Goal: Task Accomplishment & Management: Manage account settings

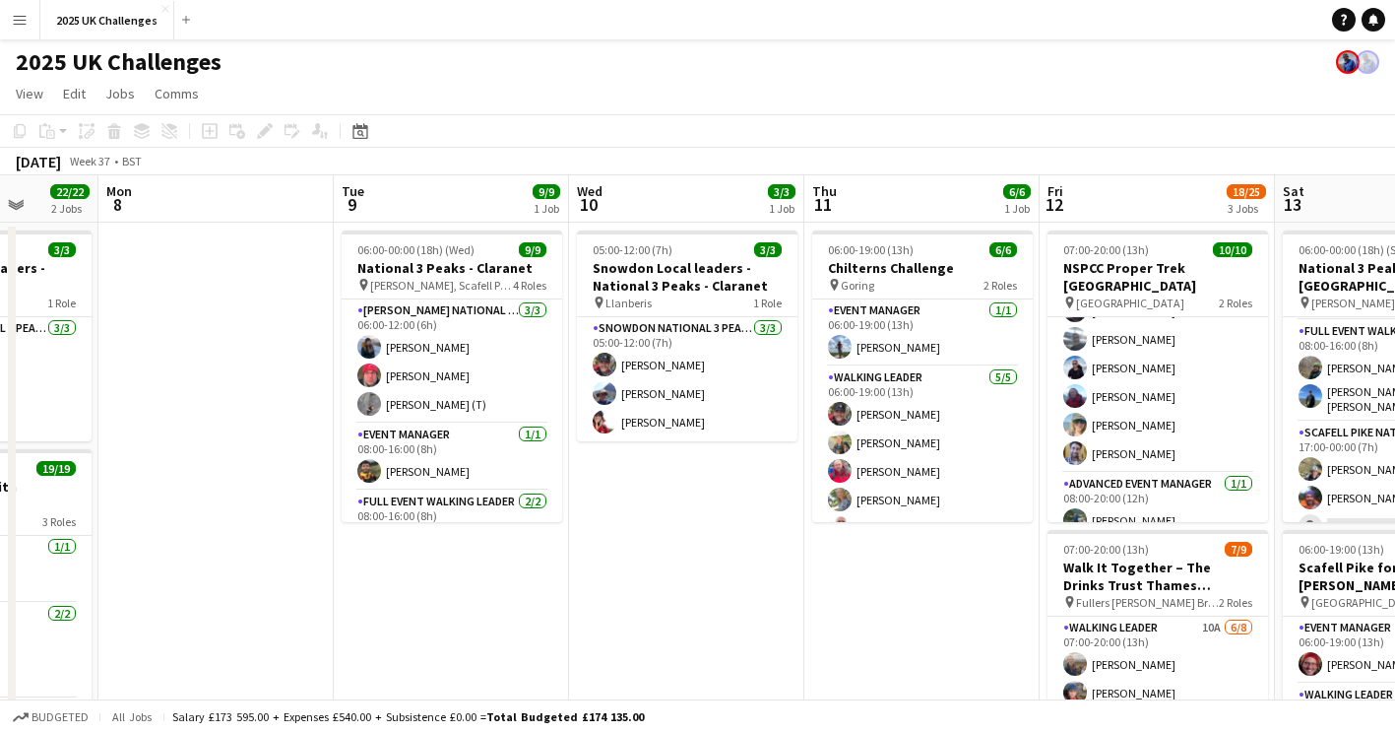
scroll to position [0, 619]
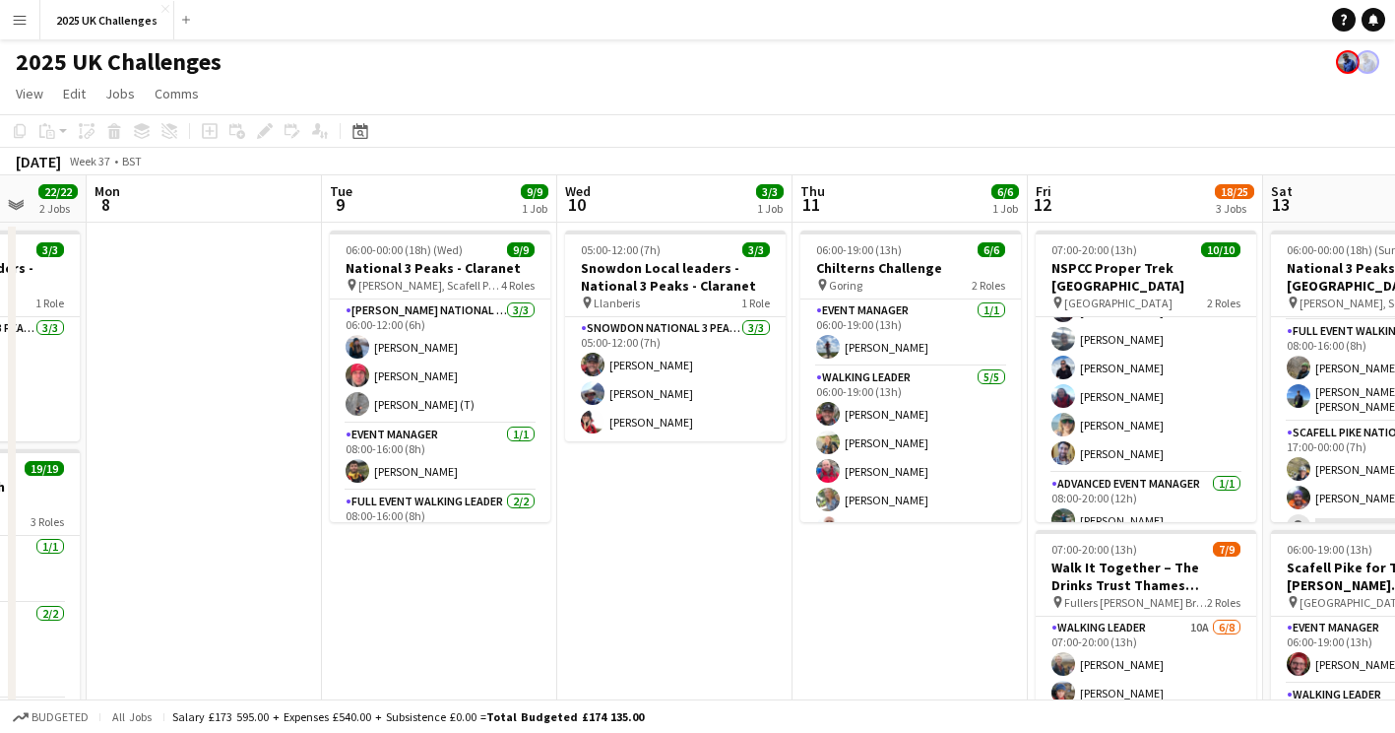
drag, startPoint x: 362, startPoint y: 572, endPoint x: 681, endPoint y: 572, distance: 319.1
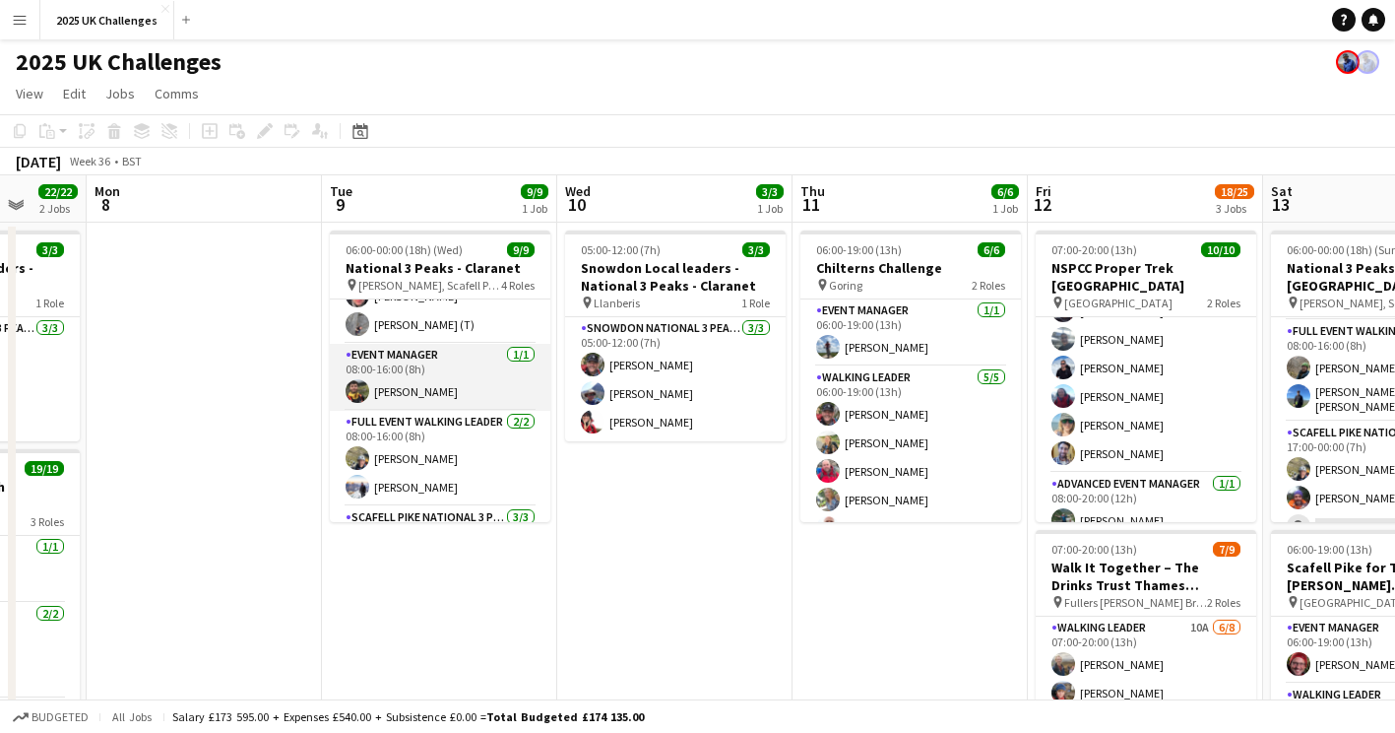
scroll to position [0, 0]
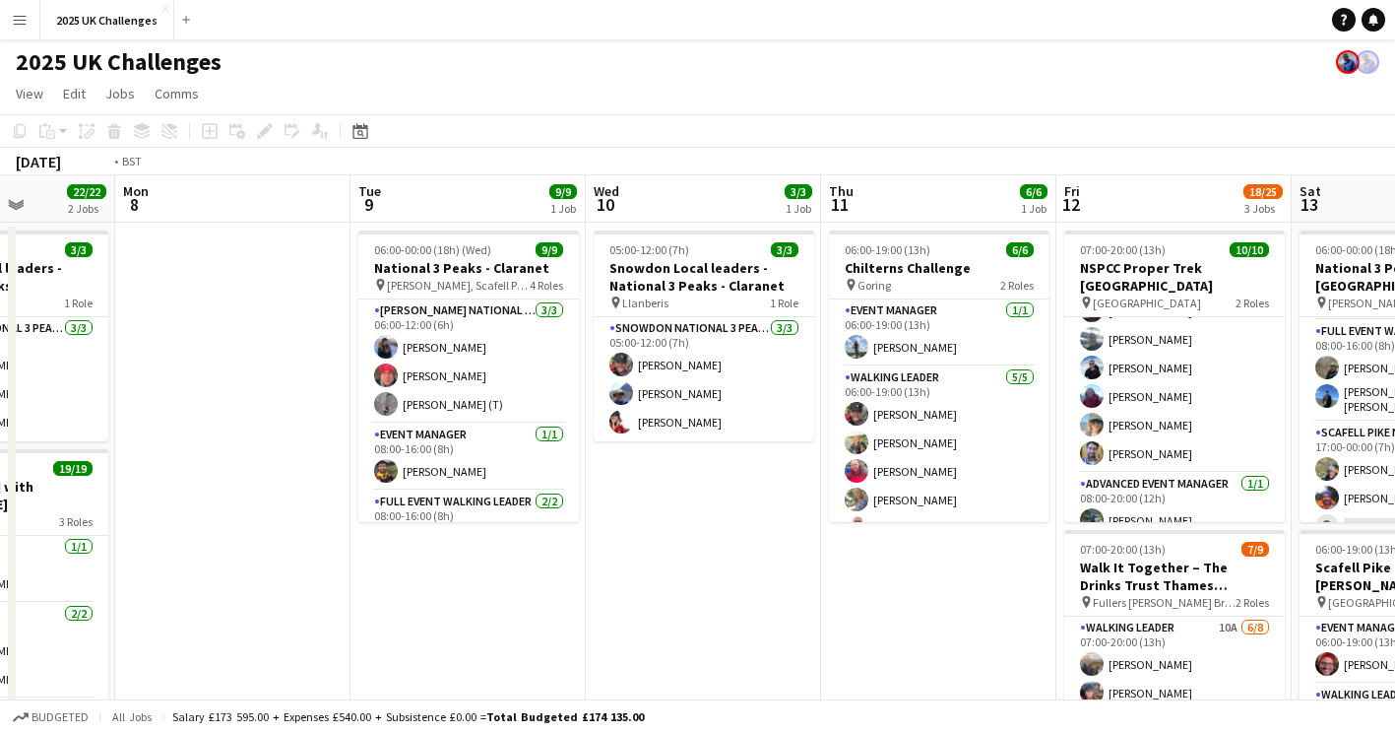
drag, startPoint x: 668, startPoint y: 594, endPoint x: 43, endPoint y: 588, distance: 624.4
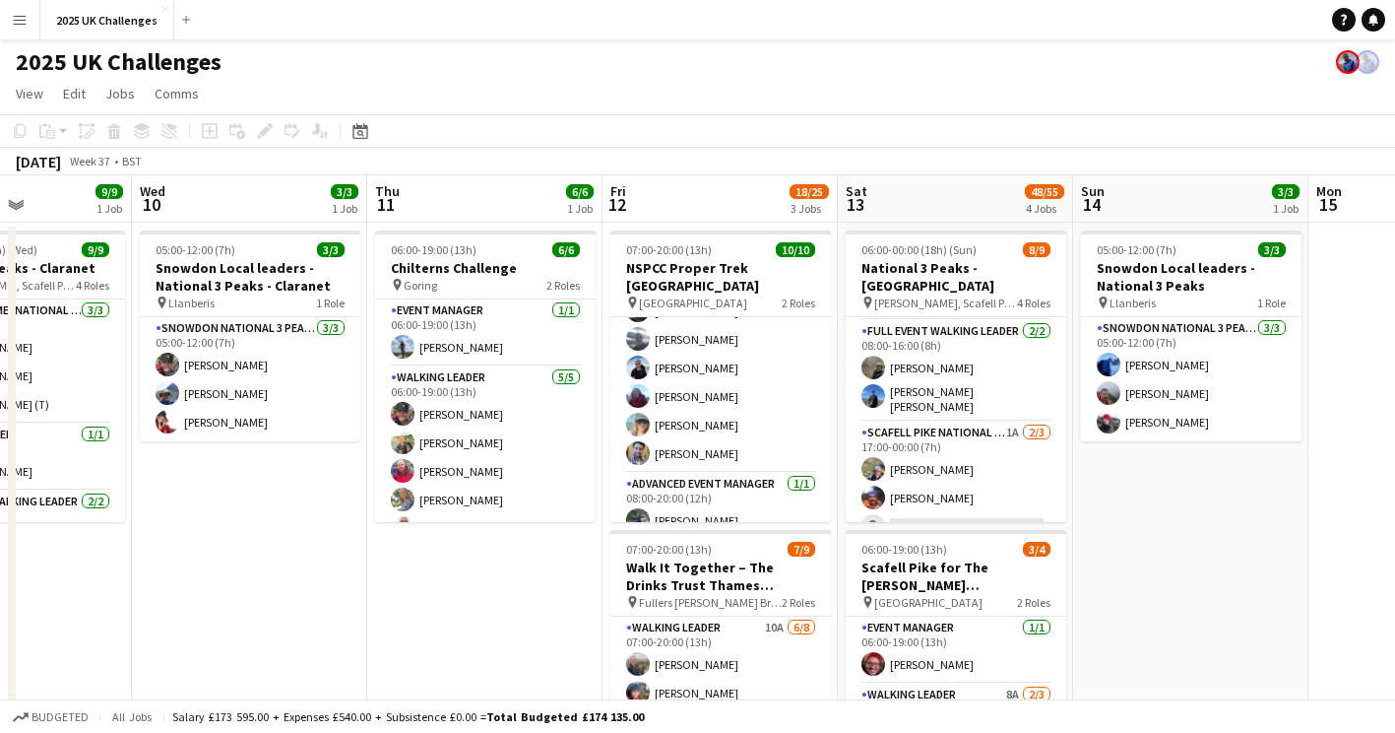
scroll to position [0, 613]
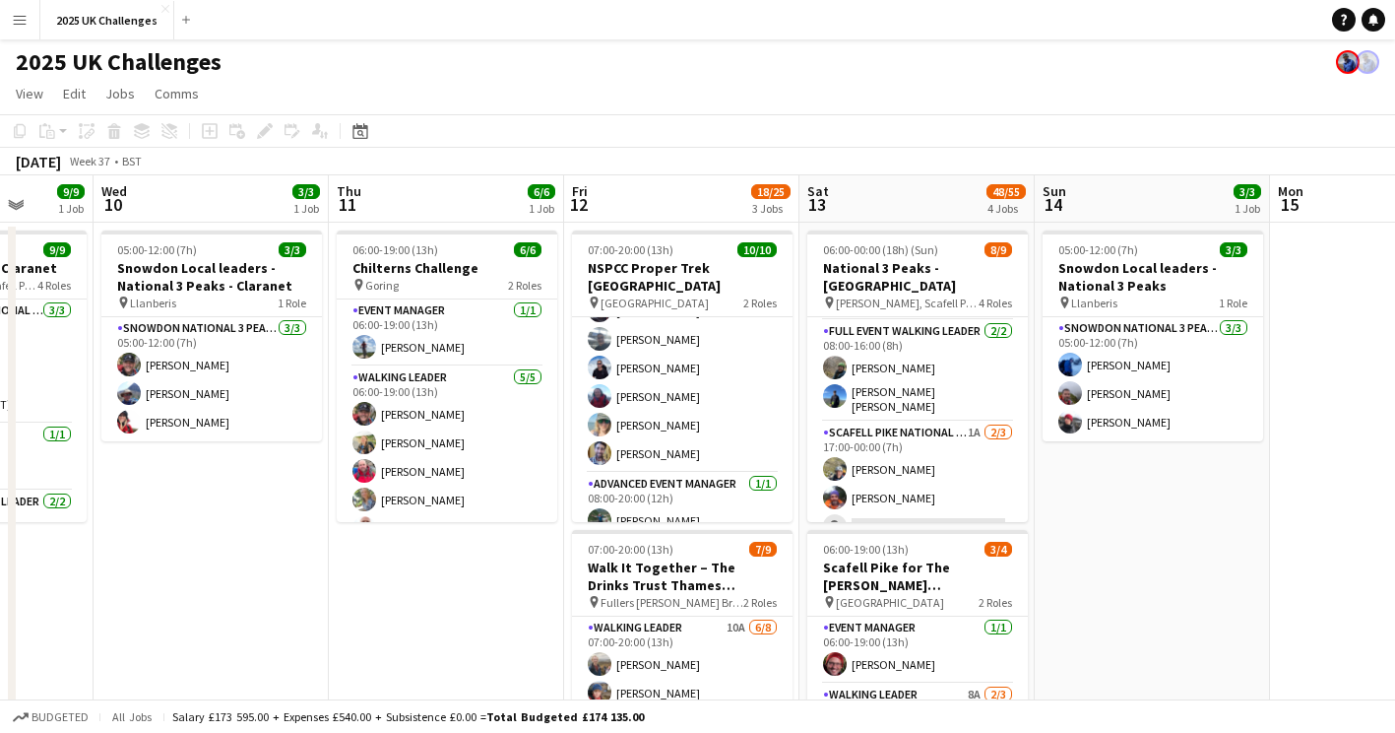
drag, startPoint x: 983, startPoint y: 572, endPoint x: 1282, endPoint y: 550, distance: 300.2
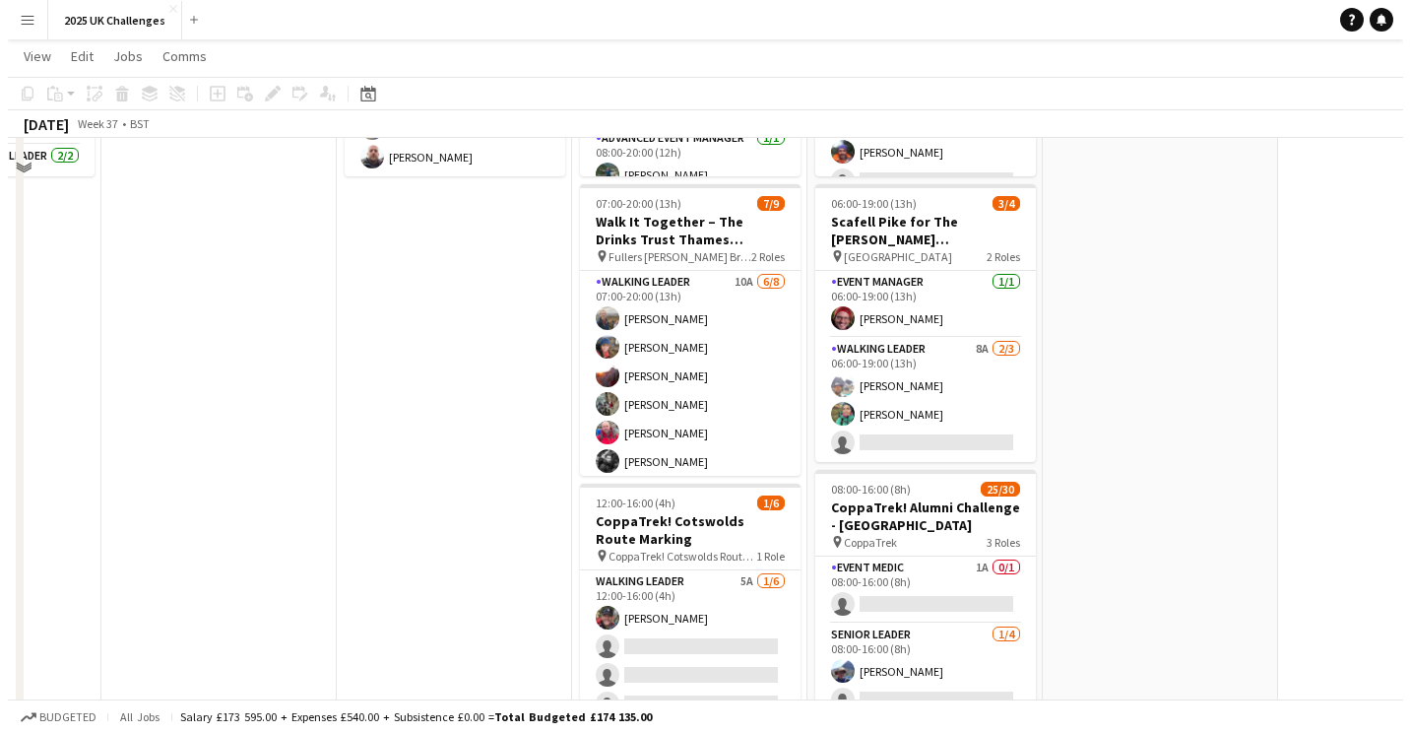
scroll to position [0, 0]
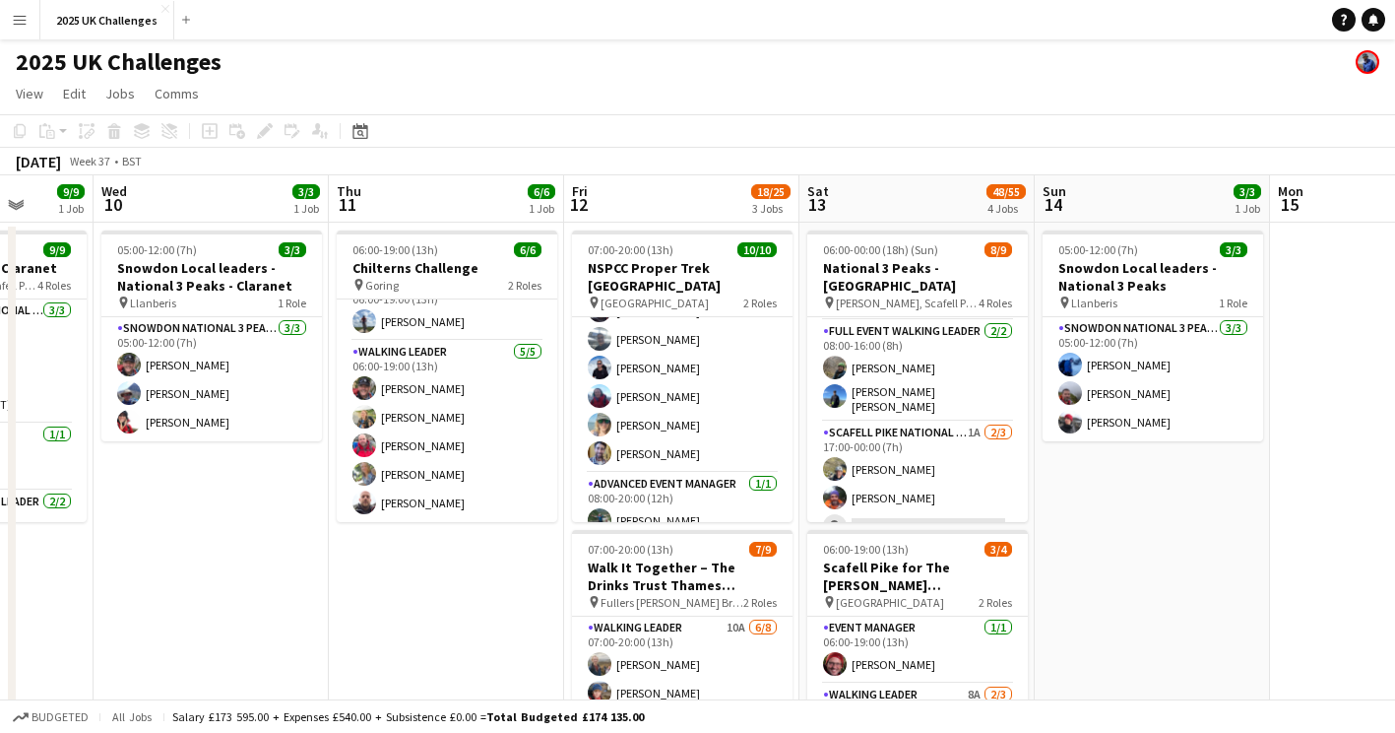
click at [1366, 61] on app-user-avatar at bounding box center [1368, 62] width 24 height 24
click at [24, 25] on app-icon "Menu" at bounding box center [20, 20] width 16 height 16
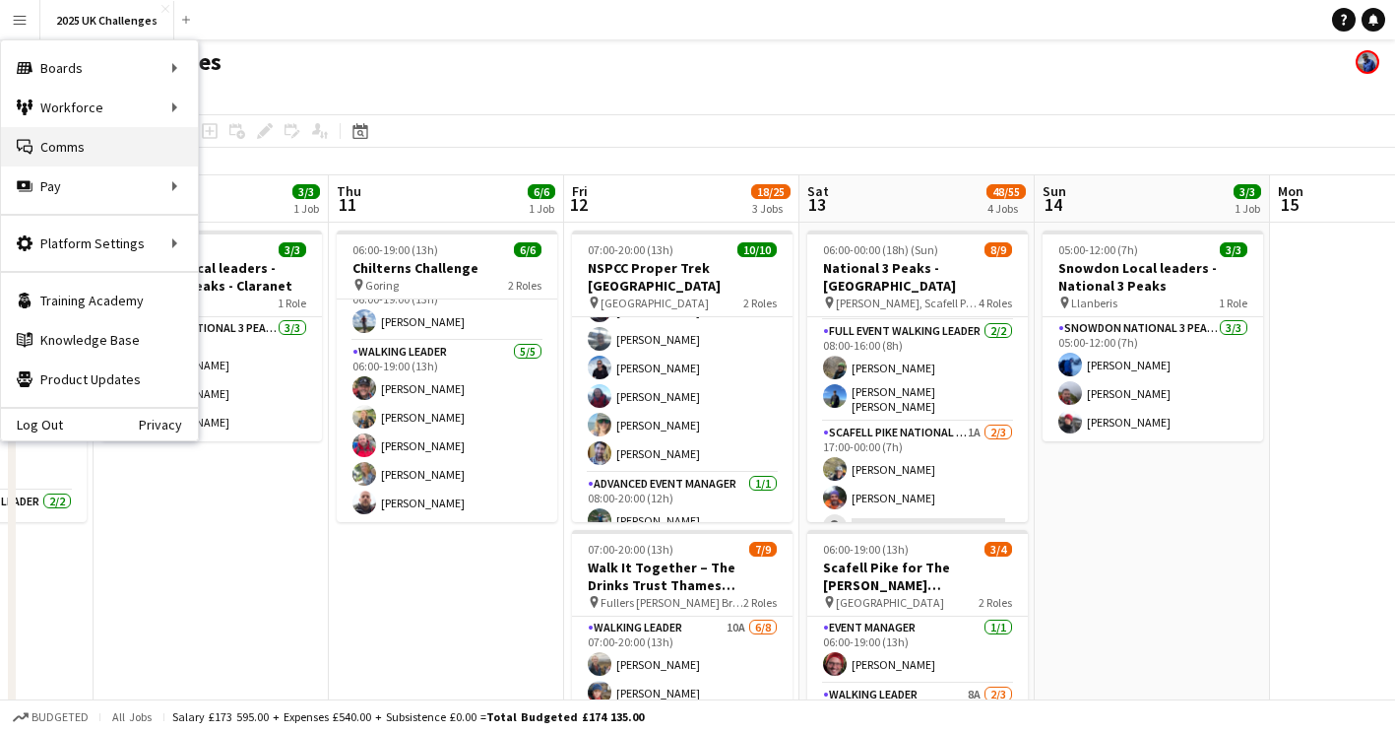
click at [31, 144] on icon "Comms" at bounding box center [25, 147] width 16 height 16
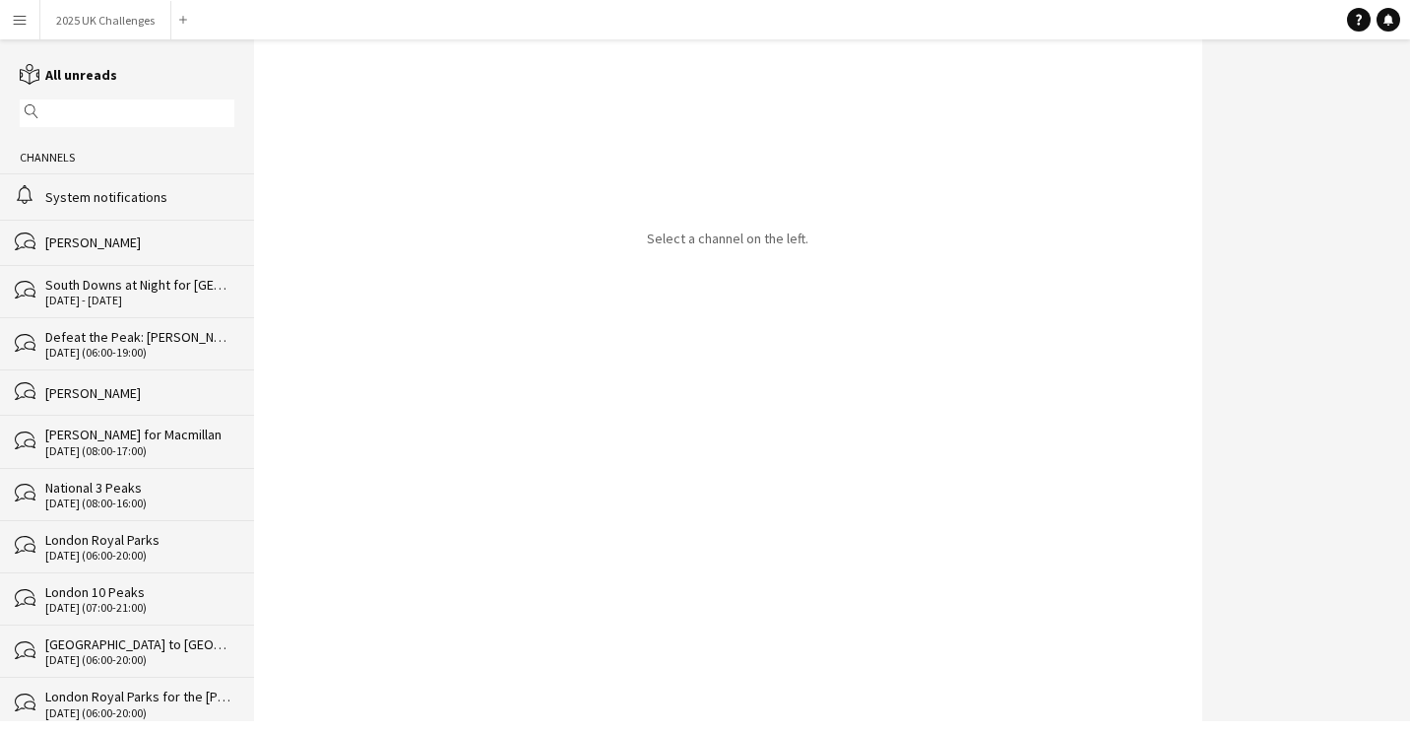
click at [87, 186] on div "alarm System notifications" at bounding box center [127, 195] width 254 height 45
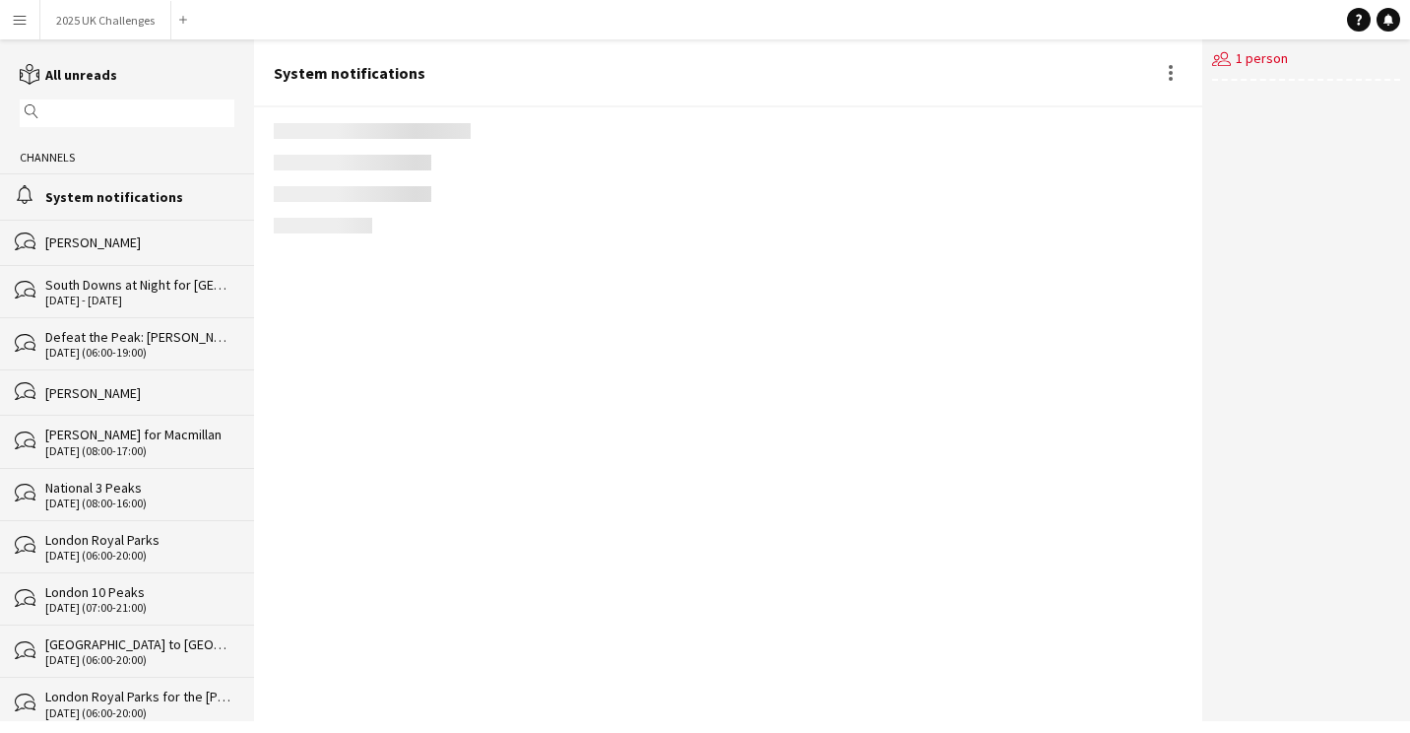
scroll to position [2813, 0]
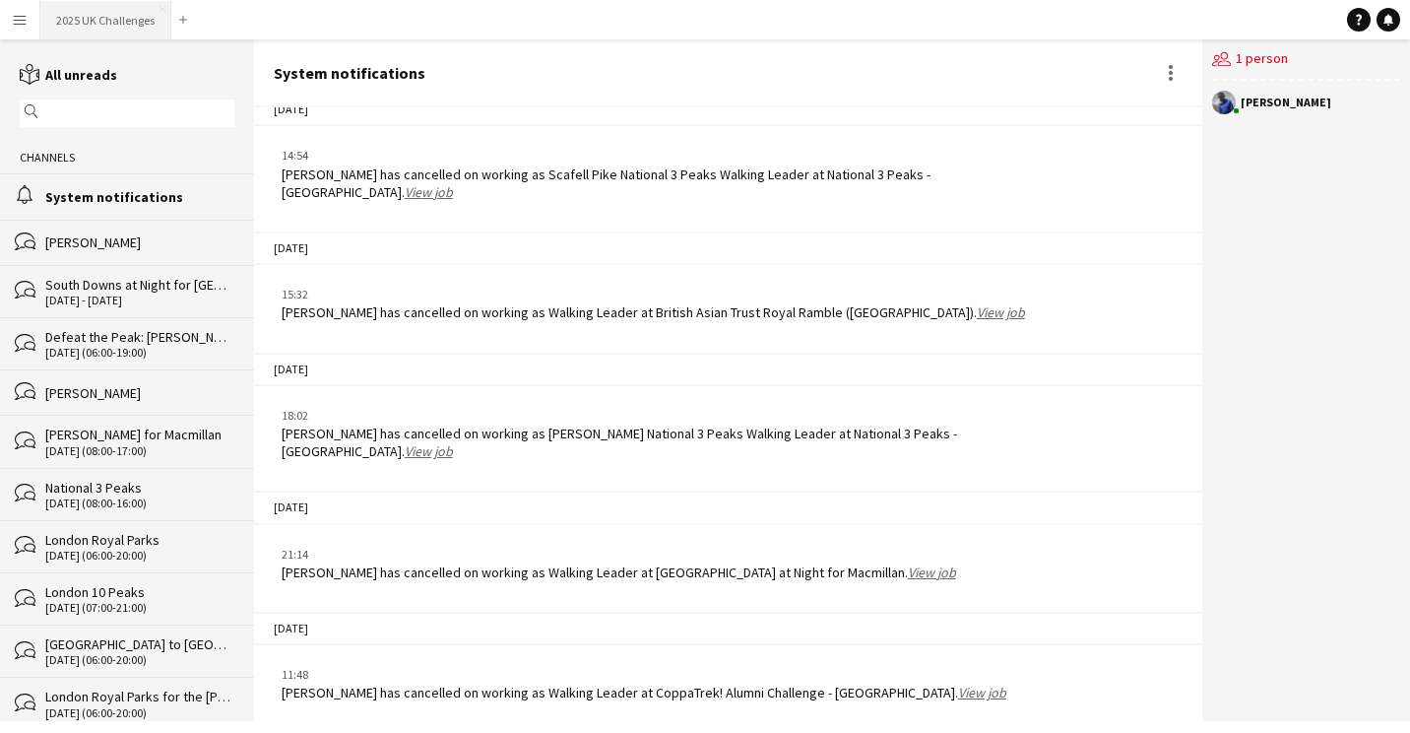
click at [97, 27] on button "2025 UK Challenges Close" at bounding box center [105, 20] width 131 height 38
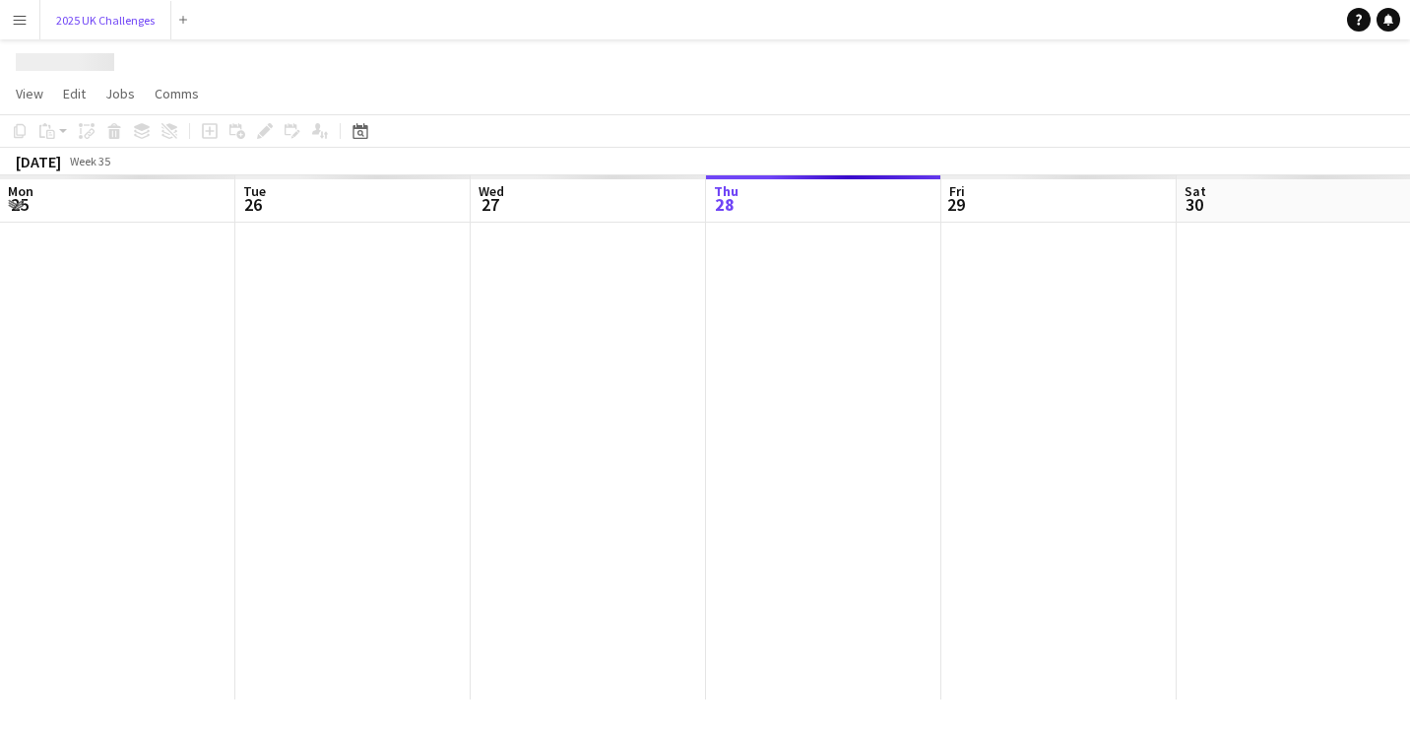
scroll to position [0, 471]
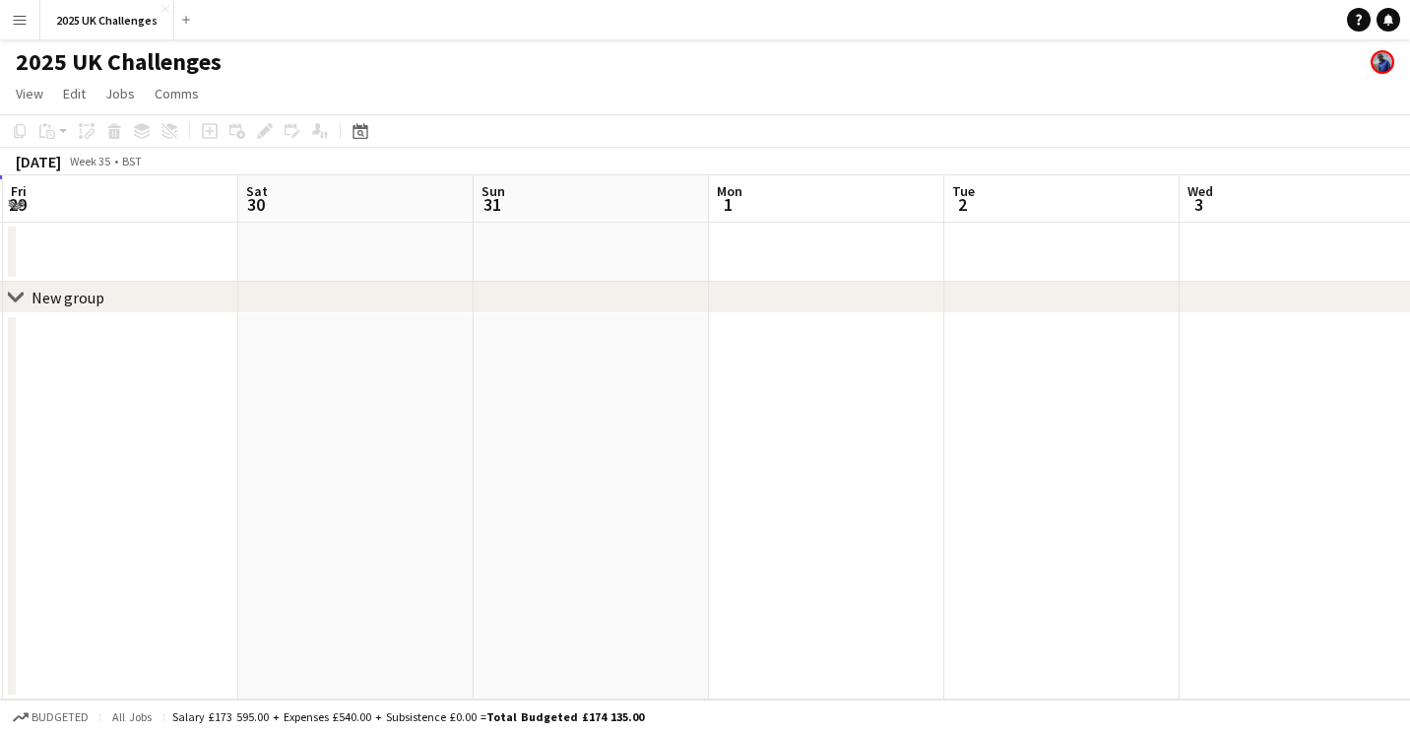
drag, startPoint x: 431, startPoint y: 254, endPoint x: 111, endPoint y: 257, distance: 320.1
click at [111, 257] on app-calendar-viewport "Tue 26 Wed 27 Thu 28 Fri 29 Sat 30 Sun 31 Mon 1 Tue 2 Wed 3 Thu 4 Fri 5" at bounding box center [705, 437] width 1410 height 524
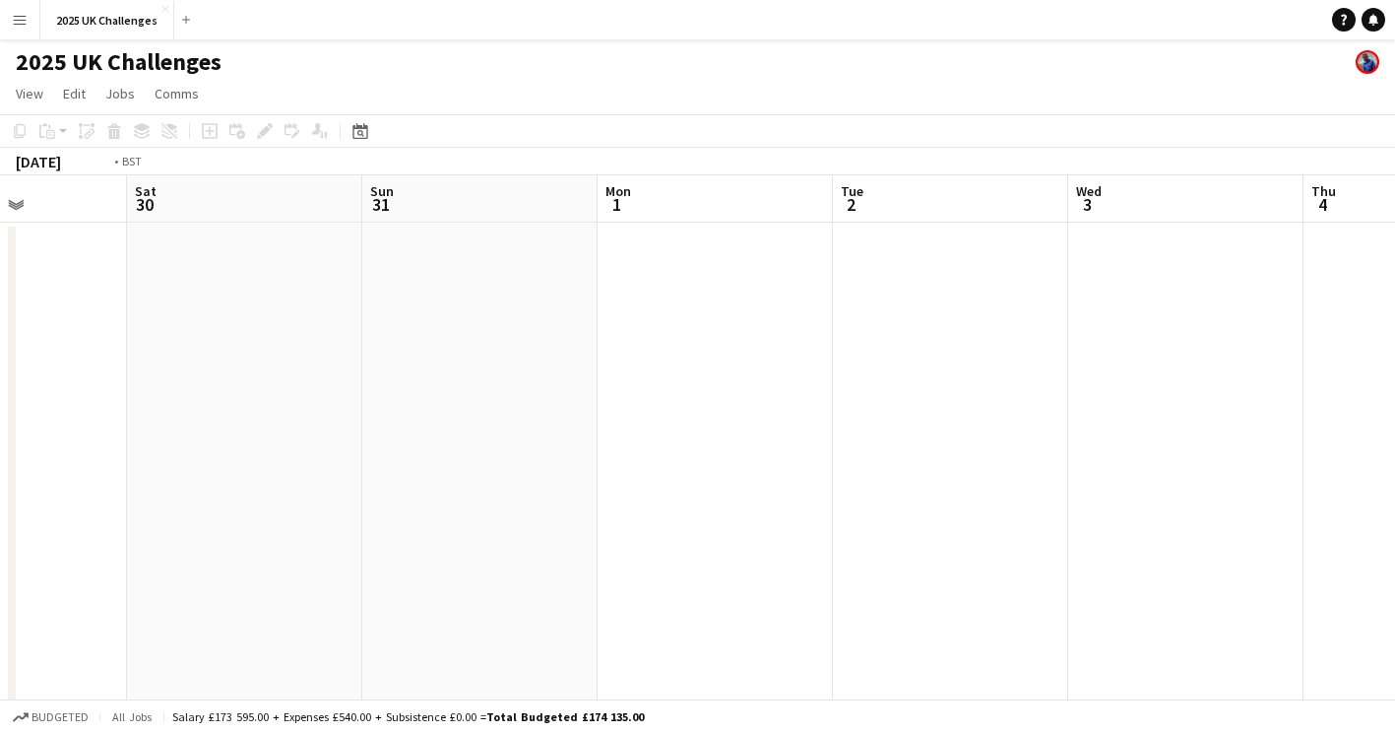
drag, startPoint x: 967, startPoint y: 286, endPoint x: 73, endPoint y: 269, distance: 894.3
click at [43, 278] on app-calendar-viewport "Wed 27 Thu 28 Fri 29 Sat 30 Sun 31 Mon 1 Tue 2 Wed 3 Thu 4 Fri 5 Sat 6 34/34 2 …" at bounding box center [697, 563] width 1395 height 776
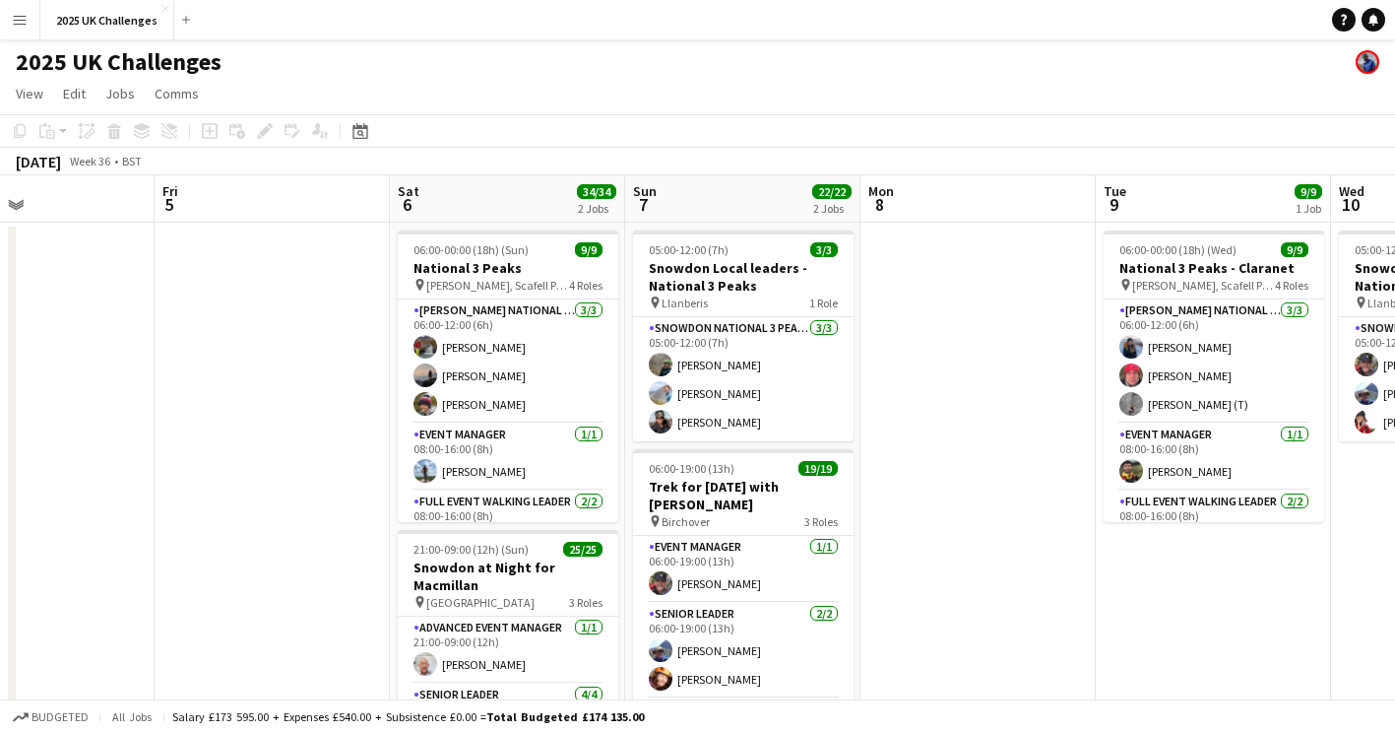
drag, startPoint x: 1289, startPoint y: 407, endPoint x: 1014, endPoint y: 382, distance: 275.9
click at [994, 389] on app-calendar-viewport "Mon 1 Tue 2 Wed 3 Thu 4 Fri 5 Sat 6 34/34 2 Jobs Sun 7 22/22 2 Jobs Mon 8 Tue 9…" at bounding box center [697, 563] width 1395 height 776
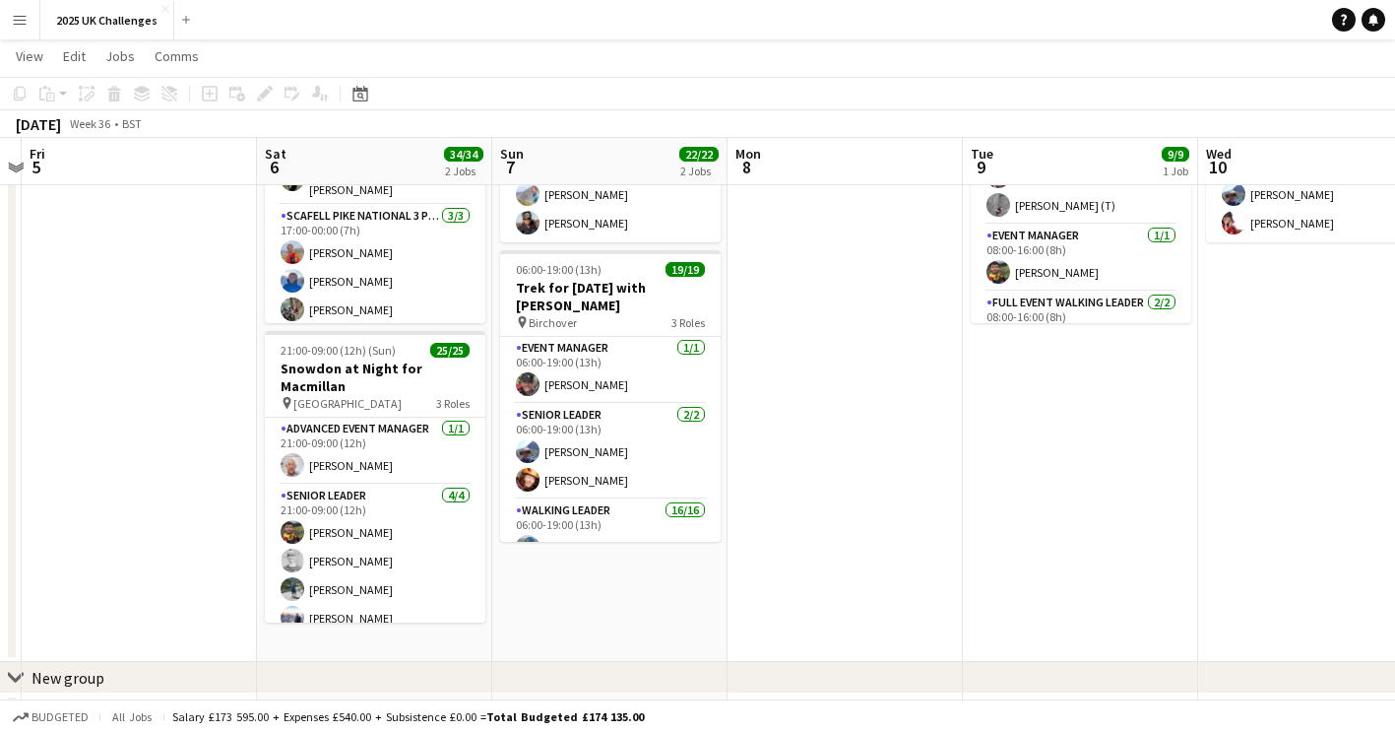
scroll to position [0, 697]
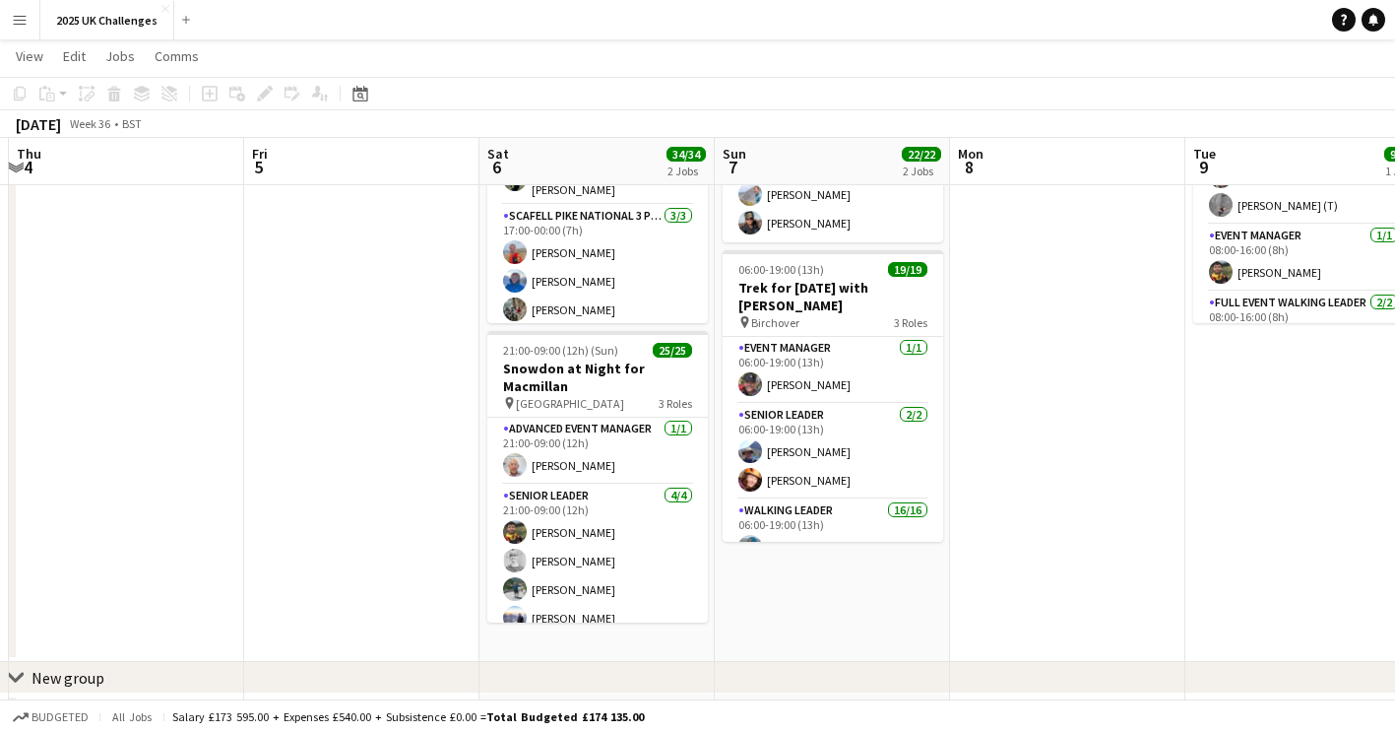
drag, startPoint x: 1240, startPoint y: 561, endPoint x: 392, endPoint y: 507, distance: 849.6
click at [391, 506] on app-calendar-viewport "Mon 1 Tue 2 Wed 3 Thu 4 Fri 5 Sat 6 34/34 2 Jobs Sun 7 22/22 2 Jobs Mon 8 Tue 9…" at bounding box center [697, 316] width 1395 height 873
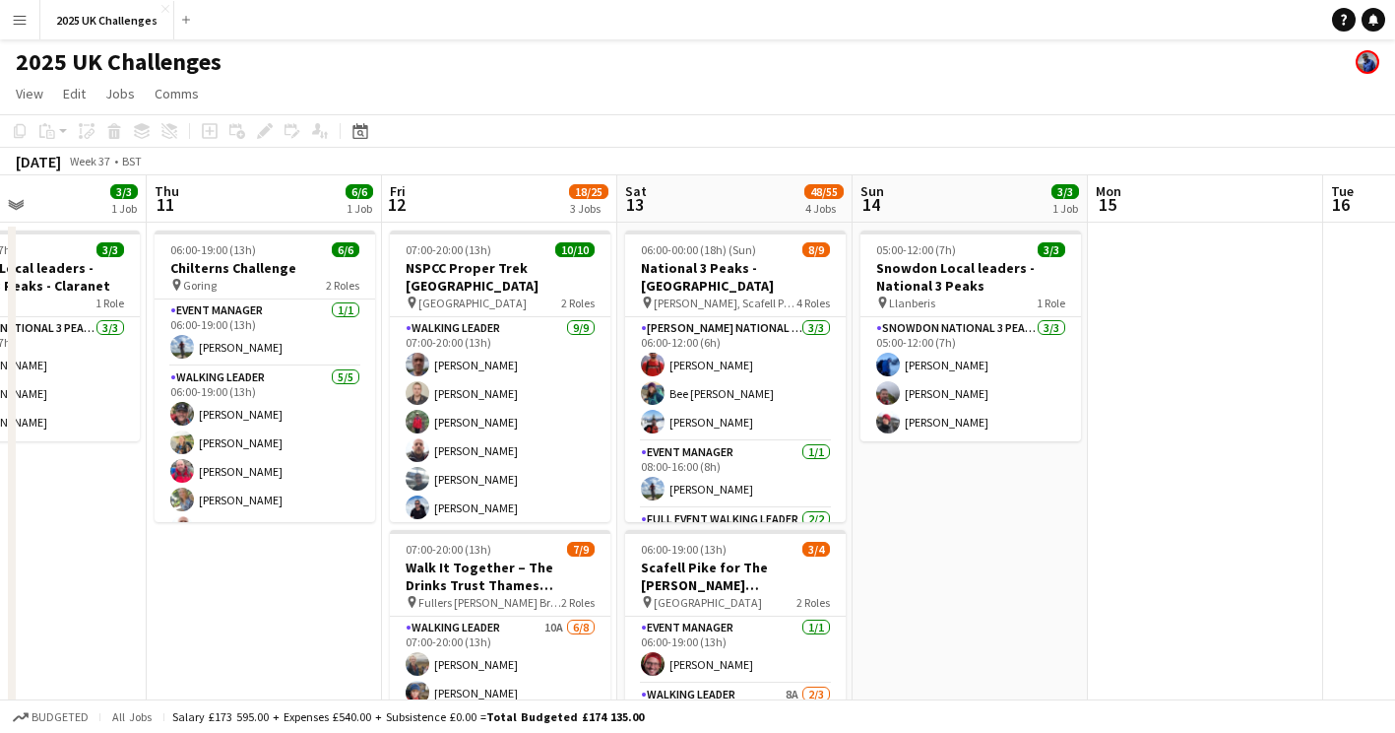
scroll to position [0, 585]
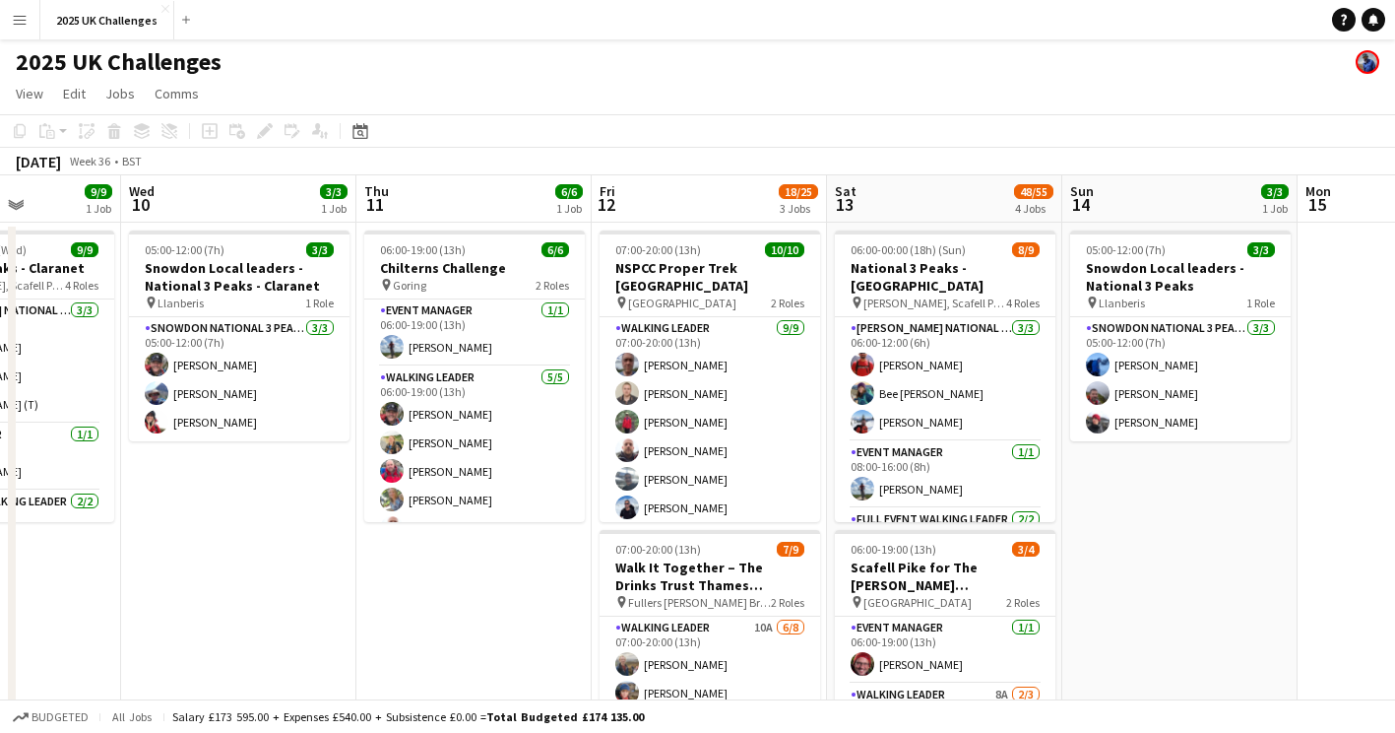
drag, startPoint x: 734, startPoint y: 601, endPoint x: 402, endPoint y: 554, distance: 335.1
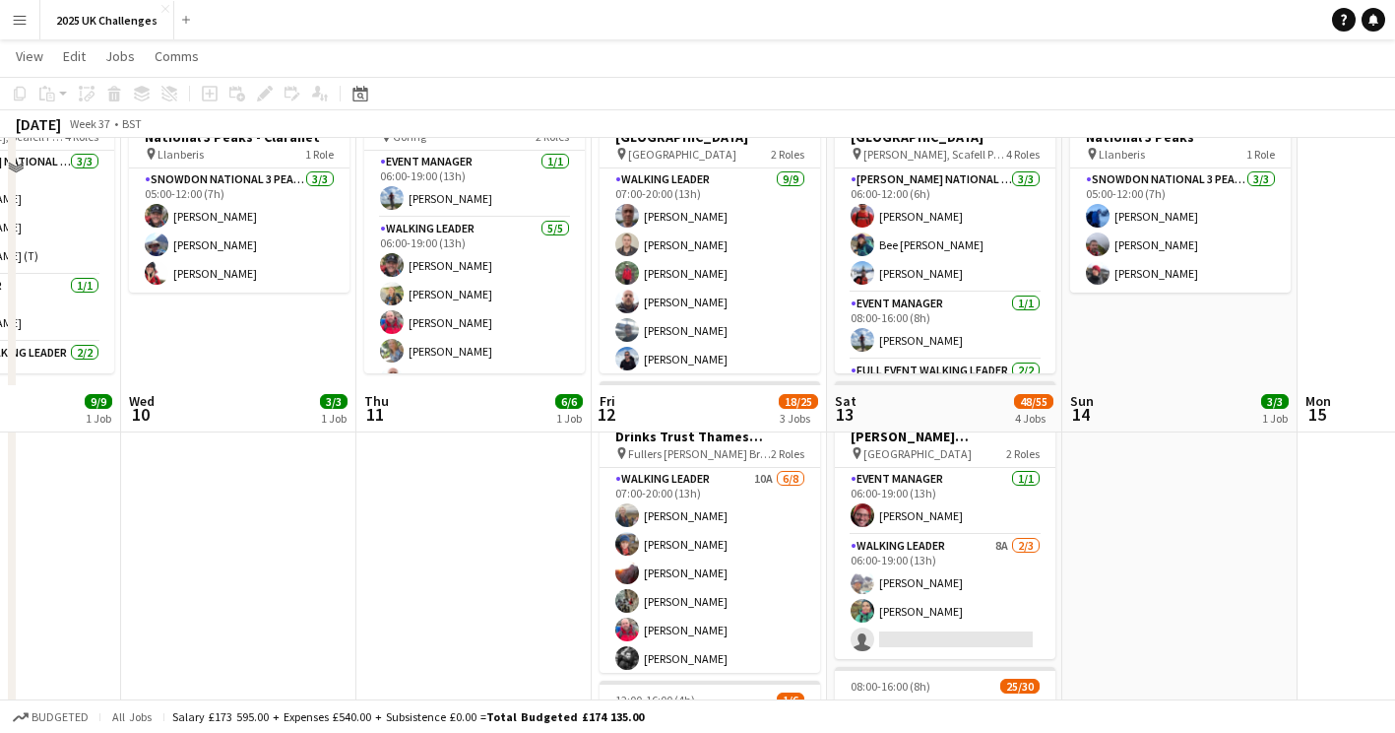
scroll to position [0, 0]
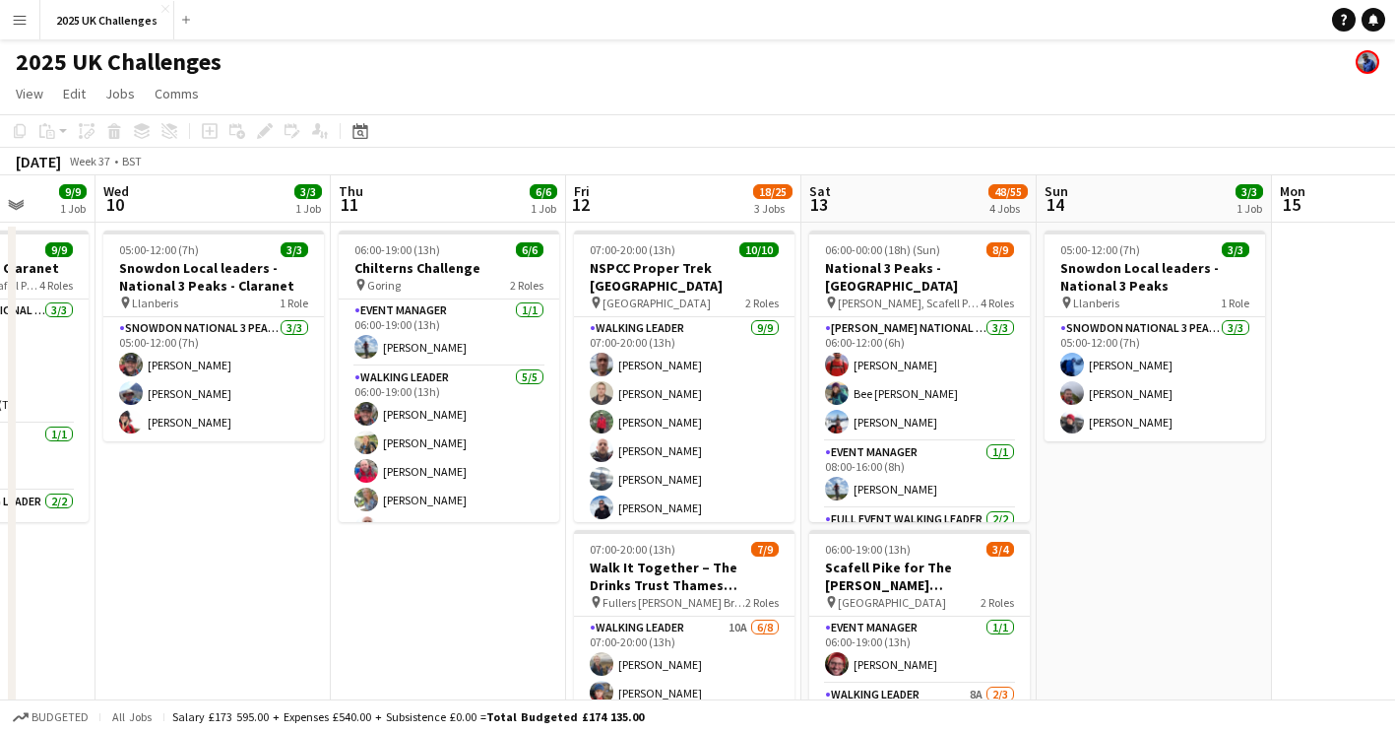
drag, startPoint x: 1258, startPoint y: 558, endPoint x: 532, endPoint y: 486, distance: 729.3
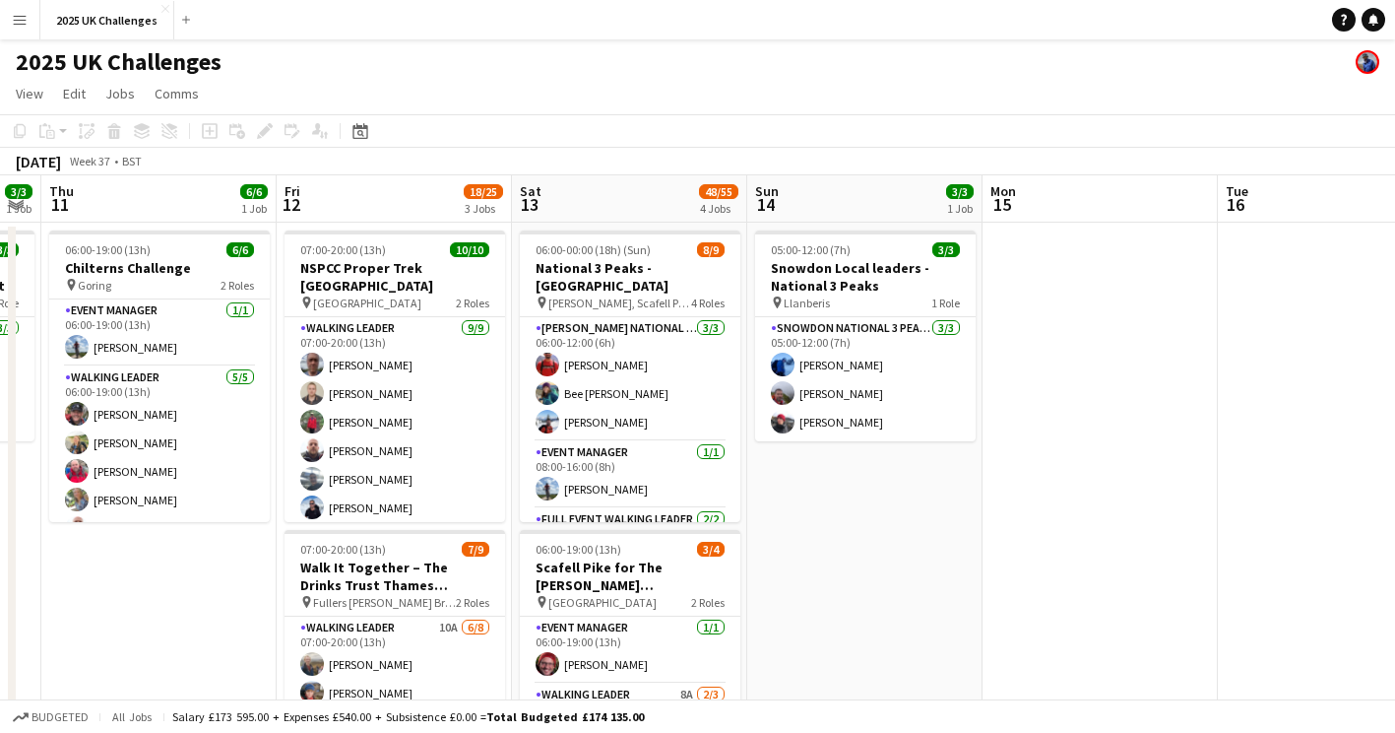
drag, startPoint x: 717, startPoint y: 502, endPoint x: 802, endPoint y: 500, distance: 84.7
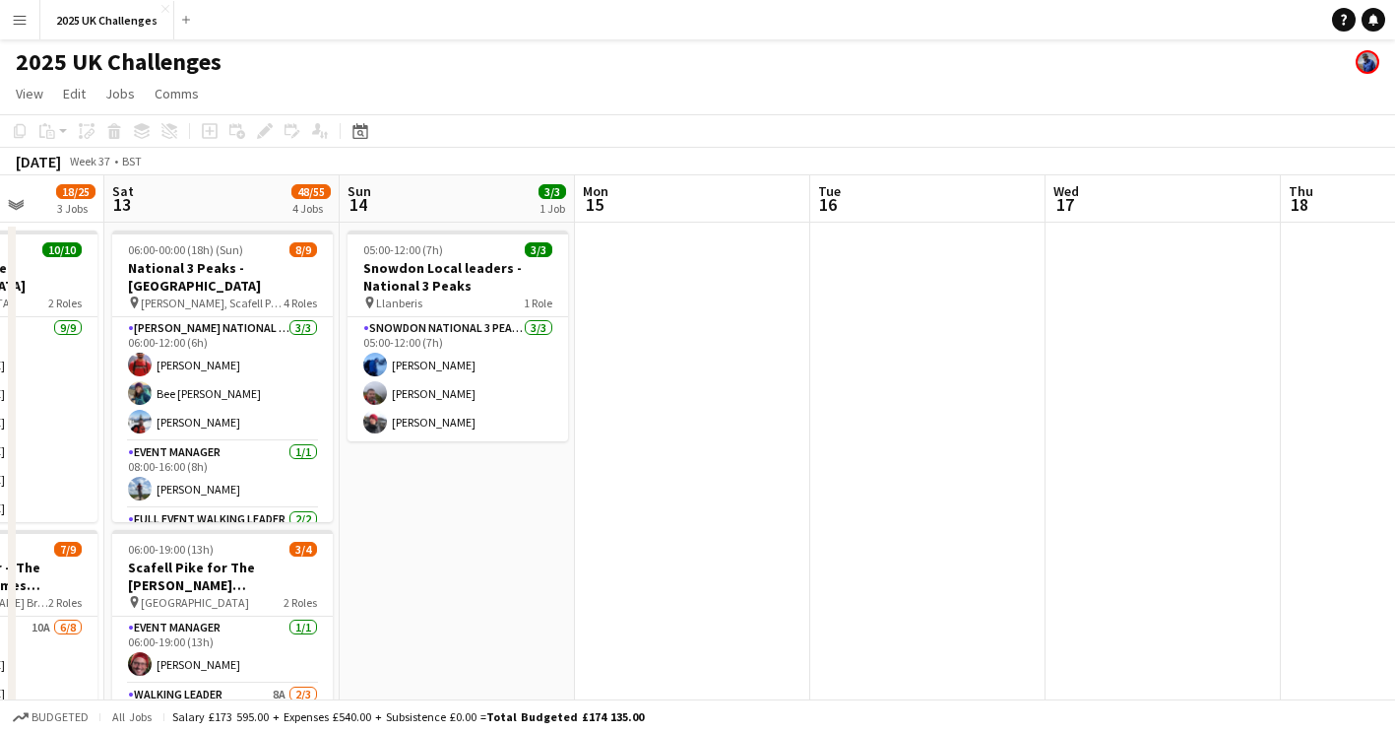
drag, startPoint x: 796, startPoint y: 564, endPoint x: 278, endPoint y: 532, distance: 519.0
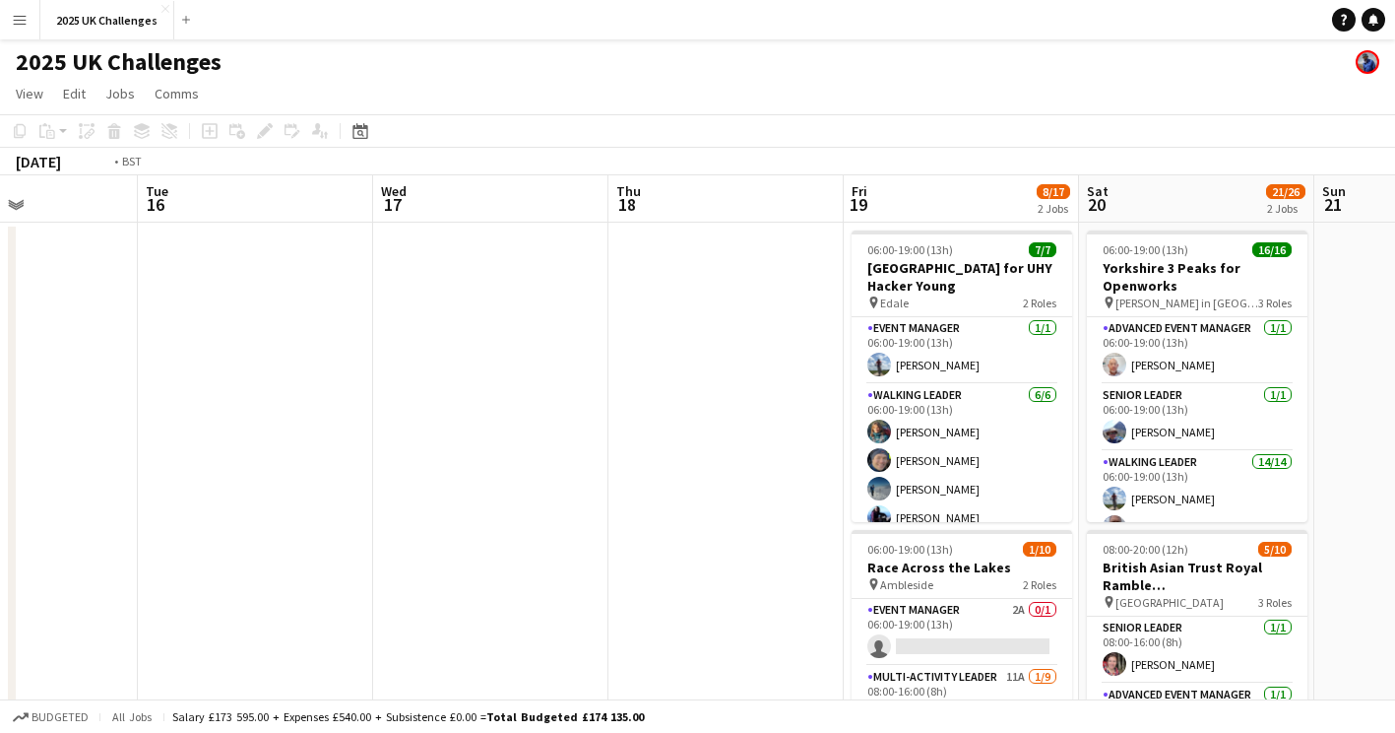
scroll to position [0, 578]
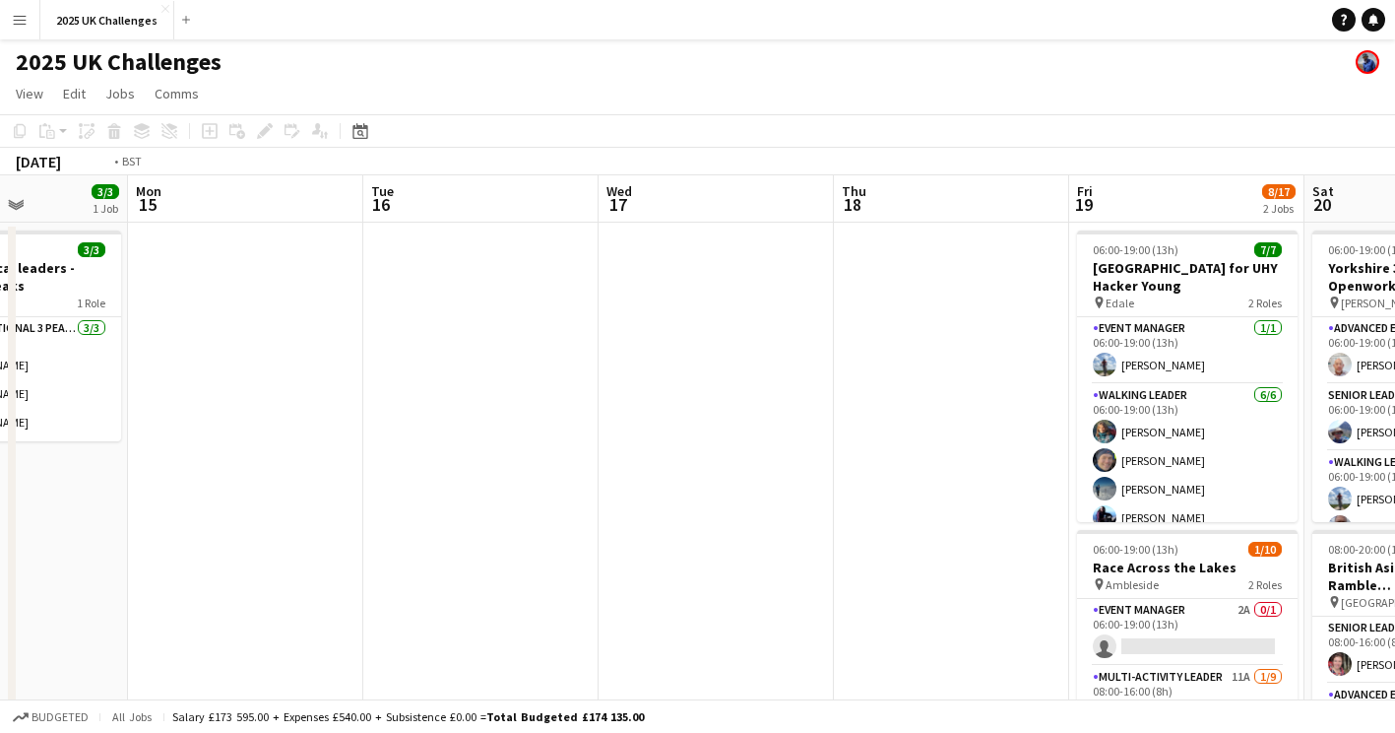
drag, startPoint x: 527, startPoint y: 515, endPoint x: -4, endPoint y: 449, distance: 534.9
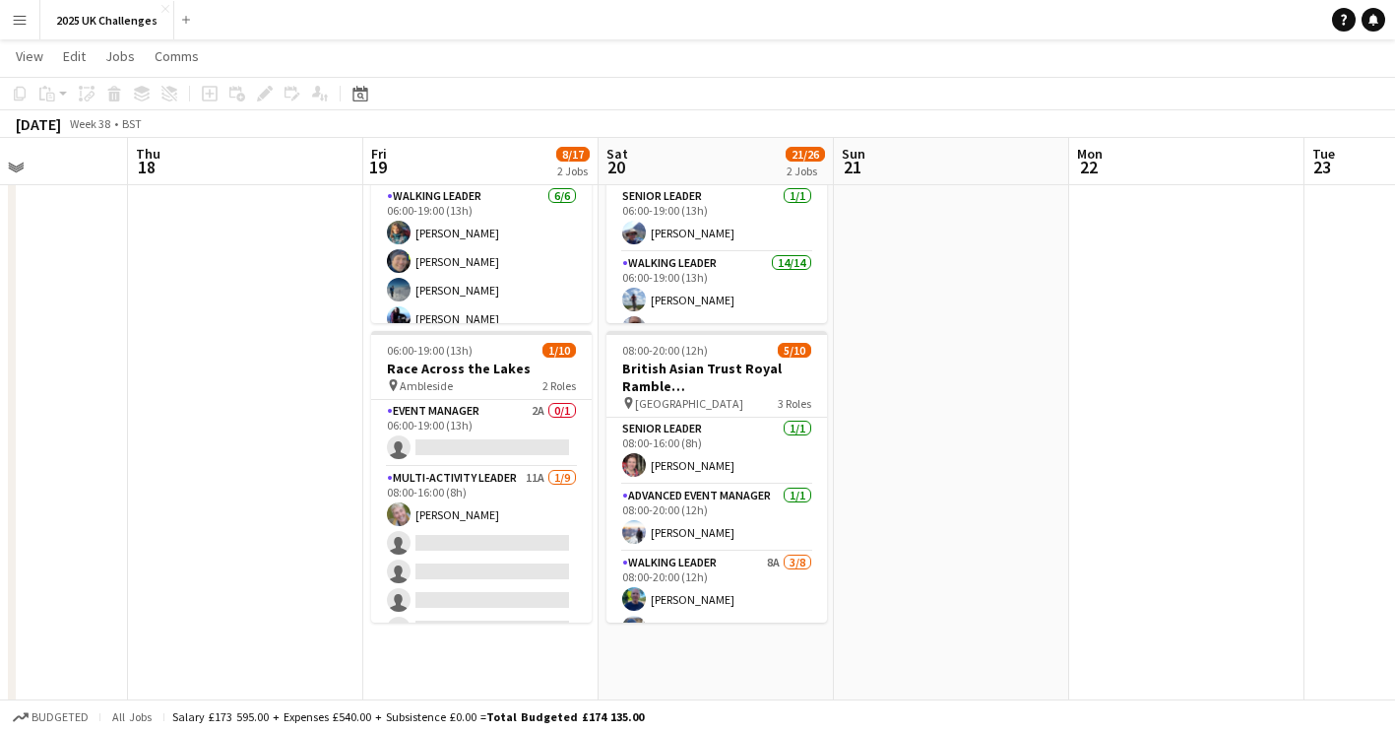
scroll to position [98, 0]
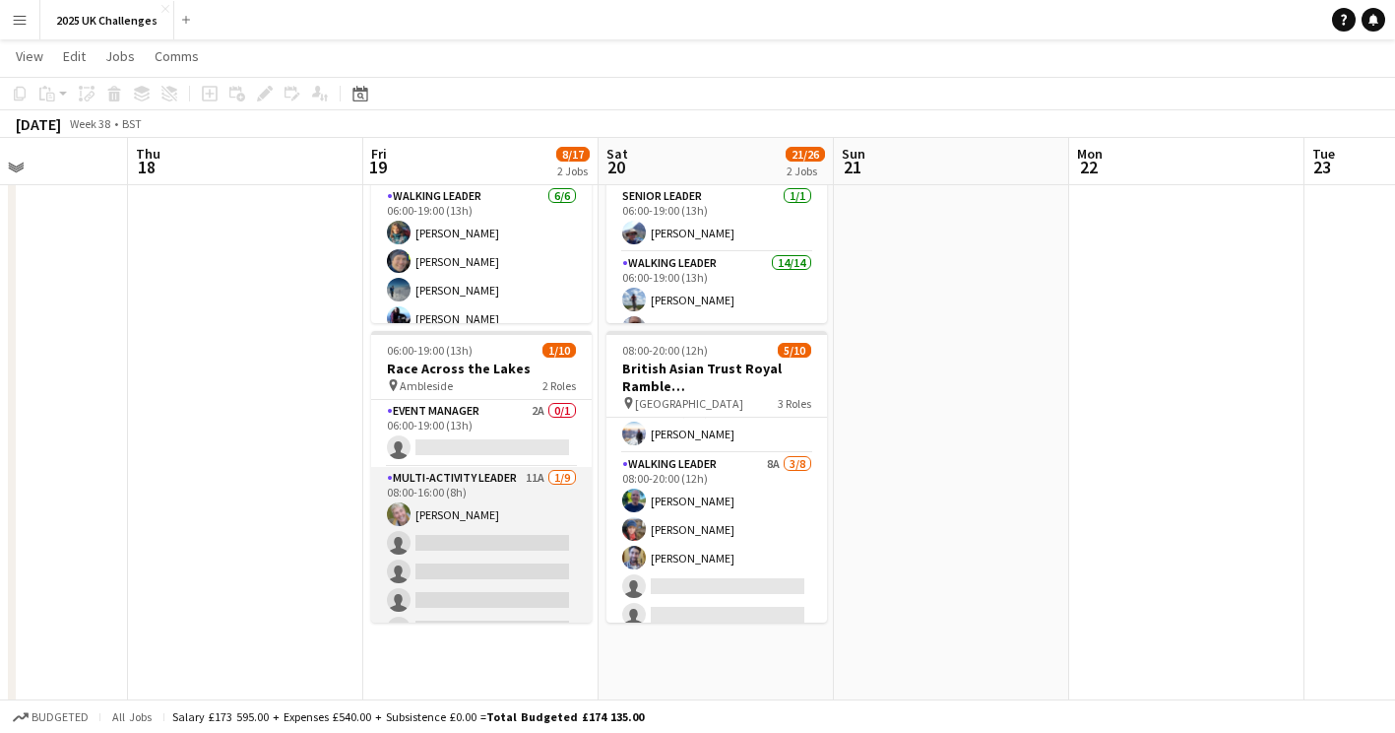
click at [447, 544] on app-card-role "Multi-Activity Leader 11A [DATE] 08:00-16:00 (8h) [PERSON_NAME] single-neutral-…" at bounding box center [481, 614] width 221 height 295
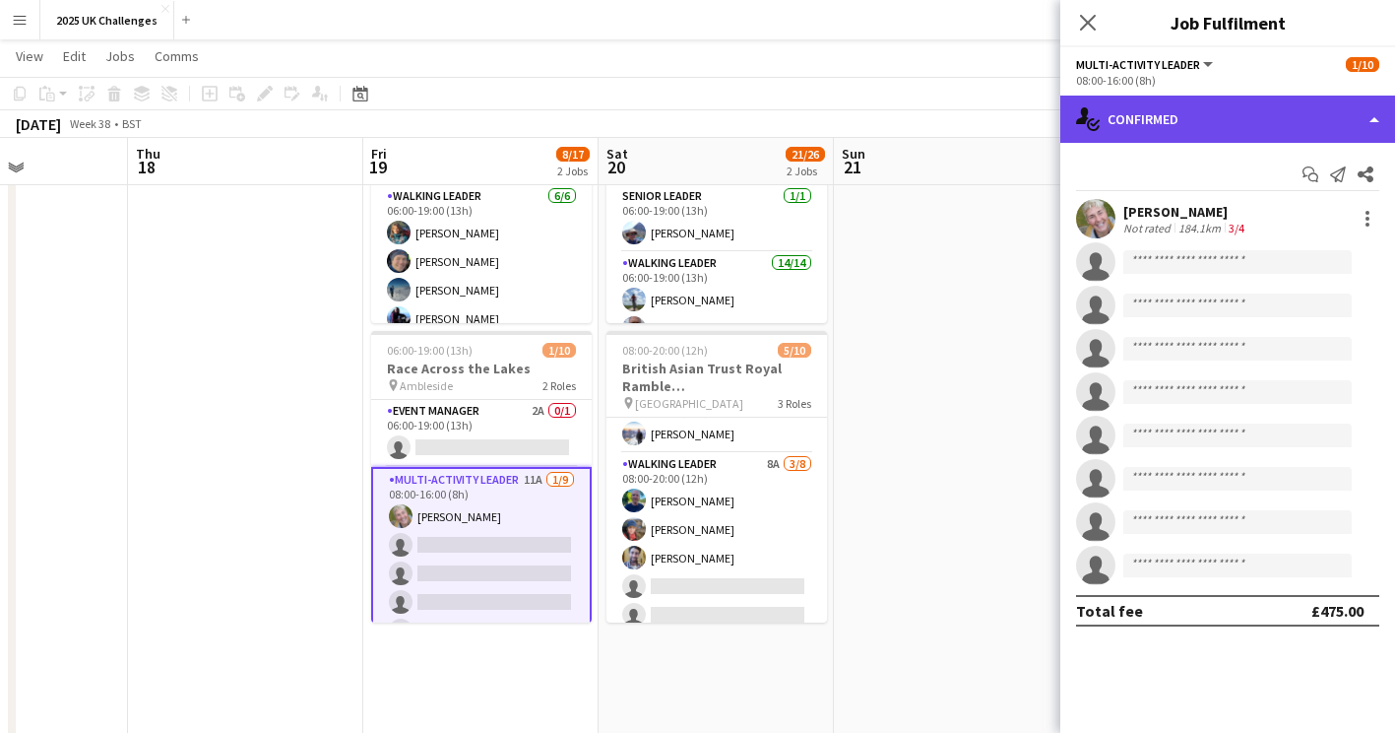
click at [1231, 113] on div "single-neutral-actions-check-2 Confirmed" at bounding box center [1228, 119] width 335 height 47
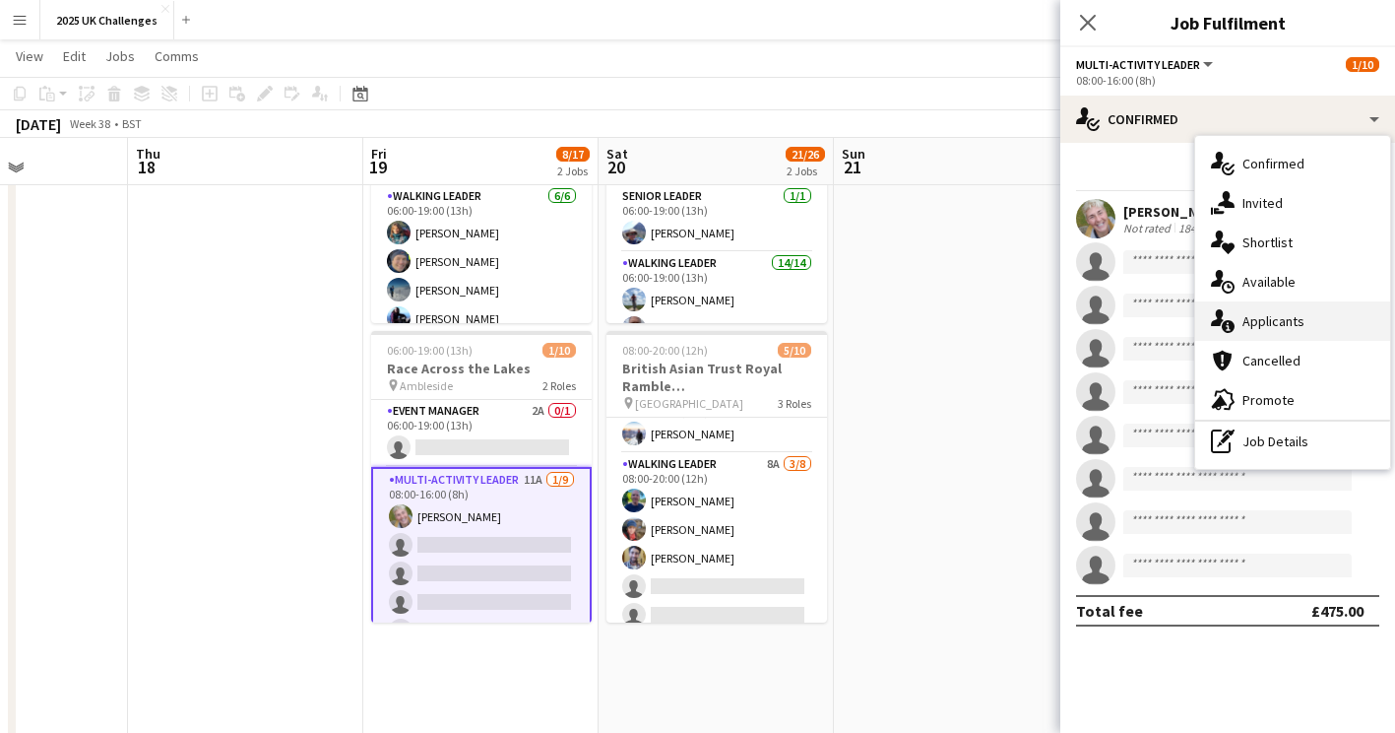
click at [1282, 317] on div "single-neutral-actions-information Applicants" at bounding box center [1293, 320] width 195 height 39
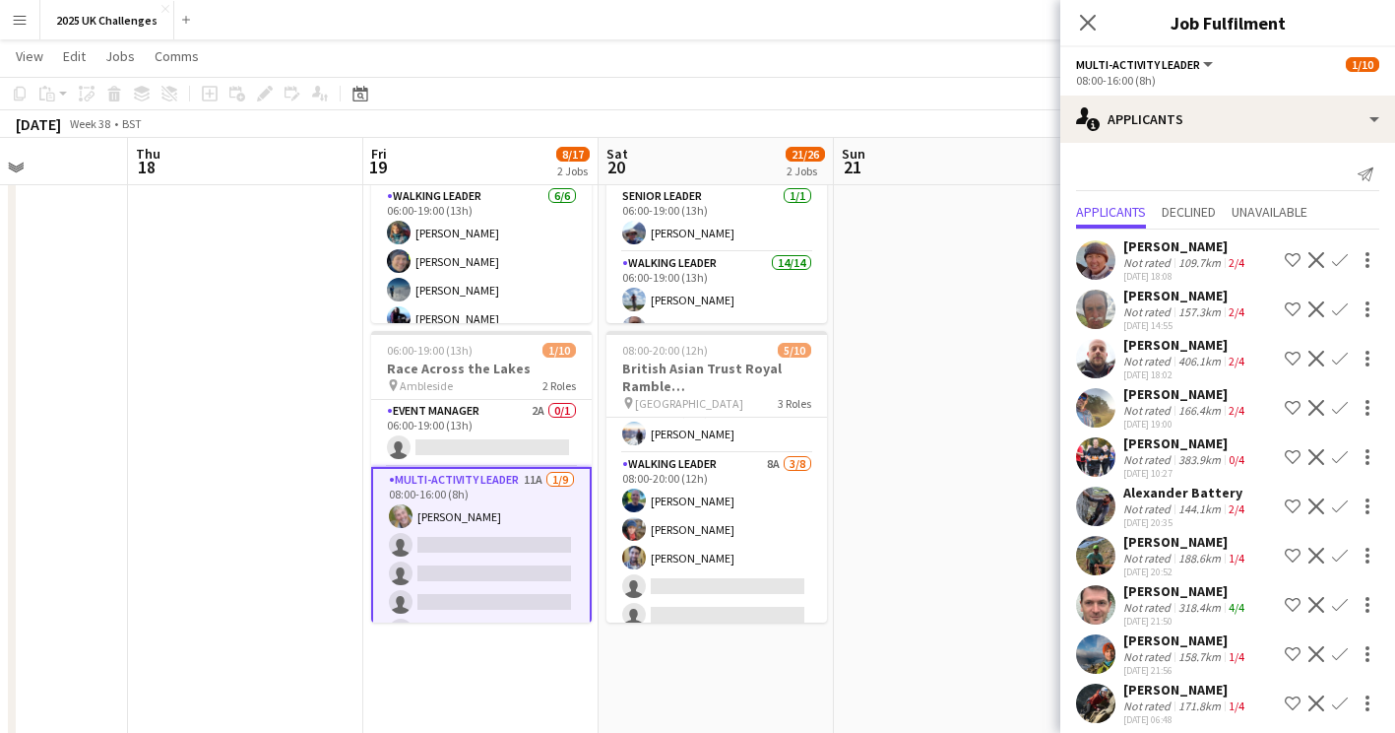
scroll to position [0, 0]
click at [972, 388] on app-date-cell at bounding box center [951, 636] width 235 height 1225
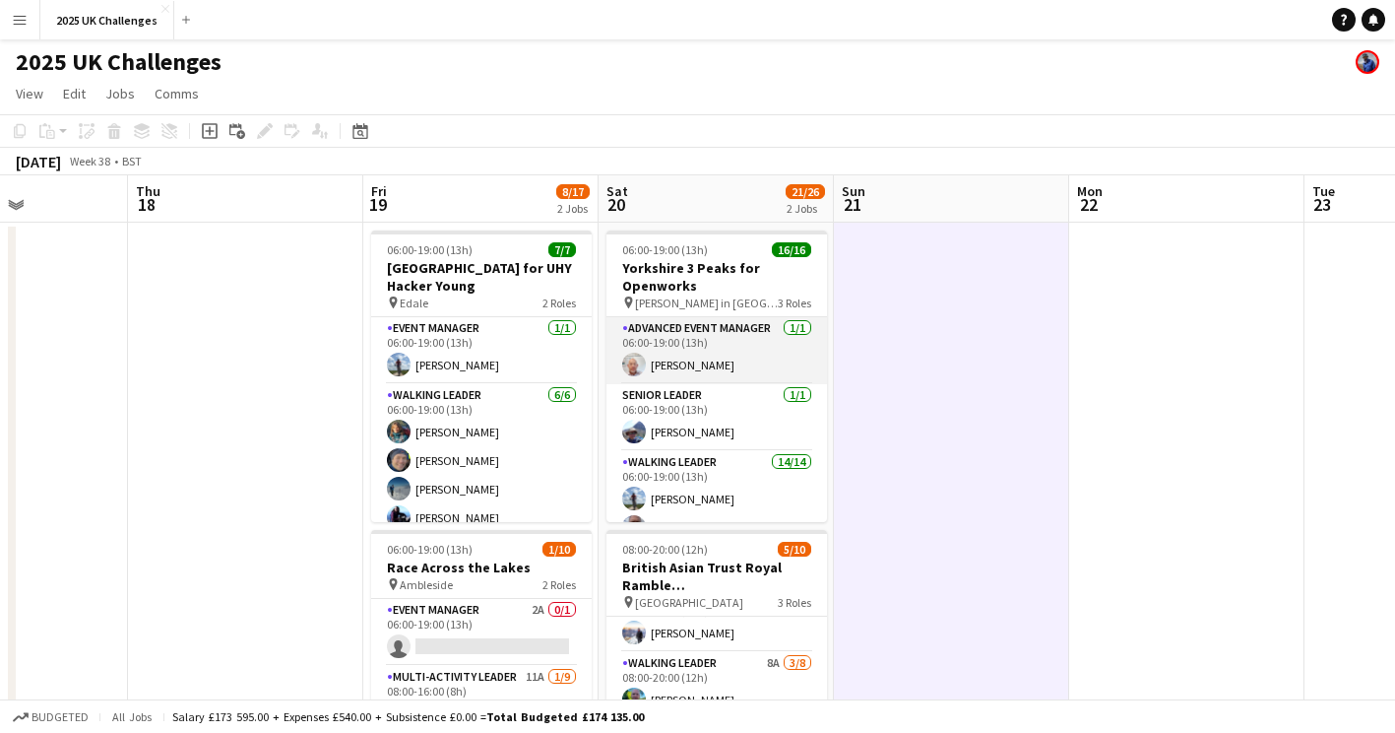
click at [708, 370] on app-card-role "Advanced Event Manager [DATE] 06:00-19:00 (13h) [PERSON_NAME]" at bounding box center [717, 350] width 221 height 67
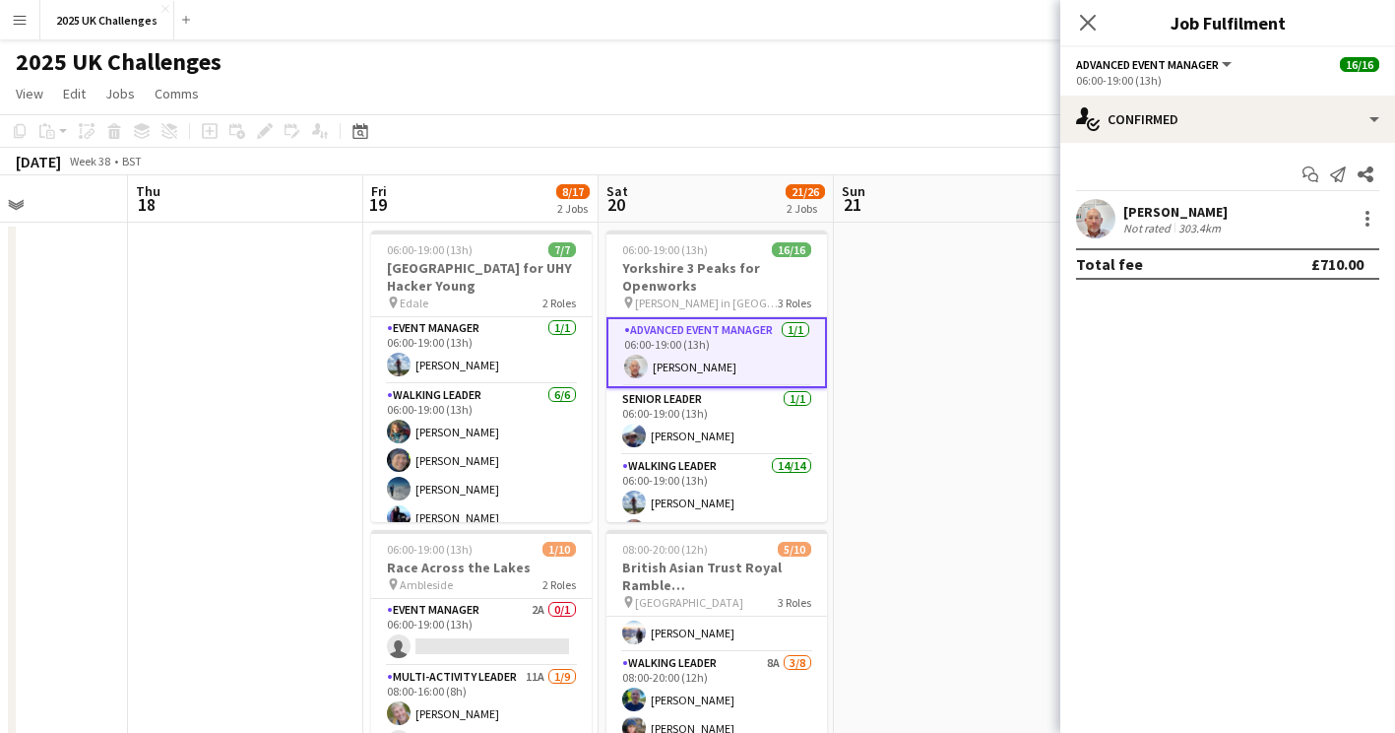
click at [1172, 210] on div "[PERSON_NAME]" at bounding box center [1176, 212] width 104 height 18
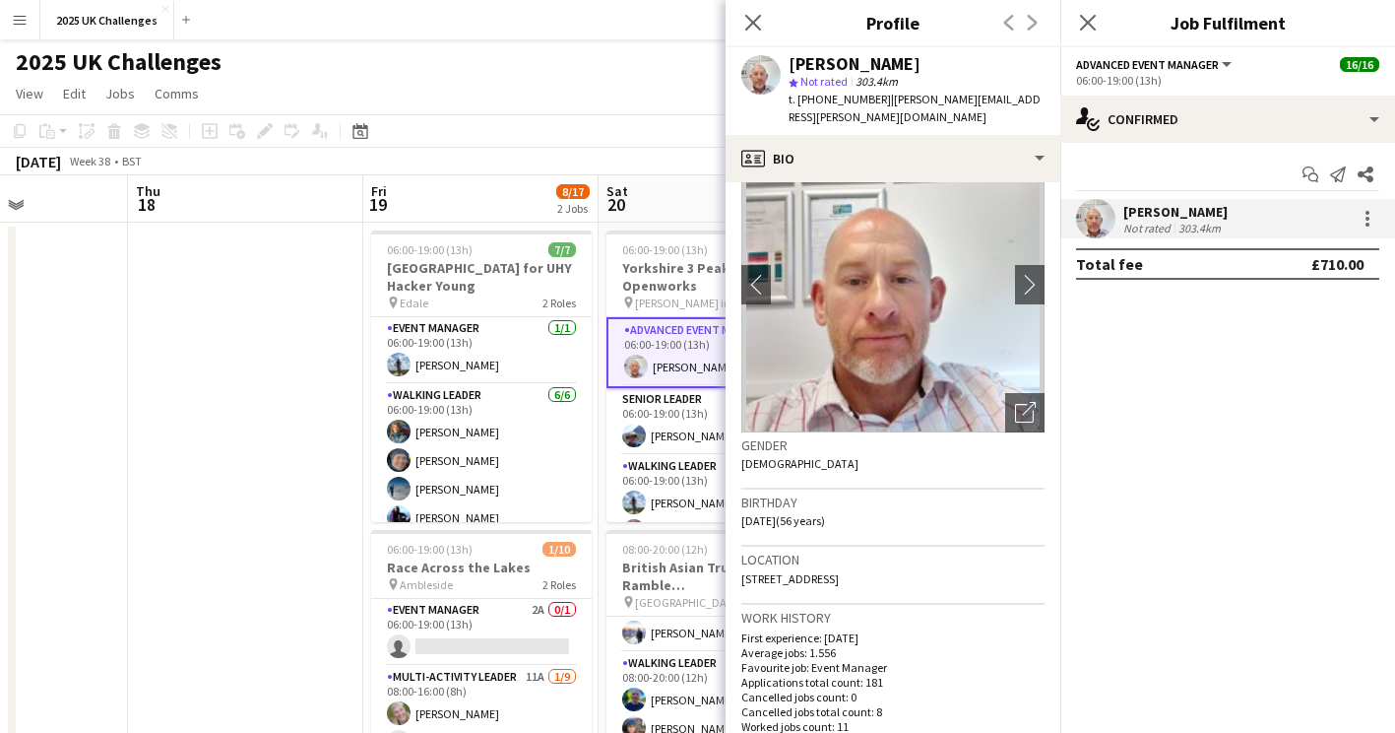
scroll to position [98, 0]
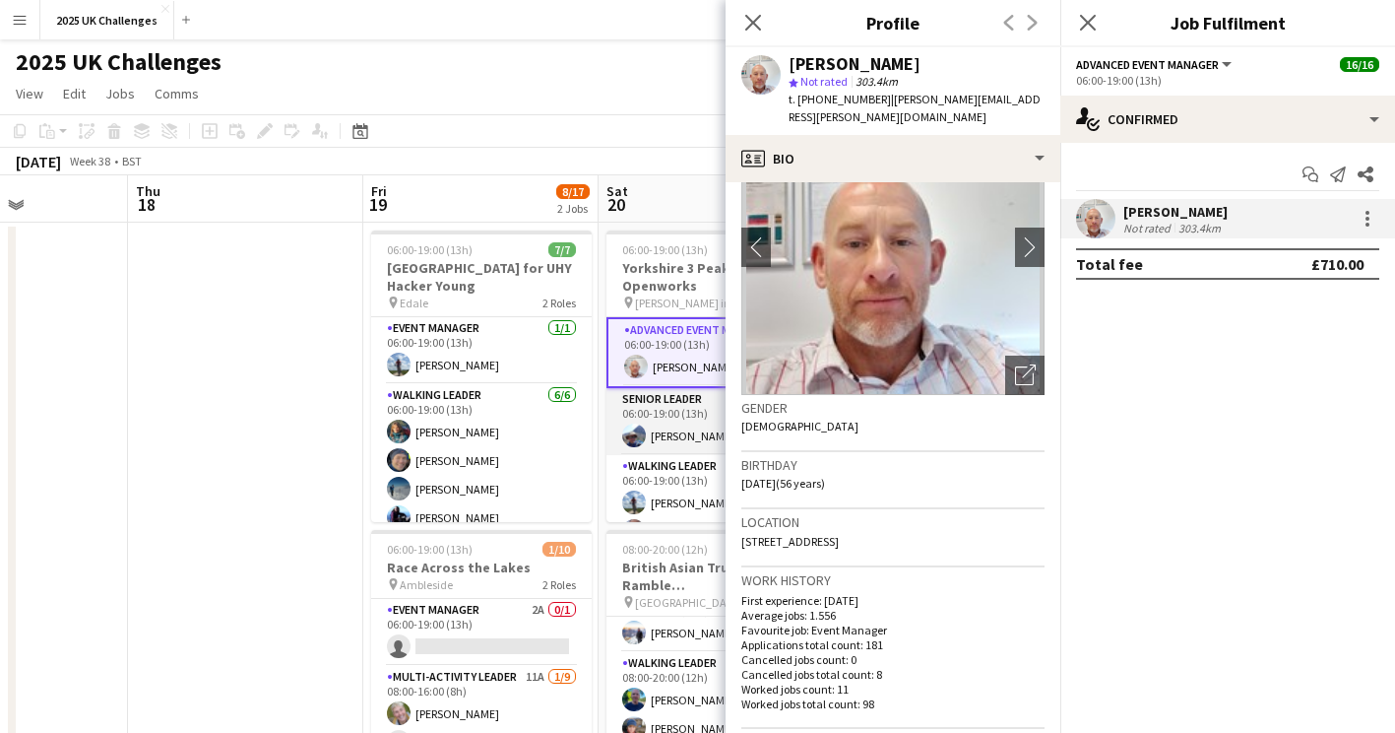
click at [683, 426] on app-card-role "Senior Leader [DATE] 06:00-19:00 (13h) [PERSON_NAME]" at bounding box center [717, 421] width 221 height 67
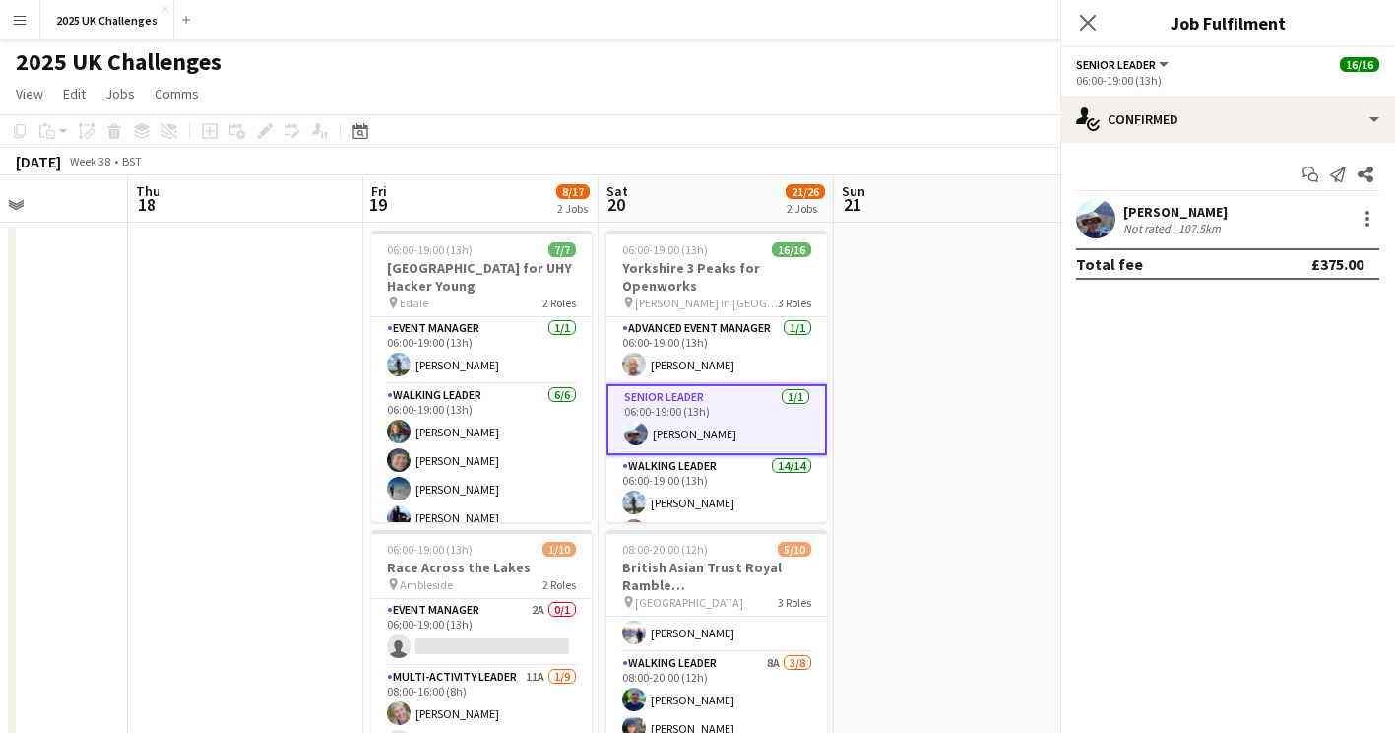
scroll to position [0, 579]
click at [683, 426] on app-card-role "Senior Leader [DATE] 06:00-19:00 (13h) [PERSON_NAME]" at bounding box center [716, 419] width 221 height 71
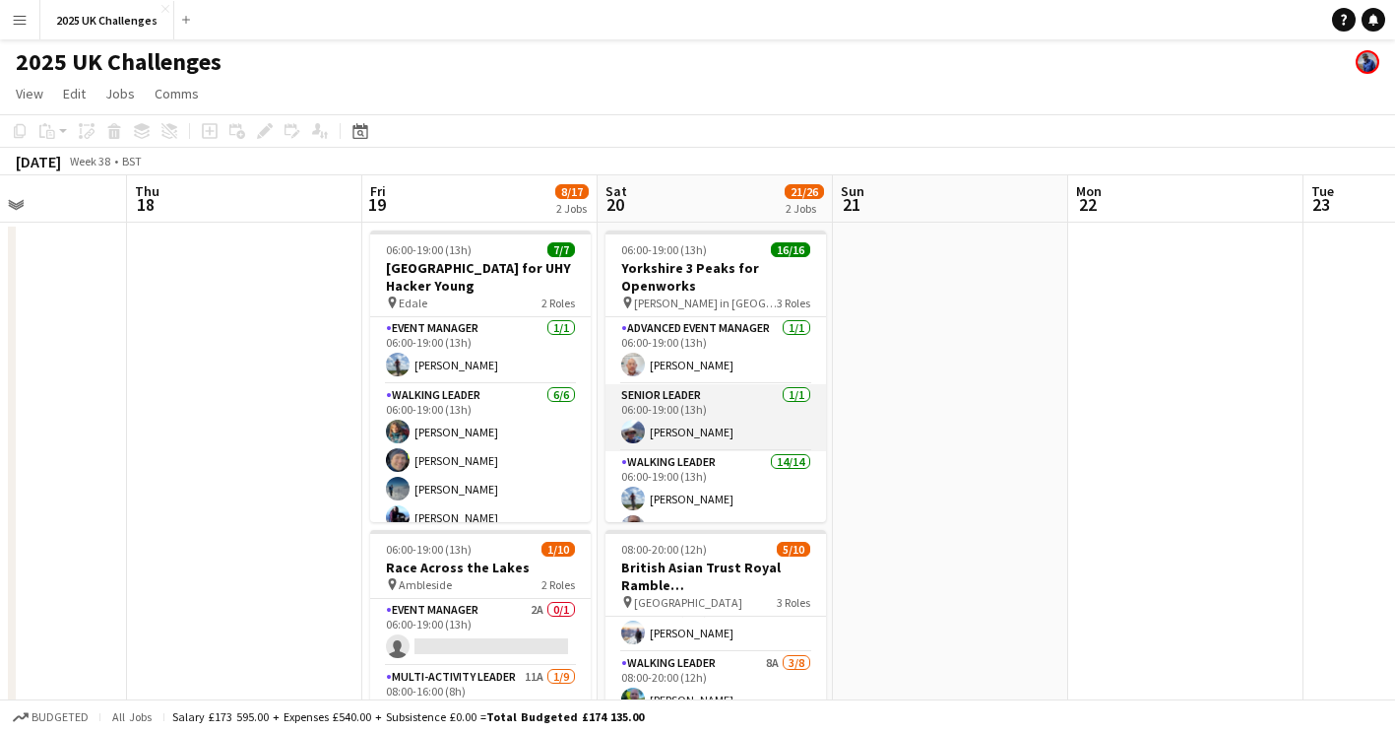
click at [686, 424] on app-card-role "Senior Leader [DATE] 06:00-19:00 (13h) [PERSON_NAME]" at bounding box center [716, 417] width 221 height 67
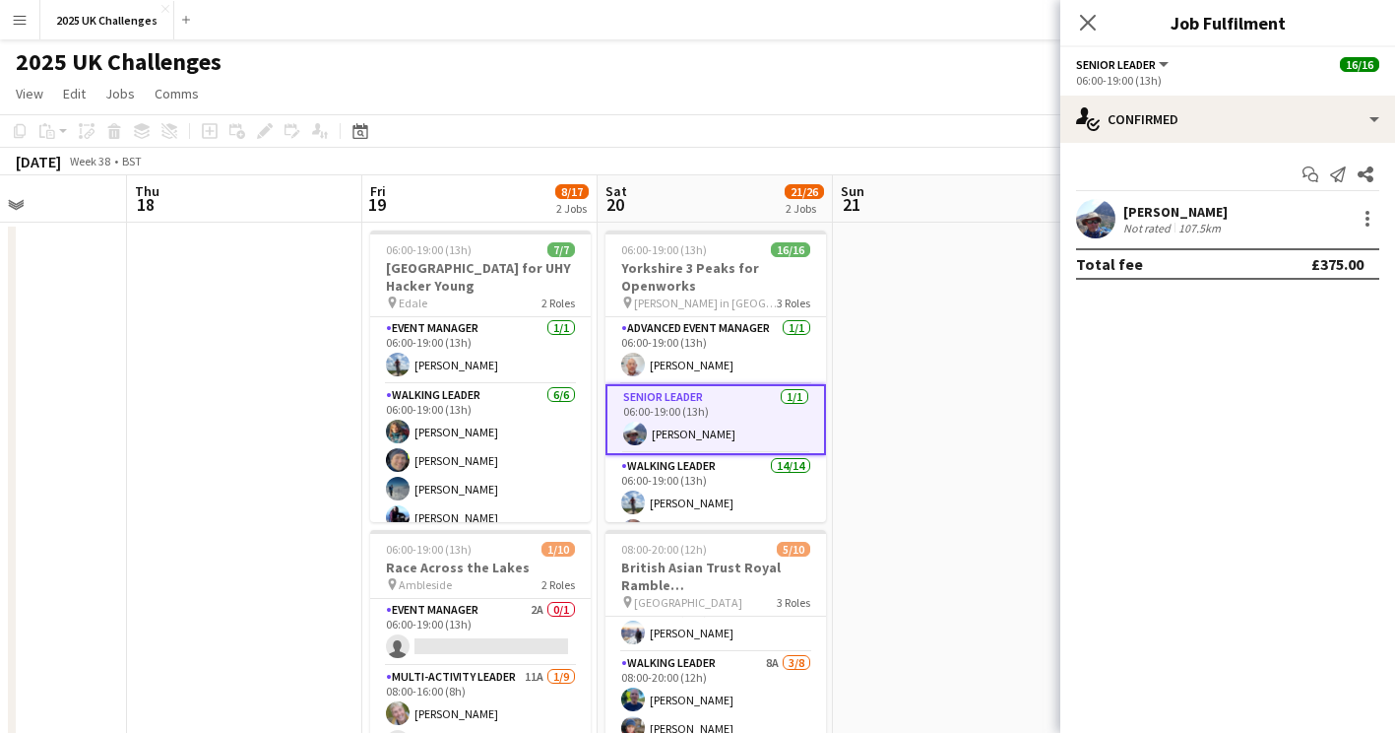
click at [1188, 206] on div "[PERSON_NAME]" at bounding box center [1176, 212] width 104 height 18
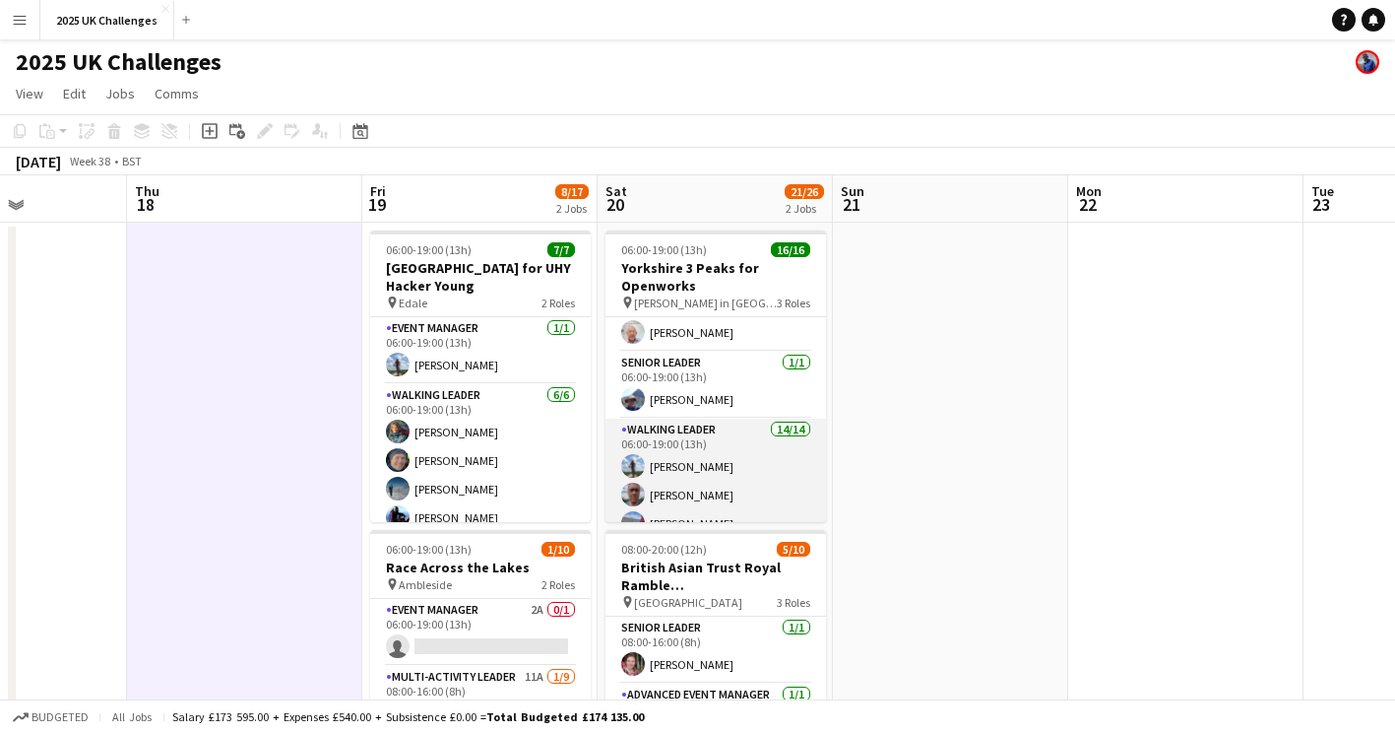
scroll to position [0, 0]
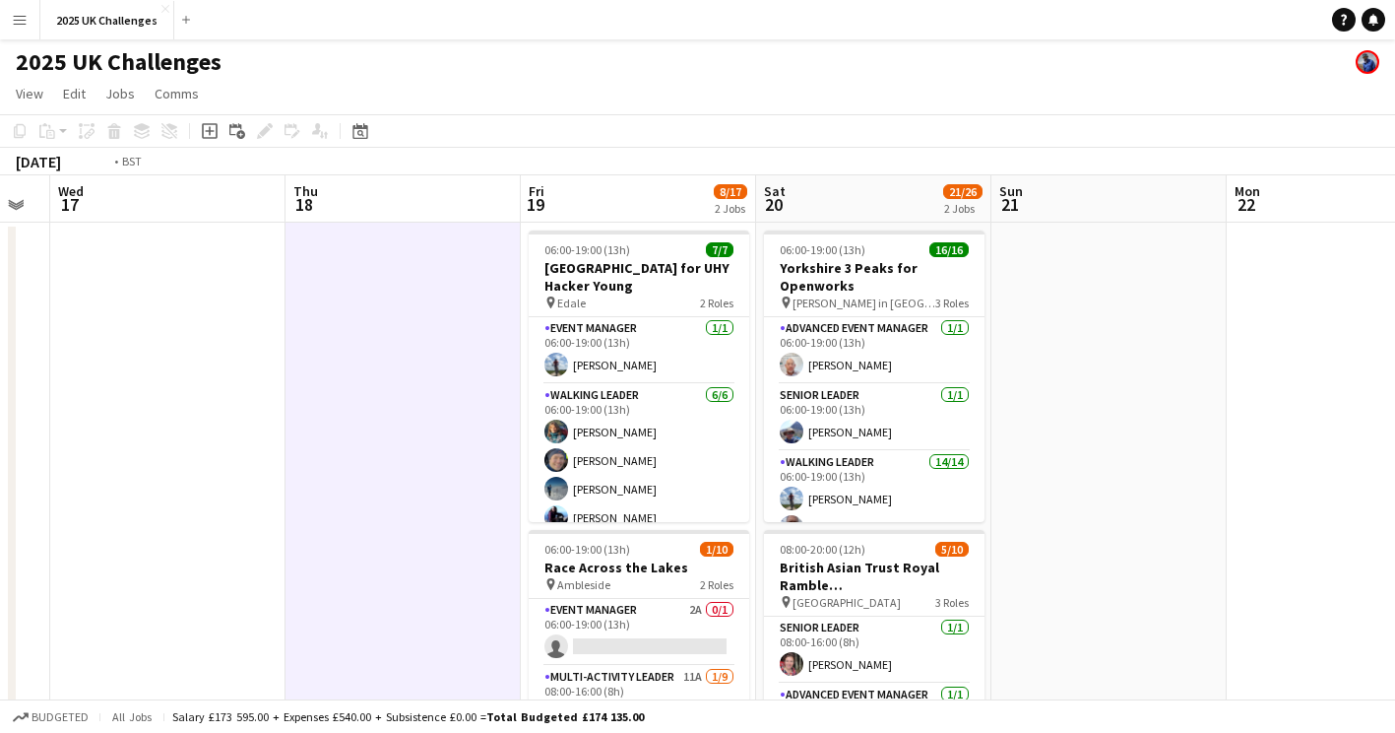
drag, startPoint x: 226, startPoint y: 377, endPoint x: 685, endPoint y: 377, distance: 459.9
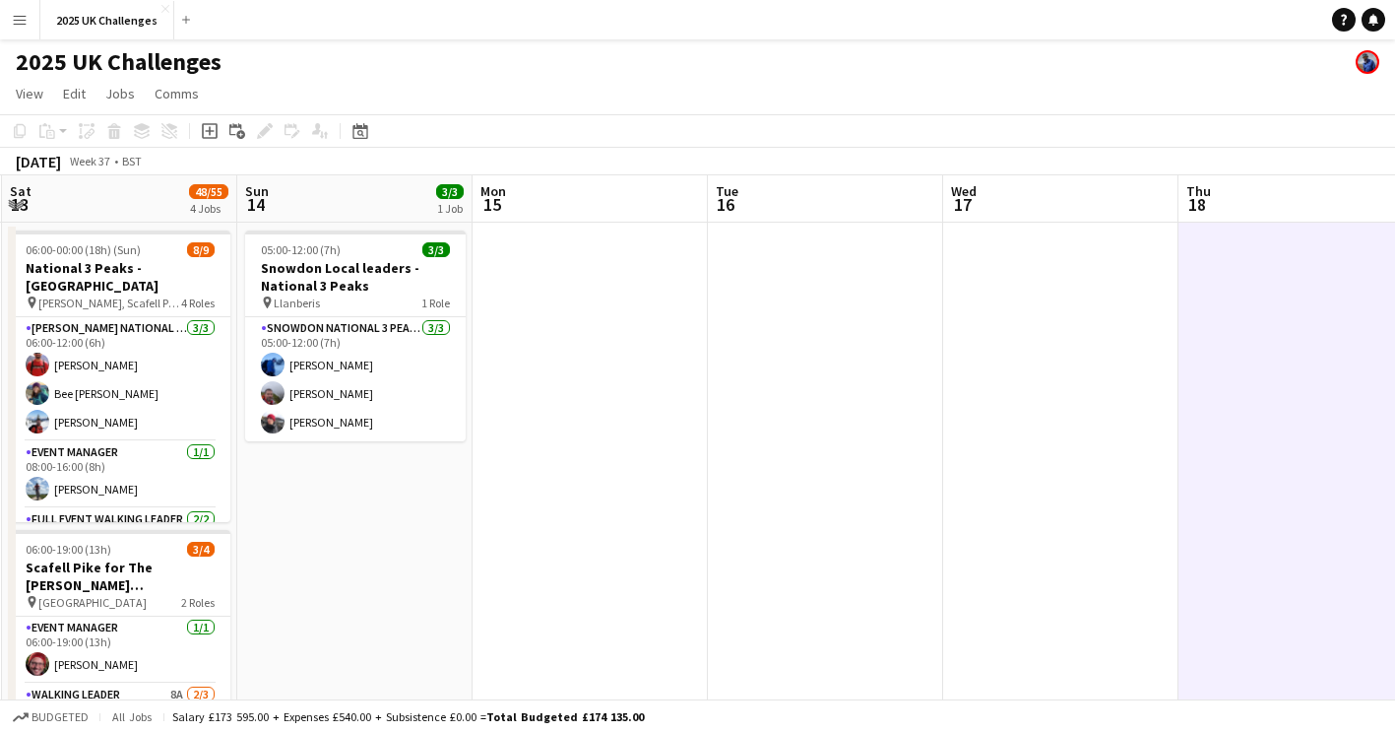
drag, startPoint x: 693, startPoint y: 379, endPoint x: 785, endPoint y: 385, distance: 91.8
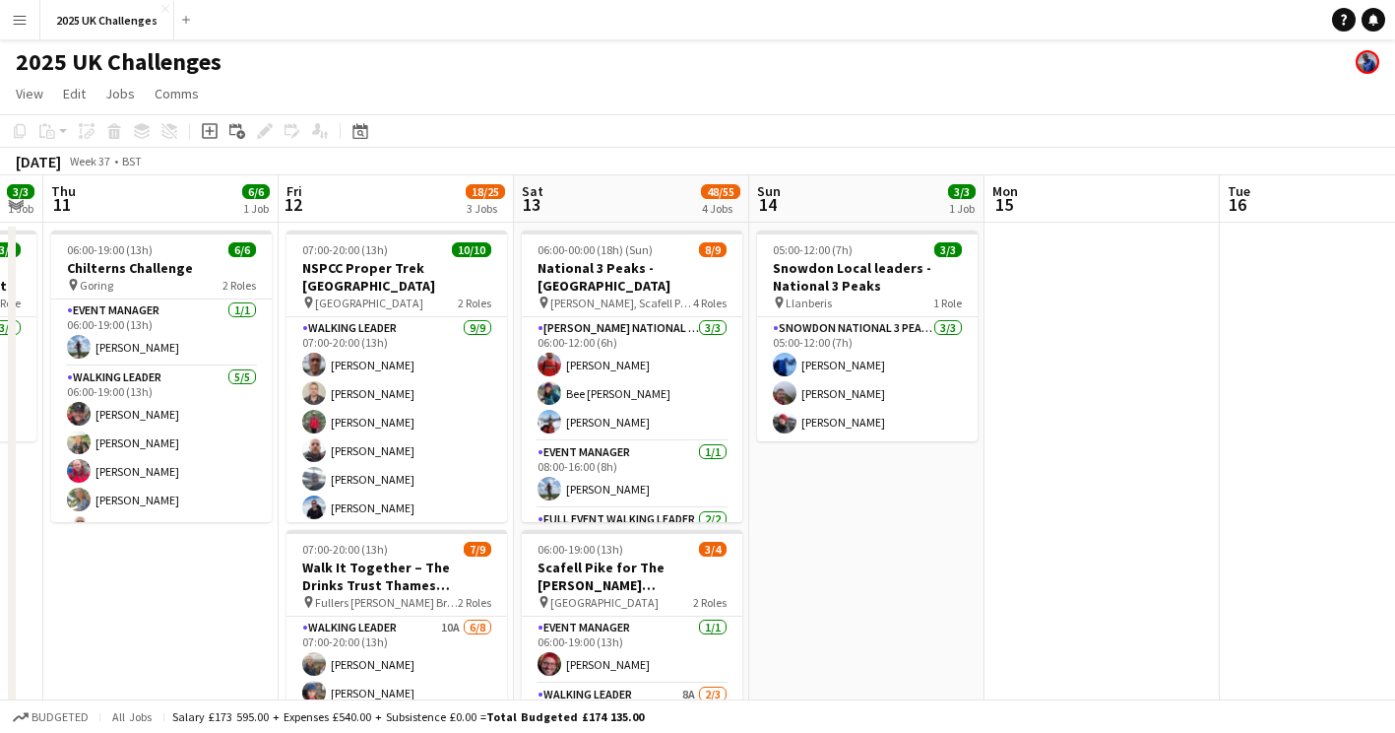
drag, startPoint x: 852, startPoint y: 424, endPoint x: 1082, endPoint y: 432, distance: 230.6
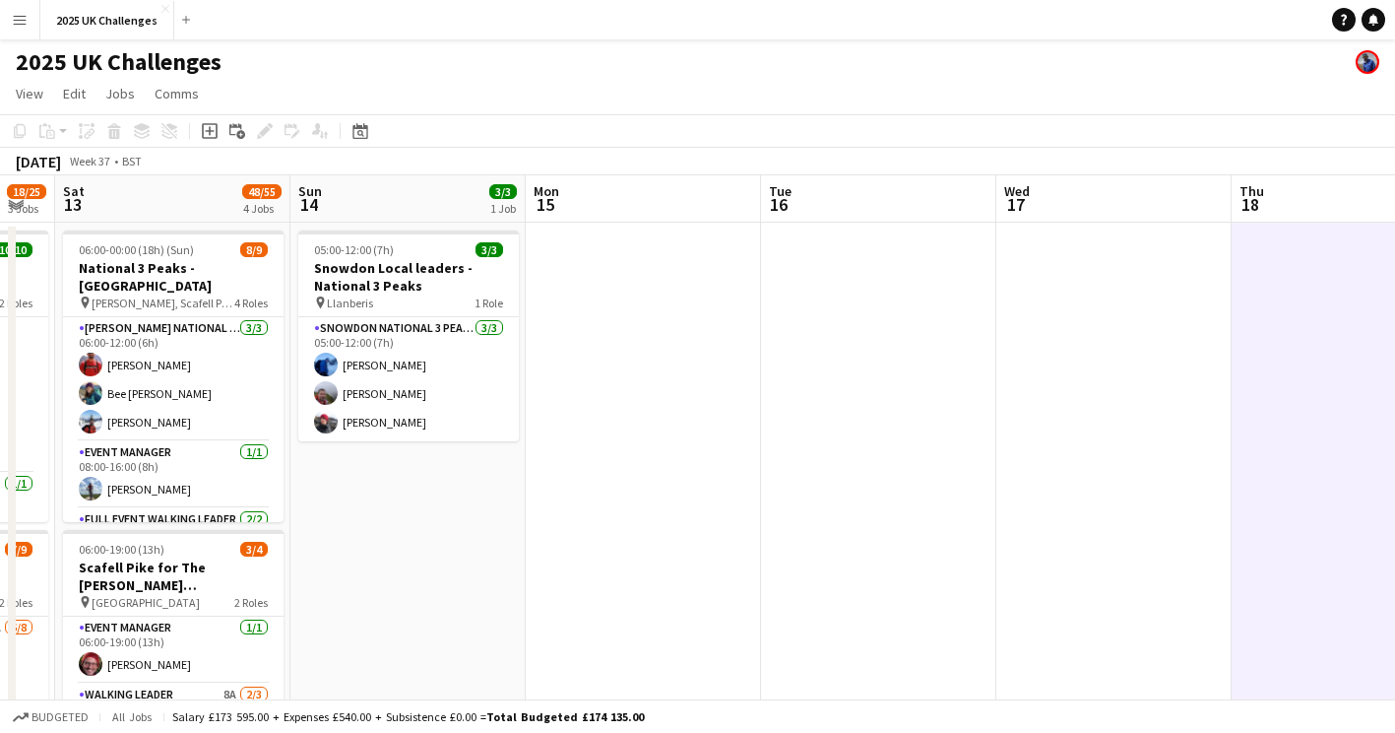
drag, startPoint x: 659, startPoint y: 513, endPoint x: 475, endPoint y: 495, distance: 185.0
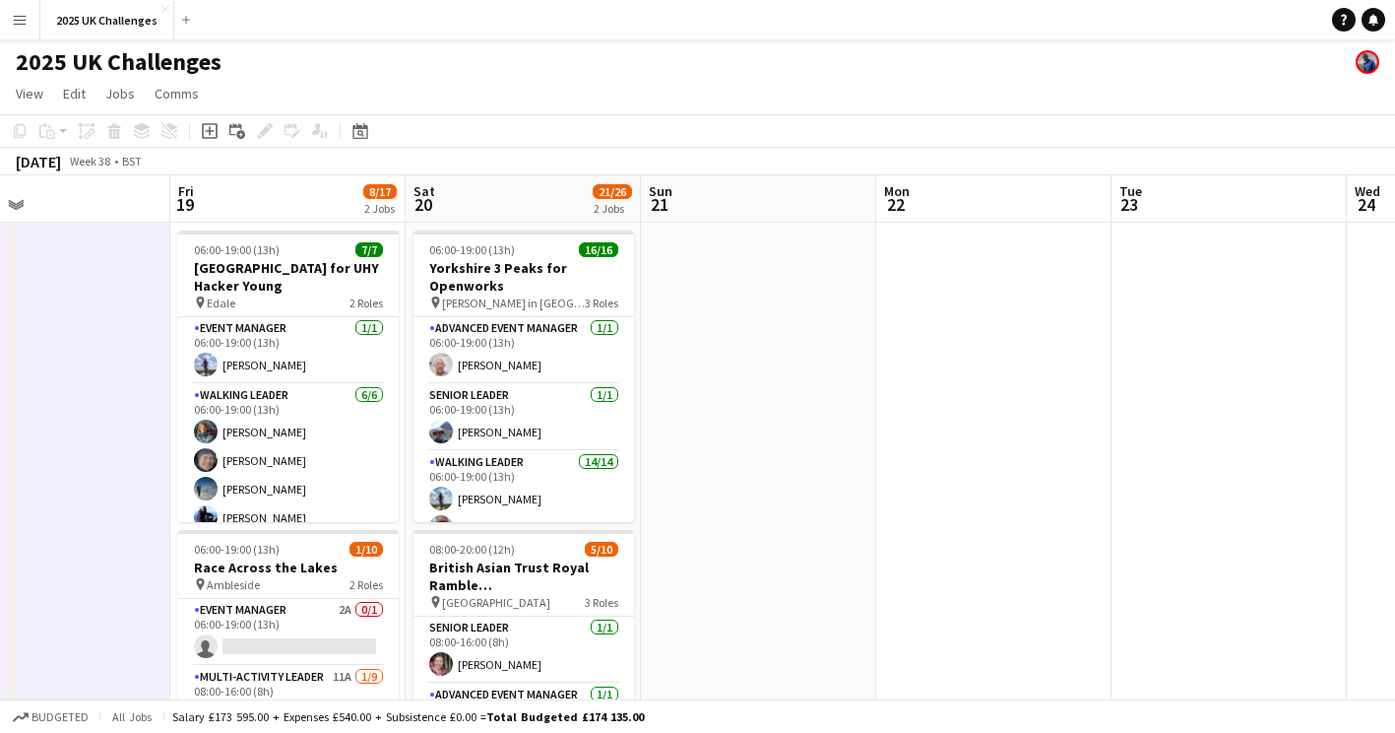
drag, startPoint x: 874, startPoint y: 473, endPoint x: 597, endPoint y: 457, distance: 278.2
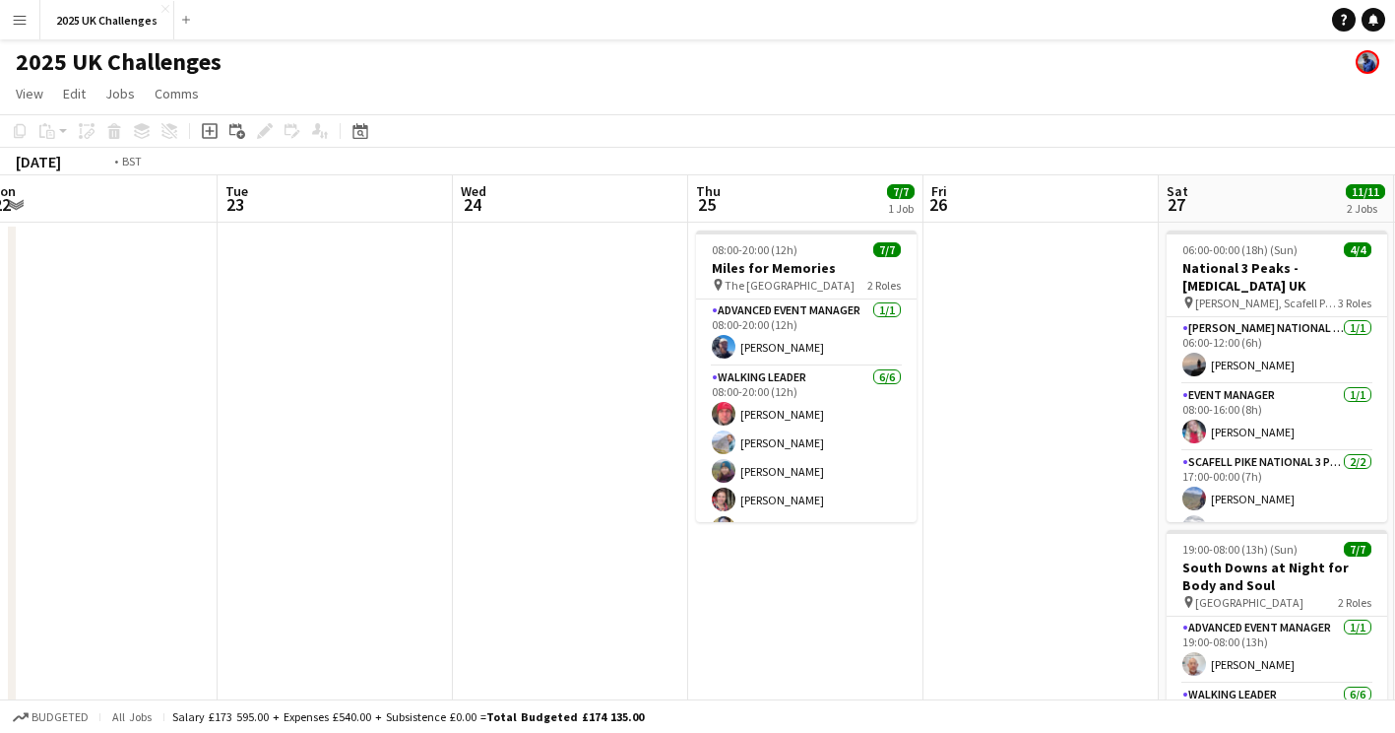
drag, startPoint x: 578, startPoint y: 399, endPoint x: 335, endPoint y: 385, distance: 243.6
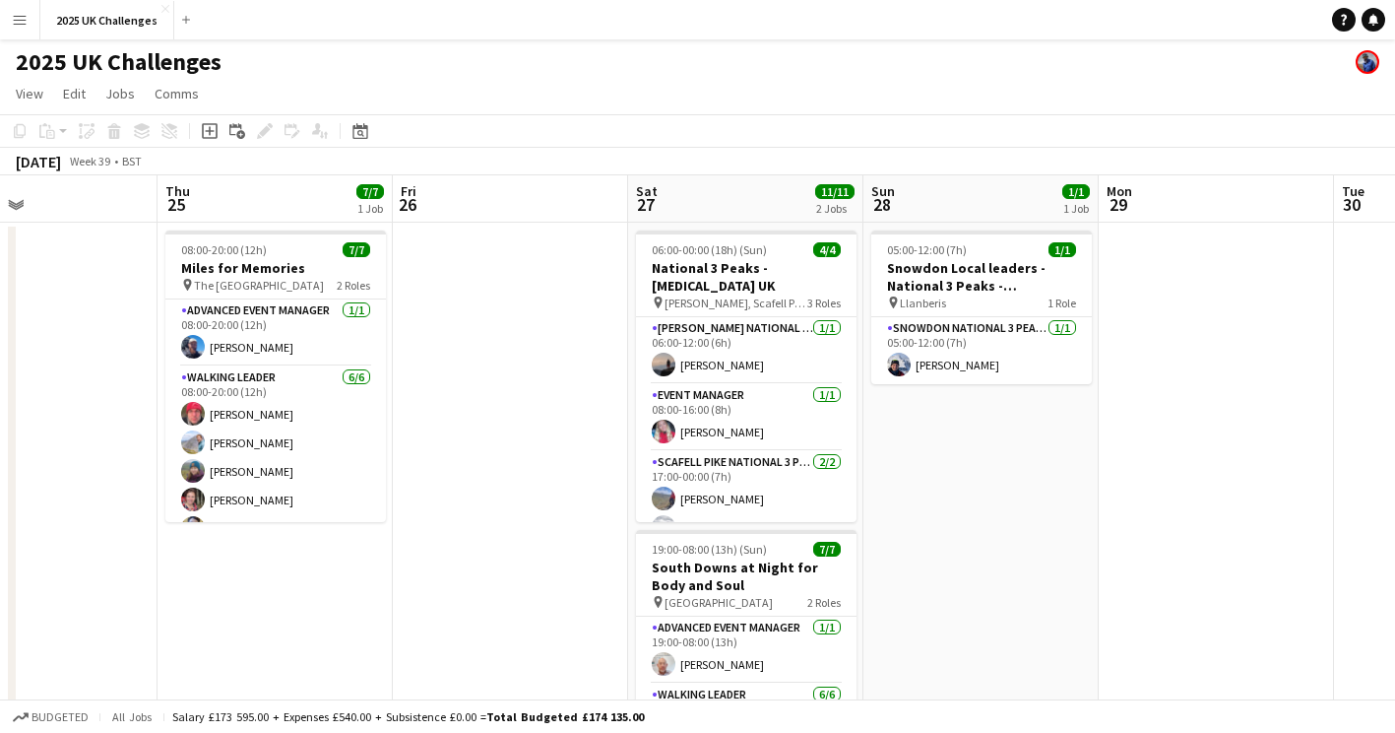
drag, startPoint x: 1066, startPoint y: 472, endPoint x: 535, endPoint y: 425, distance: 532.8
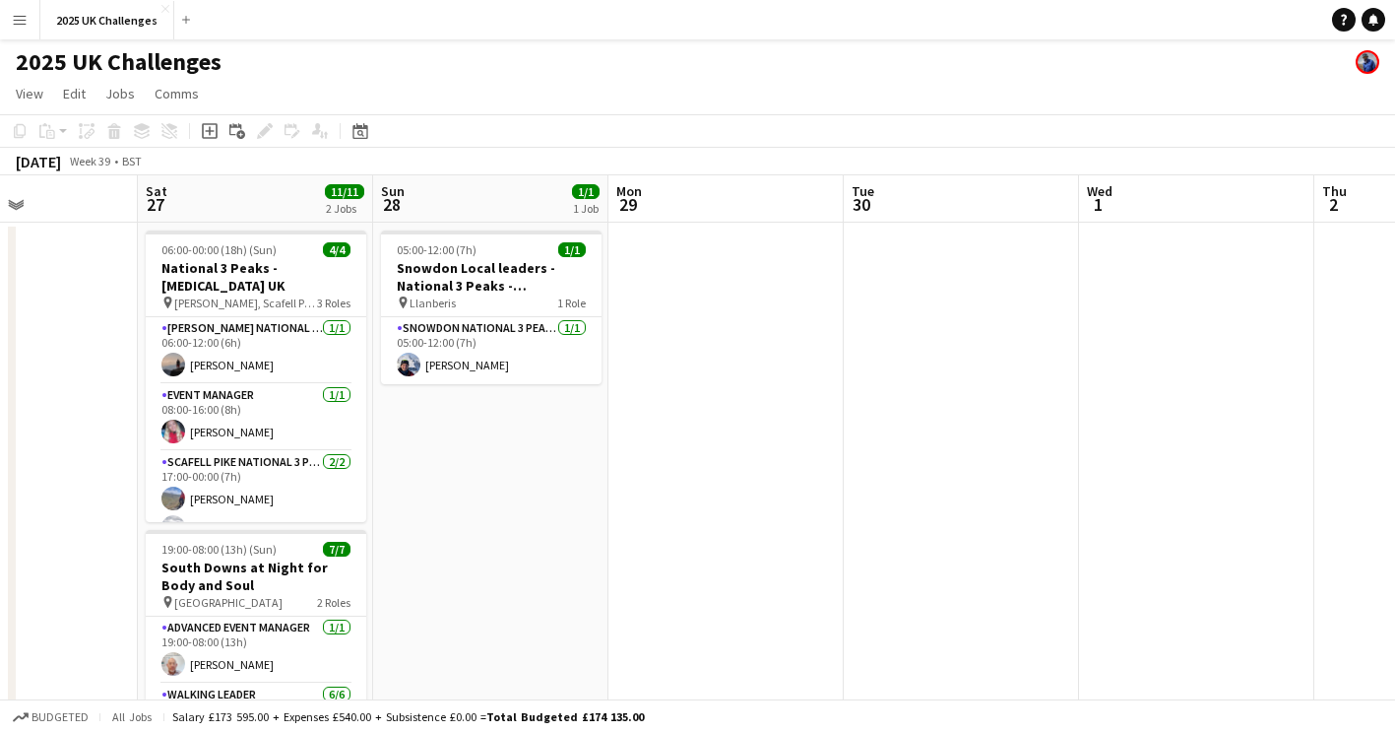
drag, startPoint x: 1170, startPoint y: 439, endPoint x: 288, endPoint y: 375, distance: 884.7
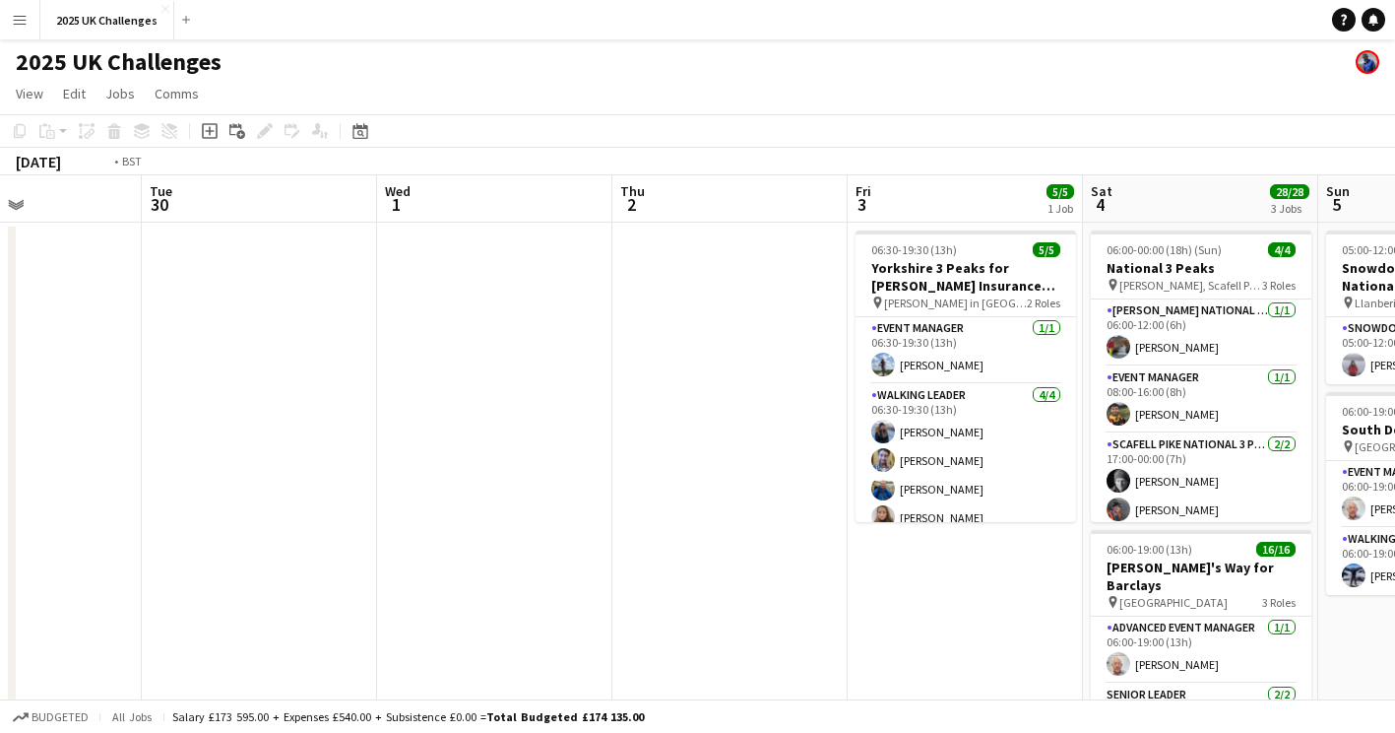
drag, startPoint x: 978, startPoint y: 455, endPoint x: 303, endPoint y: 353, distance: 682.3
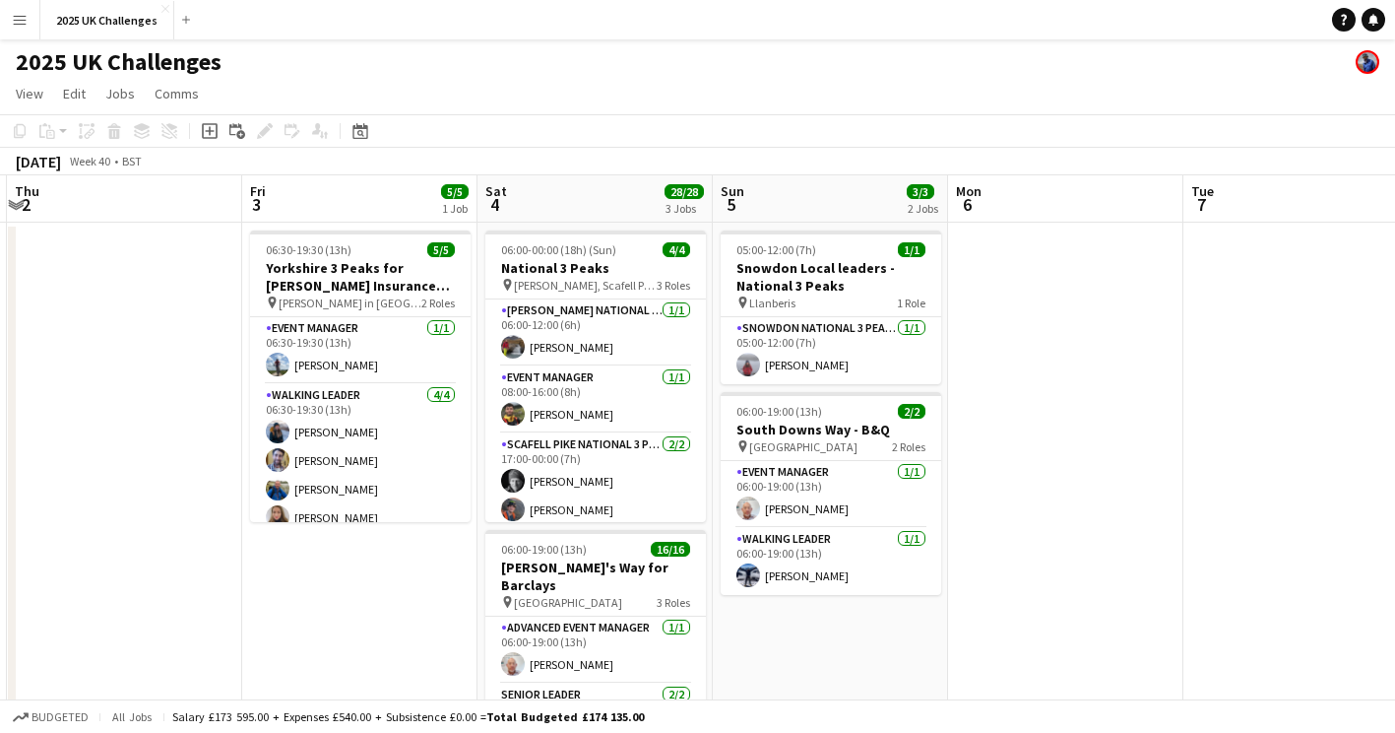
drag, startPoint x: 1261, startPoint y: 478, endPoint x: 1177, endPoint y: 471, distance: 84.0
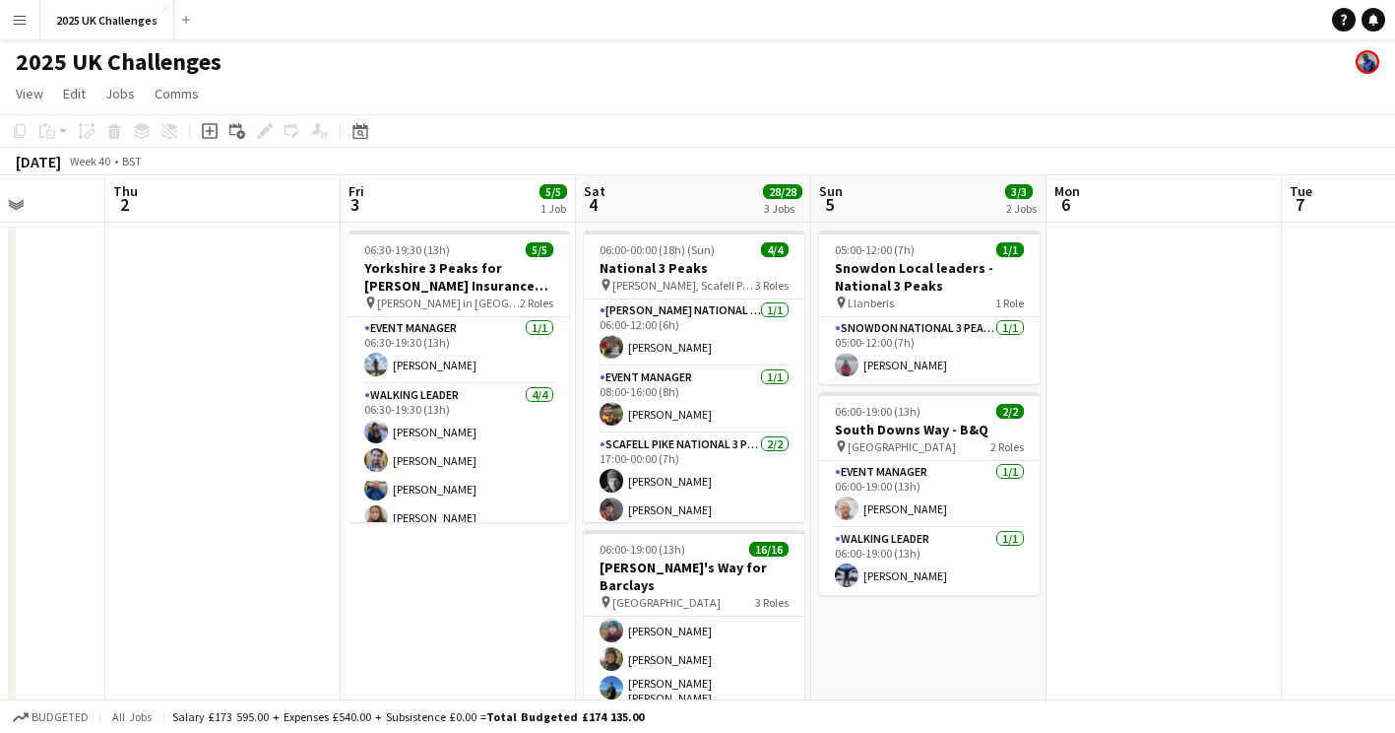
drag, startPoint x: 276, startPoint y: 603, endPoint x: 550, endPoint y: 572, distance: 276.4
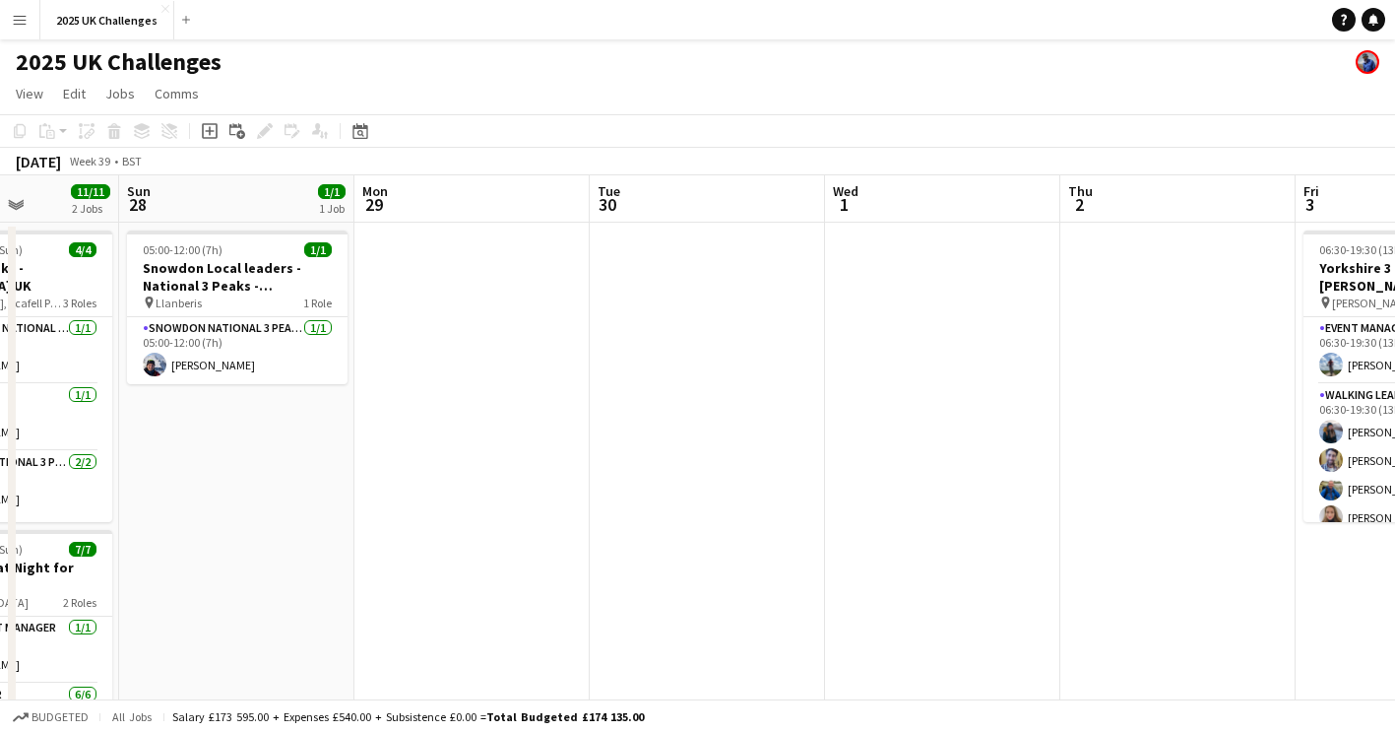
drag, startPoint x: 563, startPoint y: 514, endPoint x: 922, endPoint y: 531, distance: 358.9
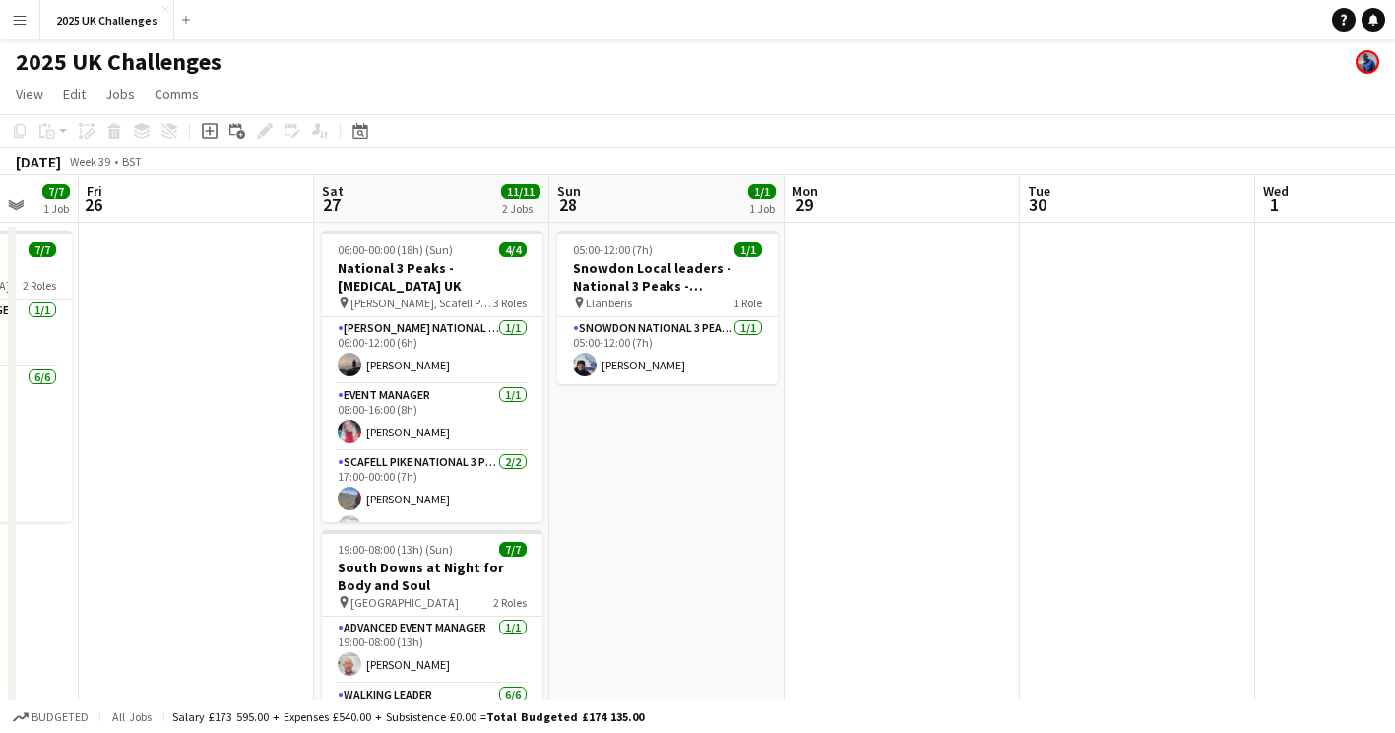
drag, startPoint x: 809, startPoint y: 534, endPoint x: 1037, endPoint y: 539, distance: 228.5
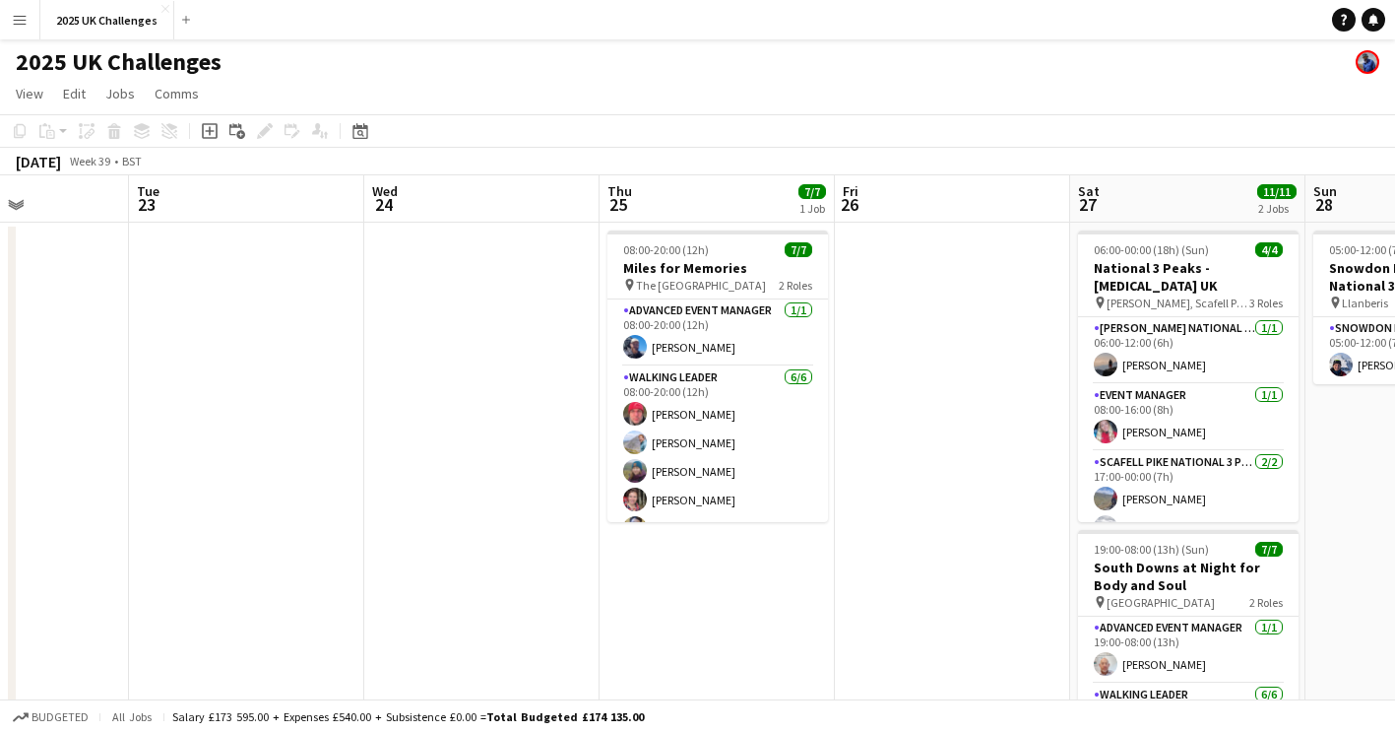
drag, startPoint x: 144, startPoint y: 565, endPoint x: 658, endPoint y: 580, distance: 514.3
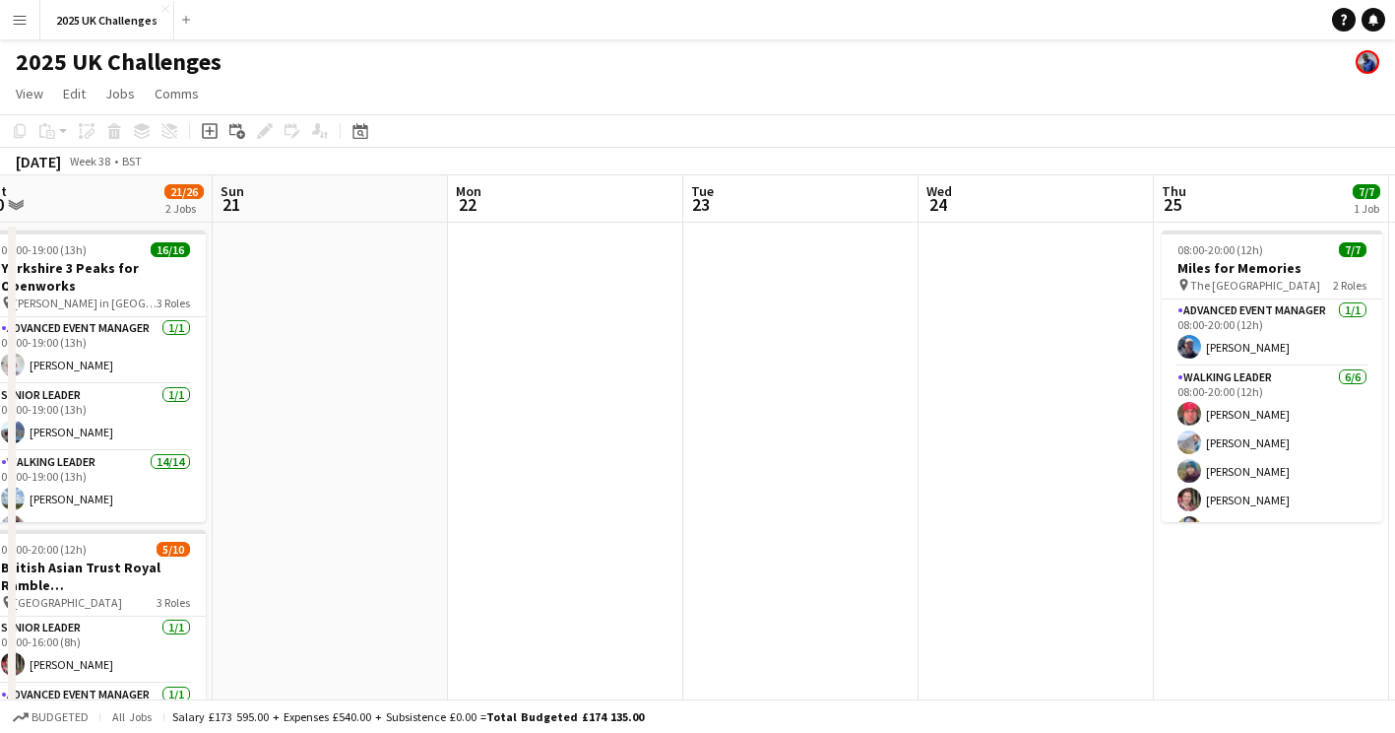
drag, startPoint x: 852, startPoint y: 515, endPoint x: 857, endPoint y: 524, distance: 10.1
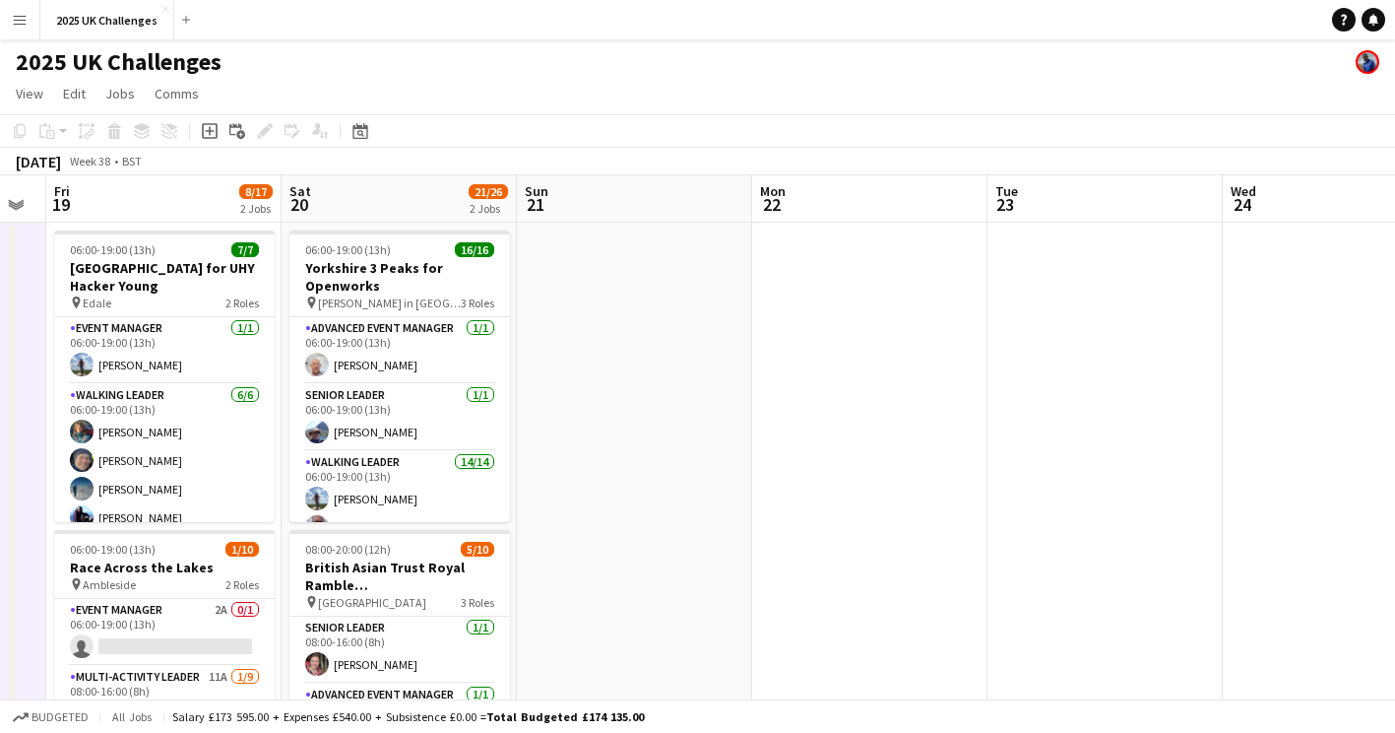
drag, startPoint x: 682, startPoint y: 508, endPoint x: 1059, endPoint y: 542, distance: 377.7
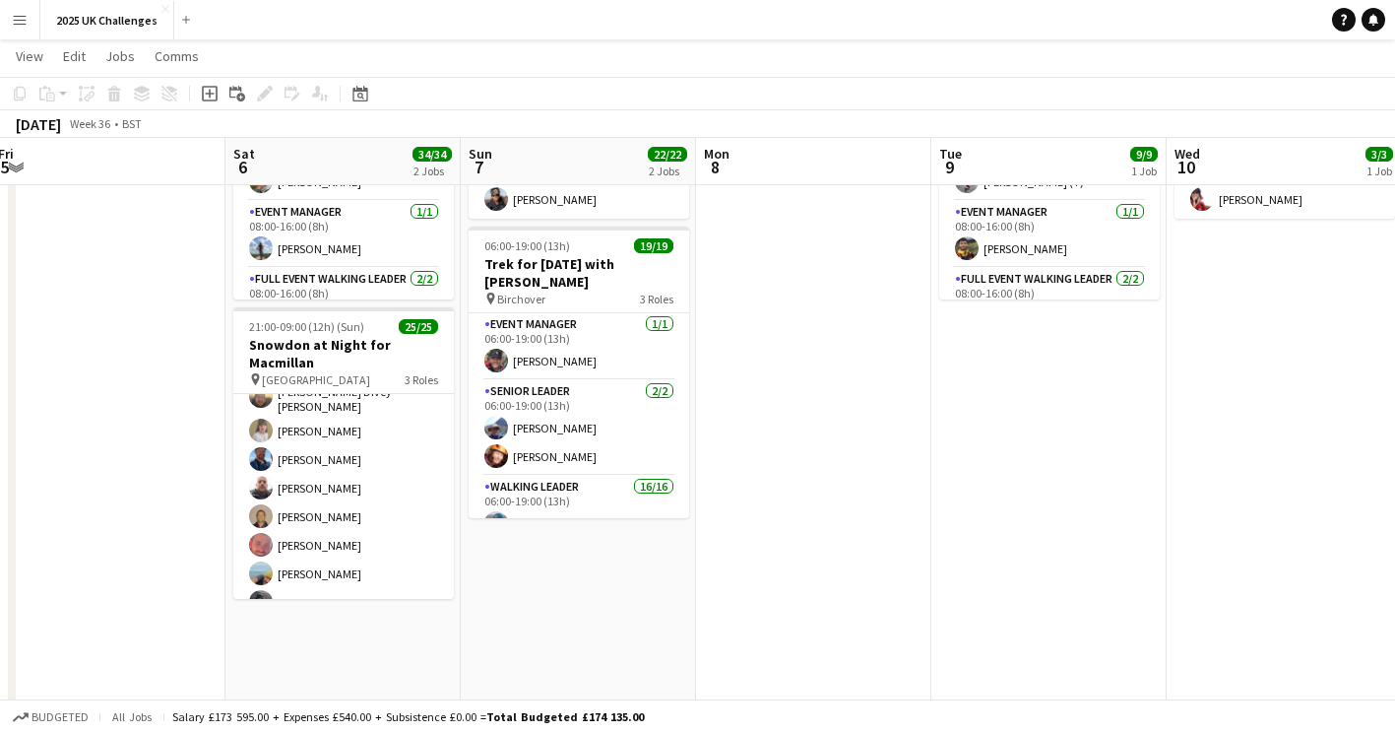
scroll to position [624, 0]
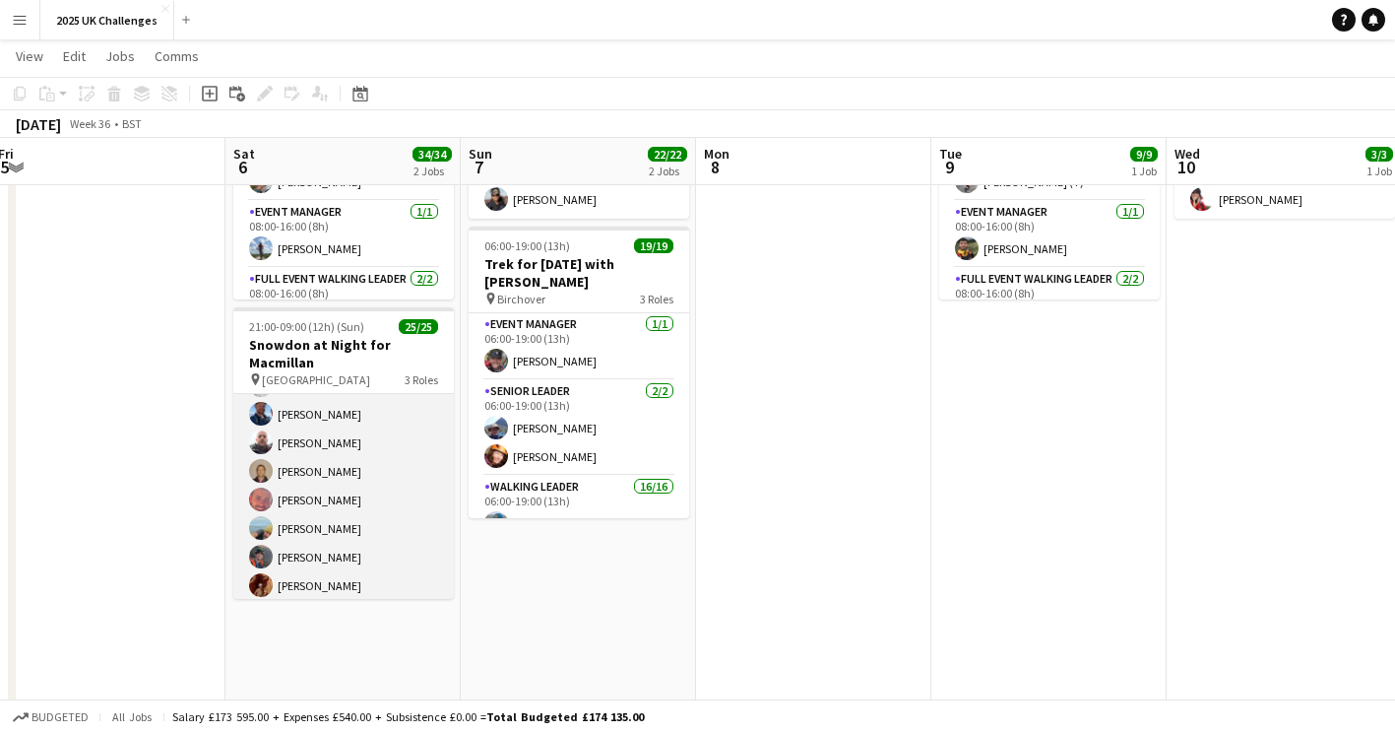
click at [305, 573] on app-card-role "Walking Leader 20/20 21:00-09:00 (12h) [PERSON_NAME] [PERSON_NAME] [PERSON_NAME…" at bounding box center [343, 296] width 221 height 615
click at [322, 574] on app-card-role "Walking Leader 20/20 21:00-09:00 (12h) [PERSON_NAME] [PERSON_NAME] [PERSON_NAME…" at bounding box center [343, 296] width 221 height 615
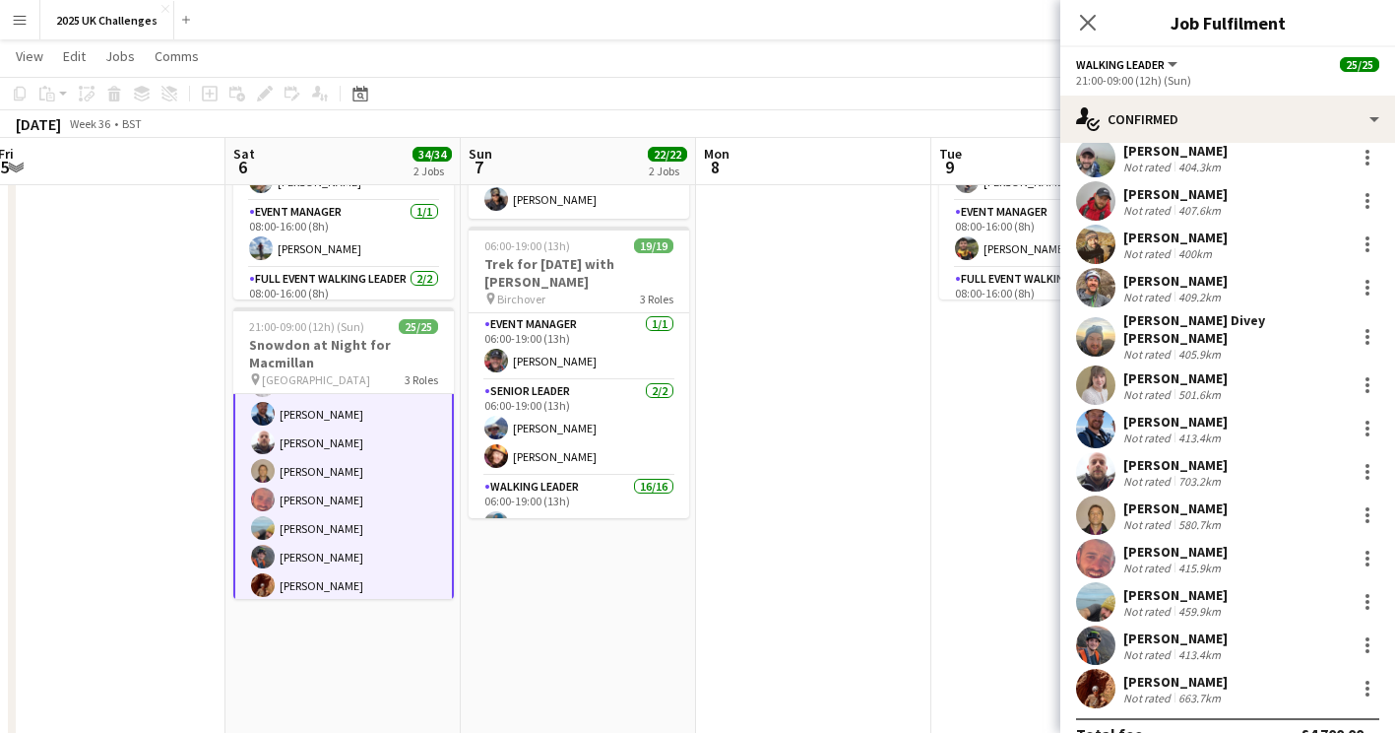
scroll to position [386, 0]
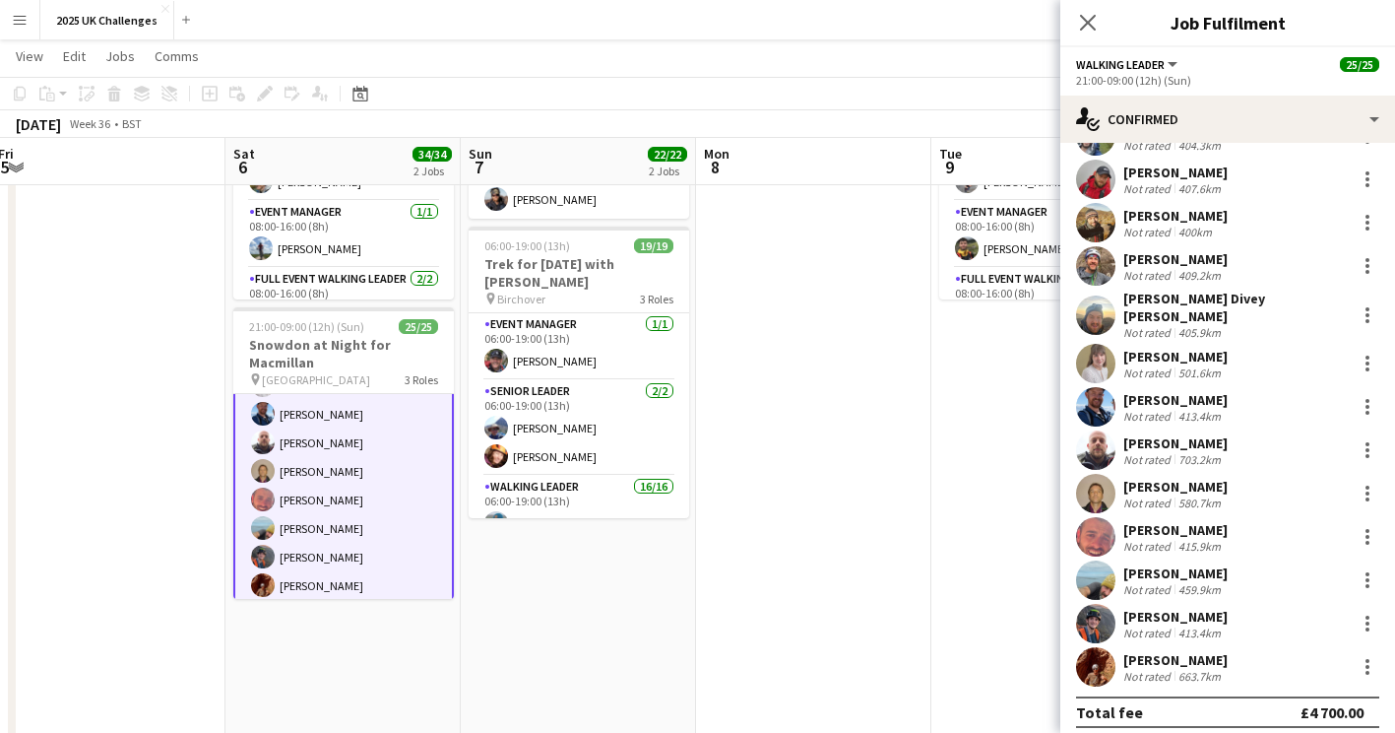
click at [1150, 651] on div "[PERSON_NAME]" at bounding box center [1176, 660] width 104 height 18
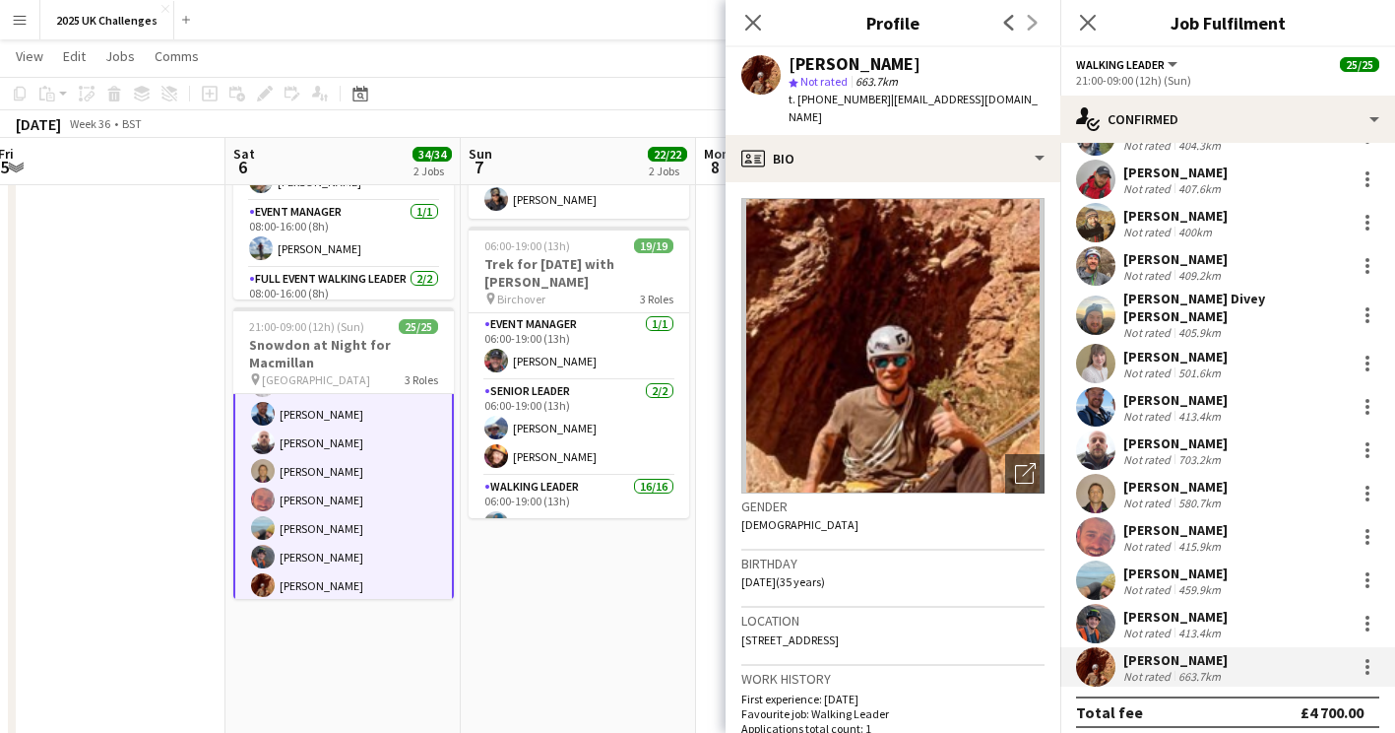
drag, startPoint x: 1023, startPoint y: 99, endPoint x: 879, endPoint y: 97, distance: 143.8
click at [879, 97] on div "[PERSON_NAME] star Not rated 663.7km t. [PHONE_NUMBER] | [EMAIL_ADDRESS][DOMAIN…" at bounding box center [893, 91] width 335 height 88
copy span "[EMAIL_ADDRESS][DOMAIN_NAME]"
click at [530, 585] on app-date-cell "05:00-12:00 (7h) 3/3 Snowdon Local leaders - National 3 Peaks pin Llanberis 1 R…" at bounding box center [578, 612] width 235 height 1225
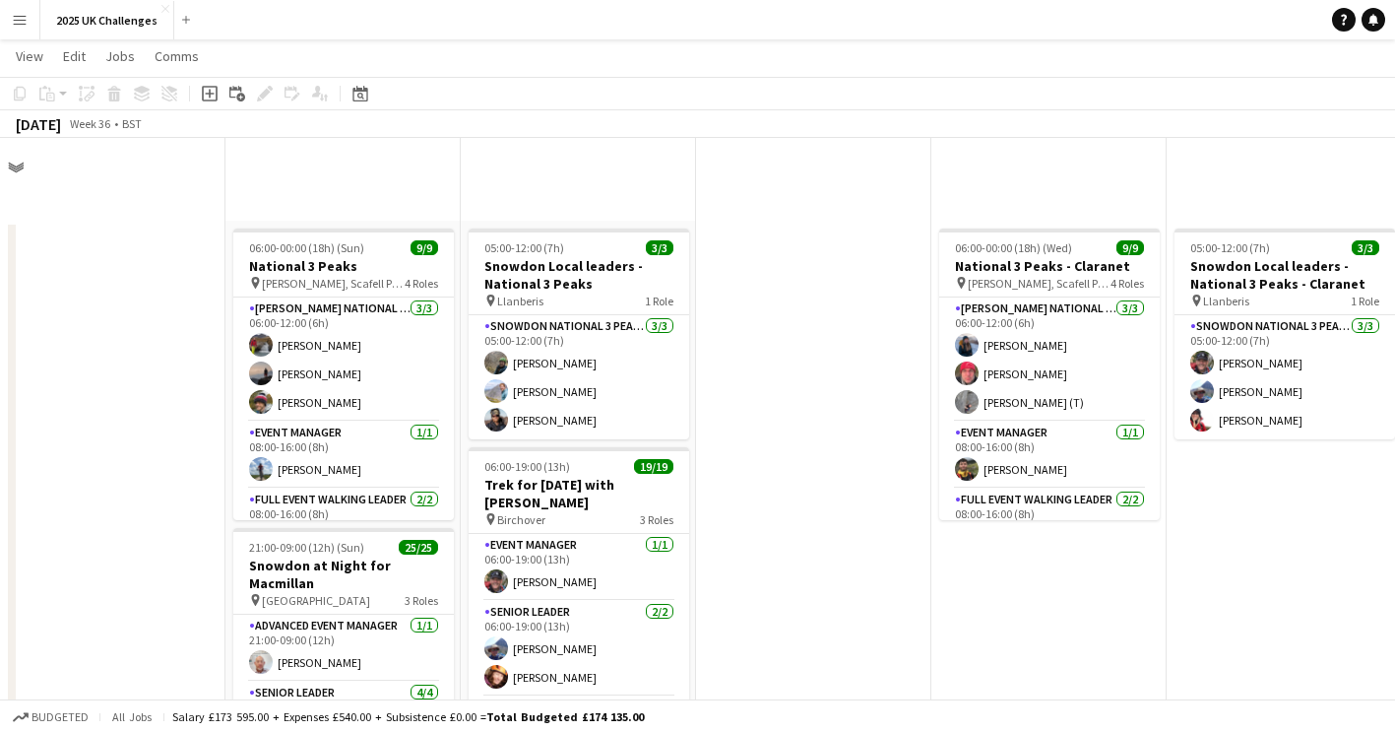
scroll to position [641, 0]
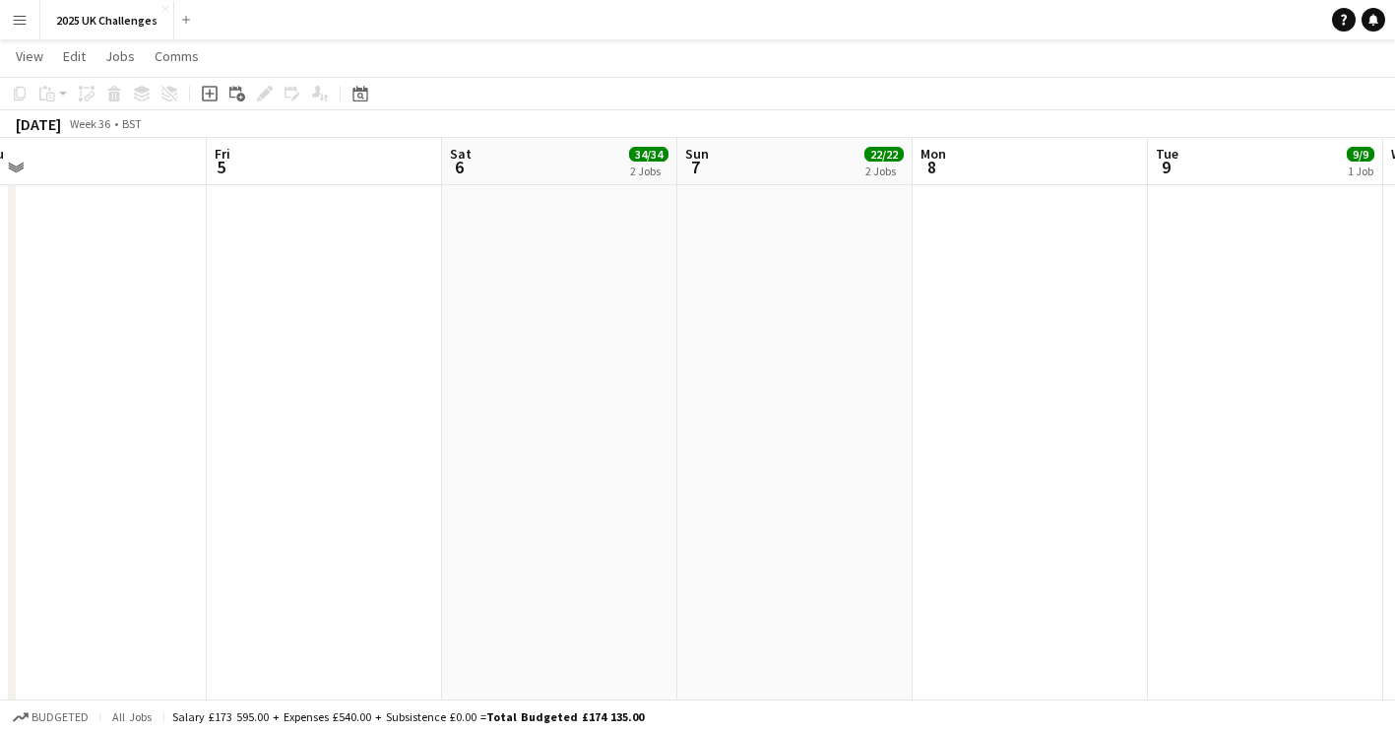
drag, startPoint x: 319, startPoint y: 356, endPoint x: 729, endPoint y: 379, distance: 410.4
click at [767, 375] on app-calendar-viewport "Tue 2 Wed 3 Thu 4 Fri 5 Sat 6 34/34 2 Jobs Sun 7 22/22 2 Jobs Mon 8 Tue 9 9/9 1…" at bounding box center [697, 165] width 1395 height 1459
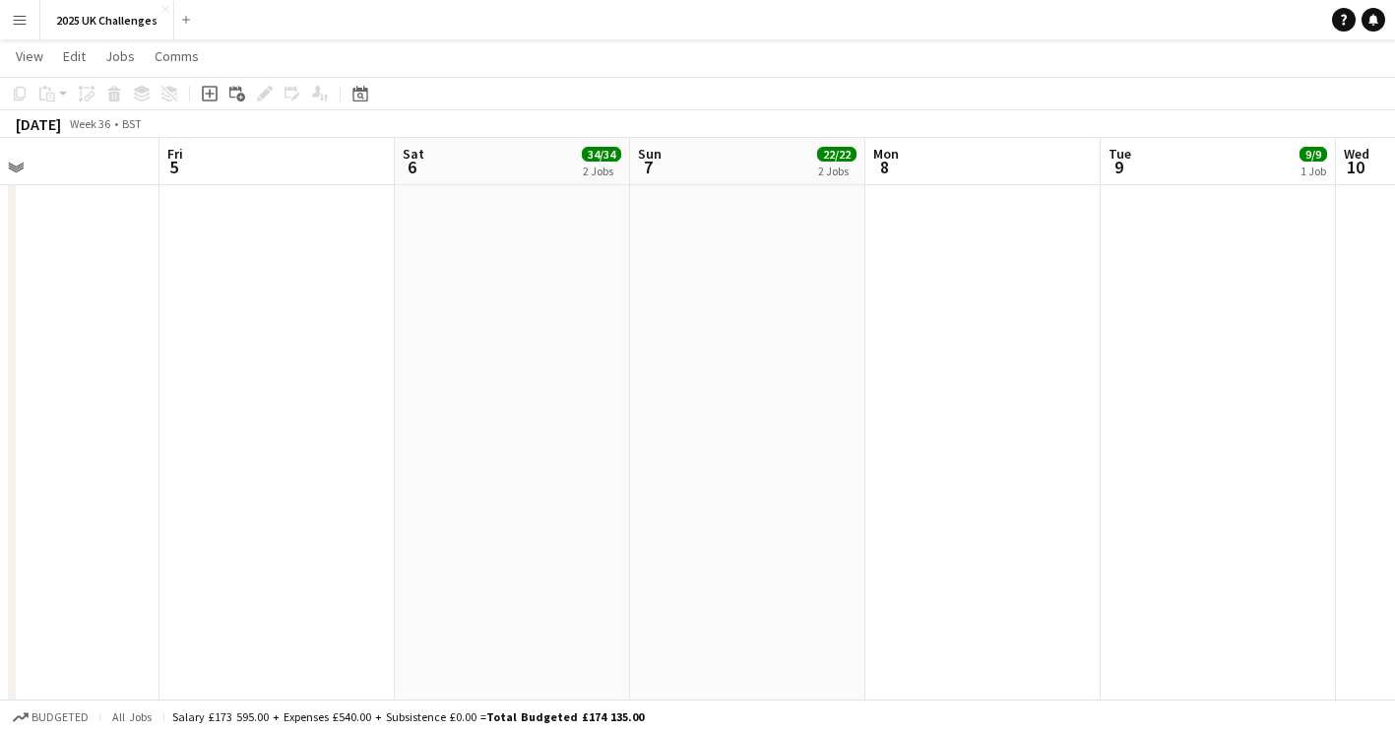
drag, startPoint x: 130, startPoint y: 373, endPoint x: 219, endPoint y: 374, distance: 88.6
click at [151, 373] on app-calendar-viewport "Mon 1 Tue 2 Wed 3 Thu 4 Fri 5 Sat 6 34/34 2 Jobs Sun 7 22/22 2 Jobs Mon 8 Tue 9…" at bounding box center [697, 165] width 1395 height 1459
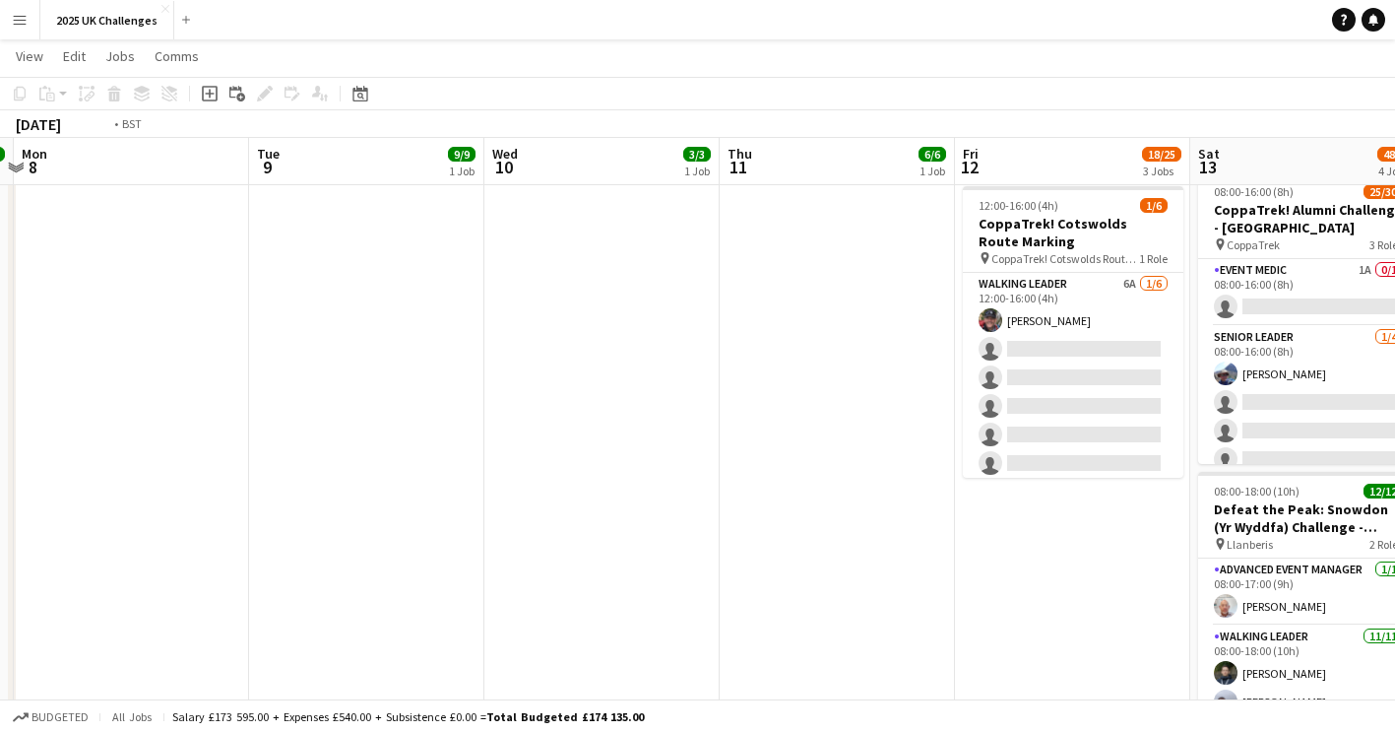
drag, startPoint x: 240, startPoint y: 394, endPoint x: 0, endPoint y: 368, distance: 241.6
click at [0, 368] on html "Menu Boards Boards Boards All jobs Status Workforce Workforce My Workforce Recr…" at bounding box center [697, 144] width 1395 height 1570
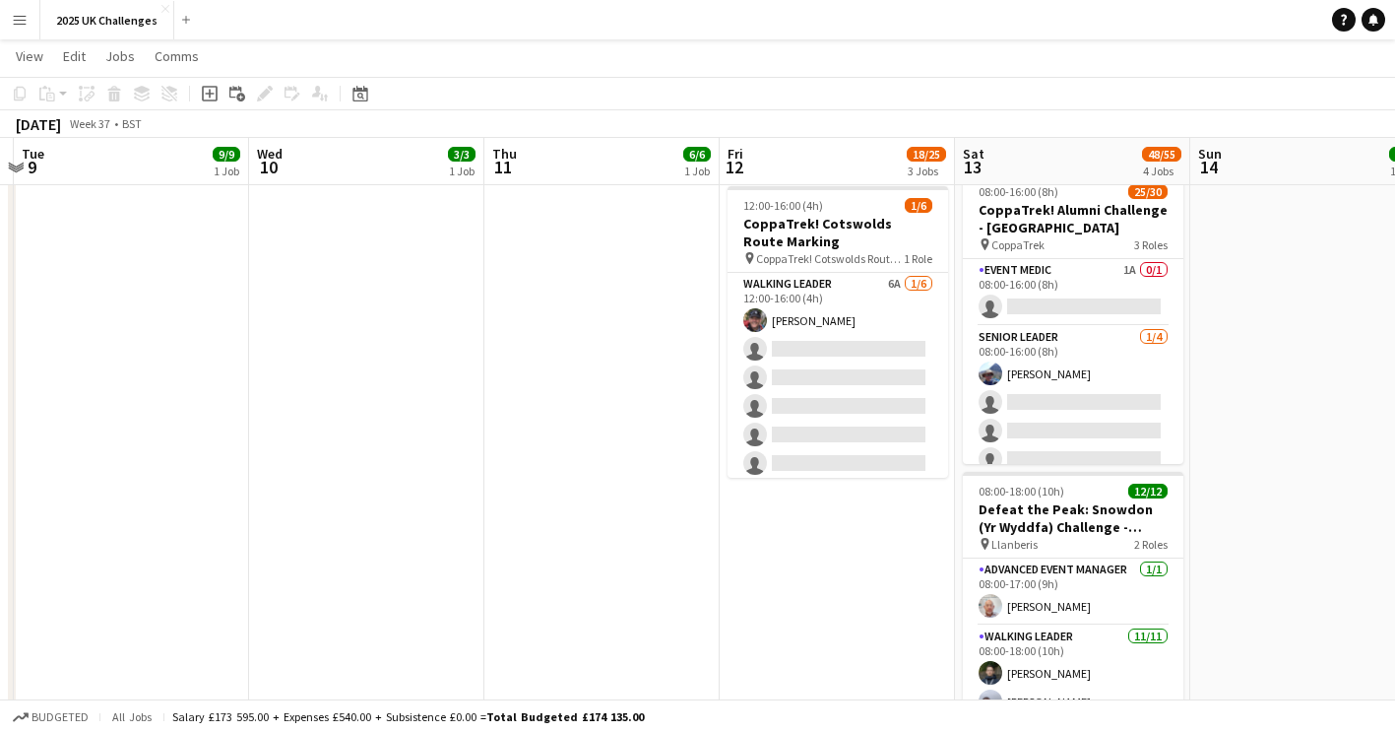
scroll to position [0, 735]
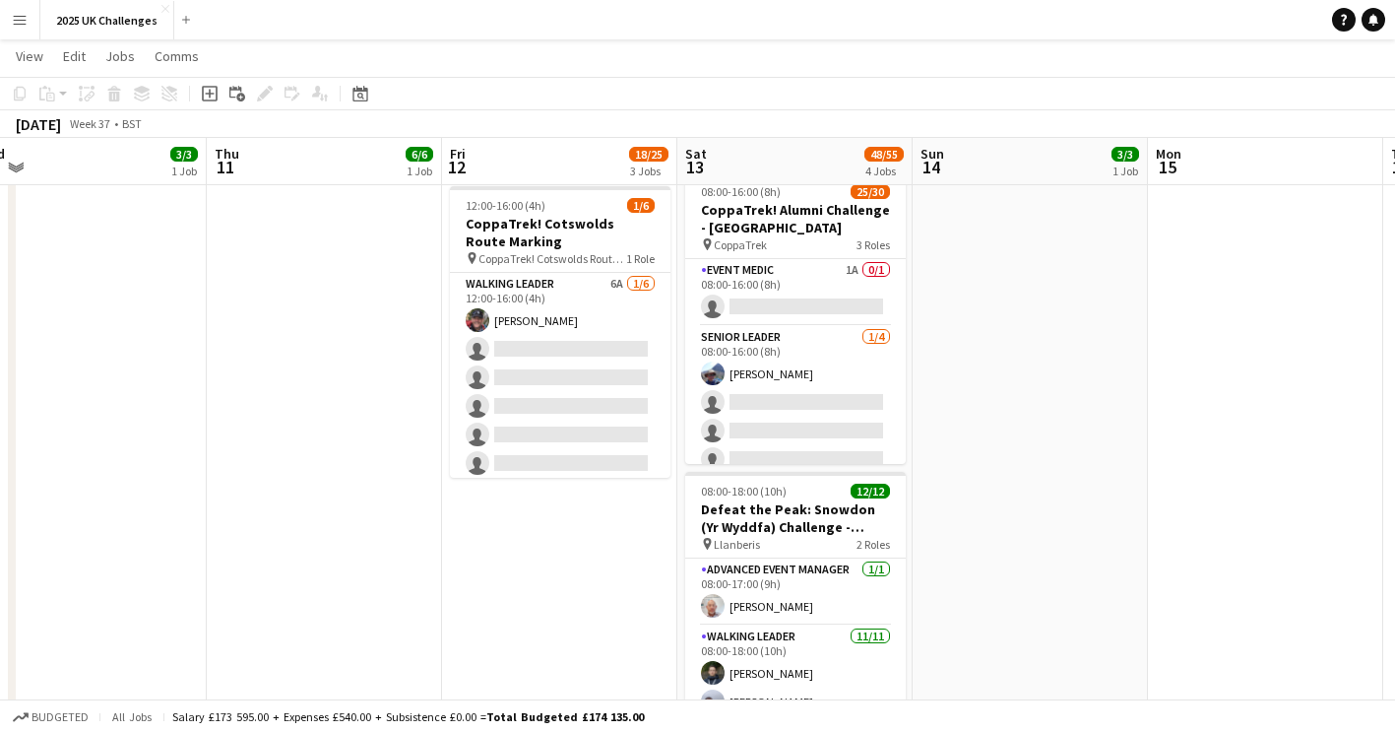
drag, startPoint x: 320, startPoint y: 411, endPoint x: 77, endPoint y: 363, distance: 247.8
click at [0, 365] on html "Menu Boards Boards Boards All jobs Status Workforce Workforce My Workforce Recr…" at bounding box center [697, 144] width 1395 height 1570
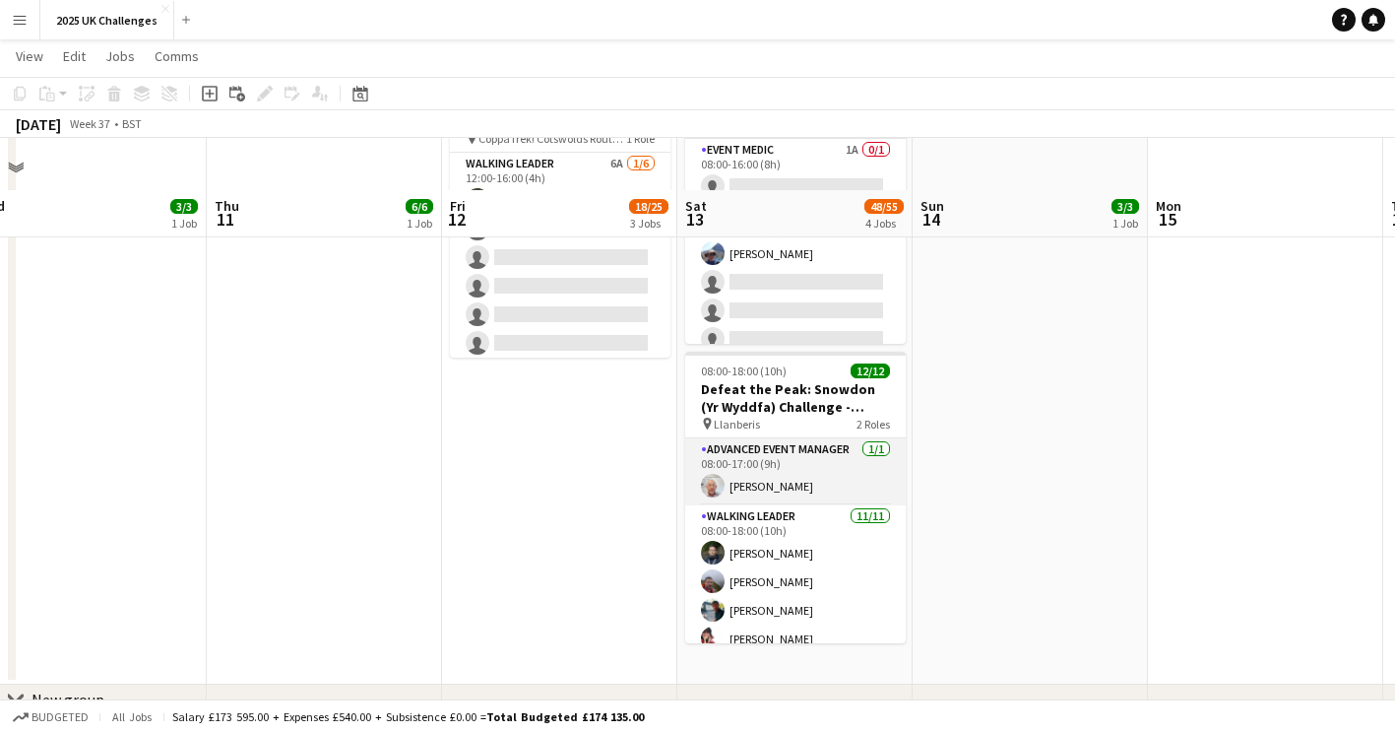
scroll to position [639, 0]
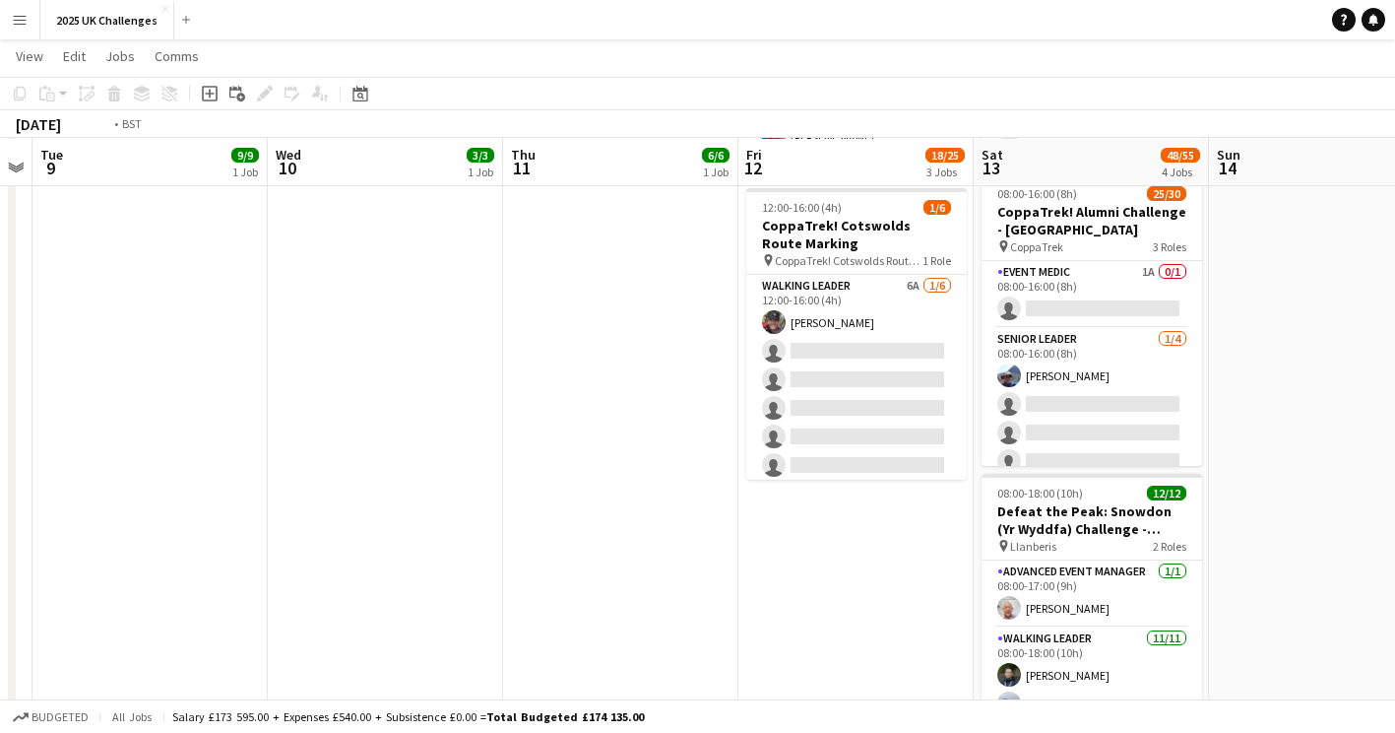
drag, startPoint x: 237, startPoint y: 407, endPoint x: 368, endPoint y: 460, distance: 141.4
click at [766, 403] on app-calendar-viewport "Sun 7 22/22 2 Jobs Mon 8 Tue 9 9/9 1 Job Wed 10 3/3 1 Job Thu 11 6/6 1 Job Fri …" at bounding box center [697, 167] width 1395 height 1459
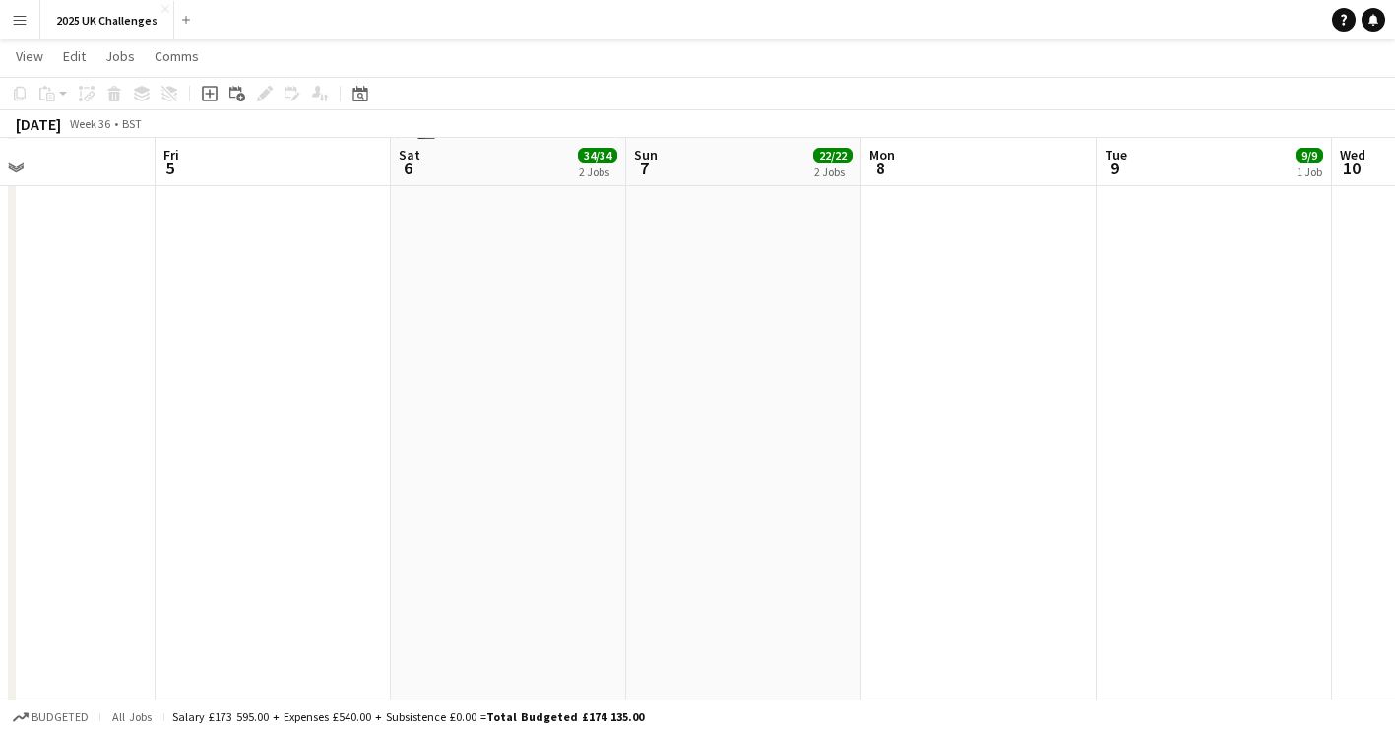
drag, startPoint x: 779, startPoint y: 449, endPoint x: 1151, endPoint y: 438, distance: 372.4
click at [1193, 431] on app-calendar-viewport "Tue 2 Wed 3 Thu 4 Fri 5 Sat 6 34/34 2 Jobs Sun 7 22/22 2 Jobs Mon 8 Tue 9 9/9 1…" at bounding box center [697, 167] width 1395 height 1459
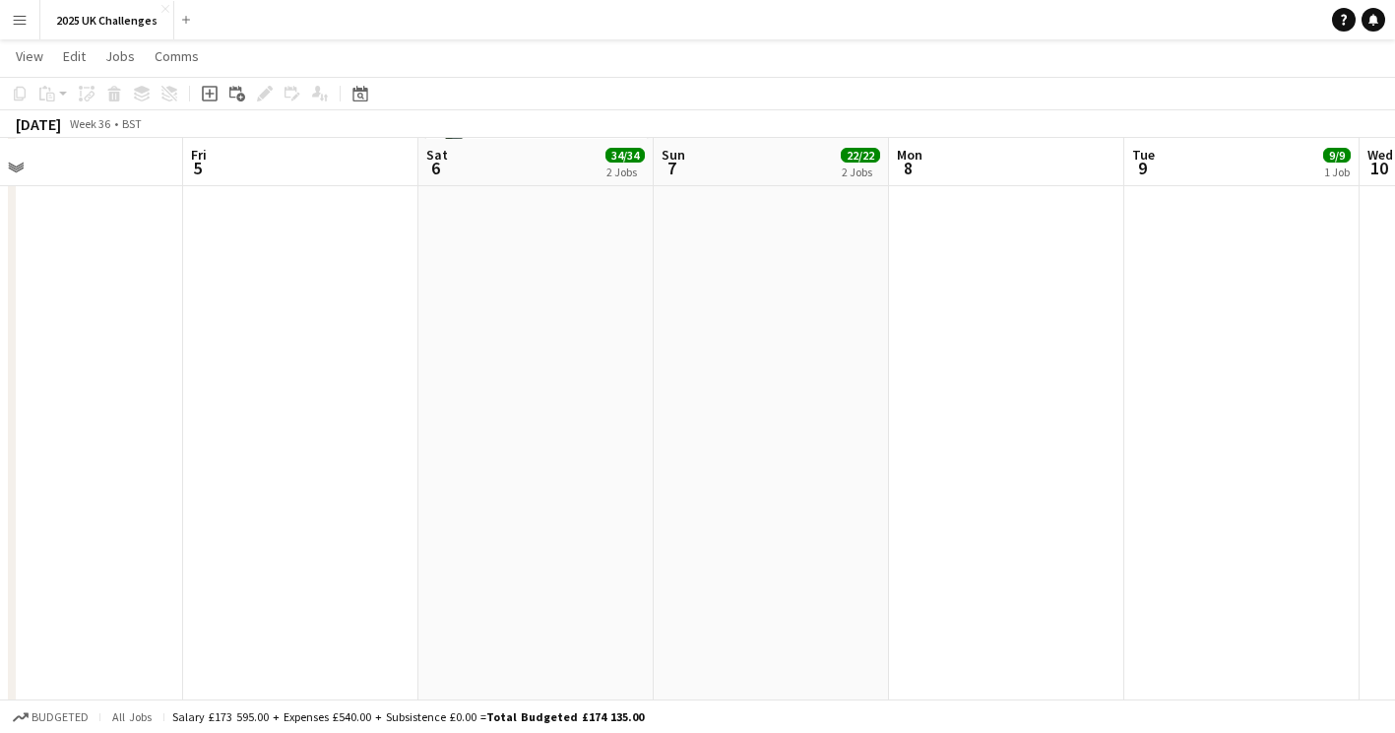
drag, startPoint x: 537, startPoint y: 484, endPoint x: 1039, endPoint y: 483, distance: 502.2
click at [1177, 460] on app-calendar-viewport "Tue 2 Wed 3 Thu 4 Fri 5 Sat 6 34/34 2 Jobs Sun 7 22/22 2 Jobs Mon 8 Tue 9 9/9 1…" at bounding box center [697, 167] width 1395 height 1459
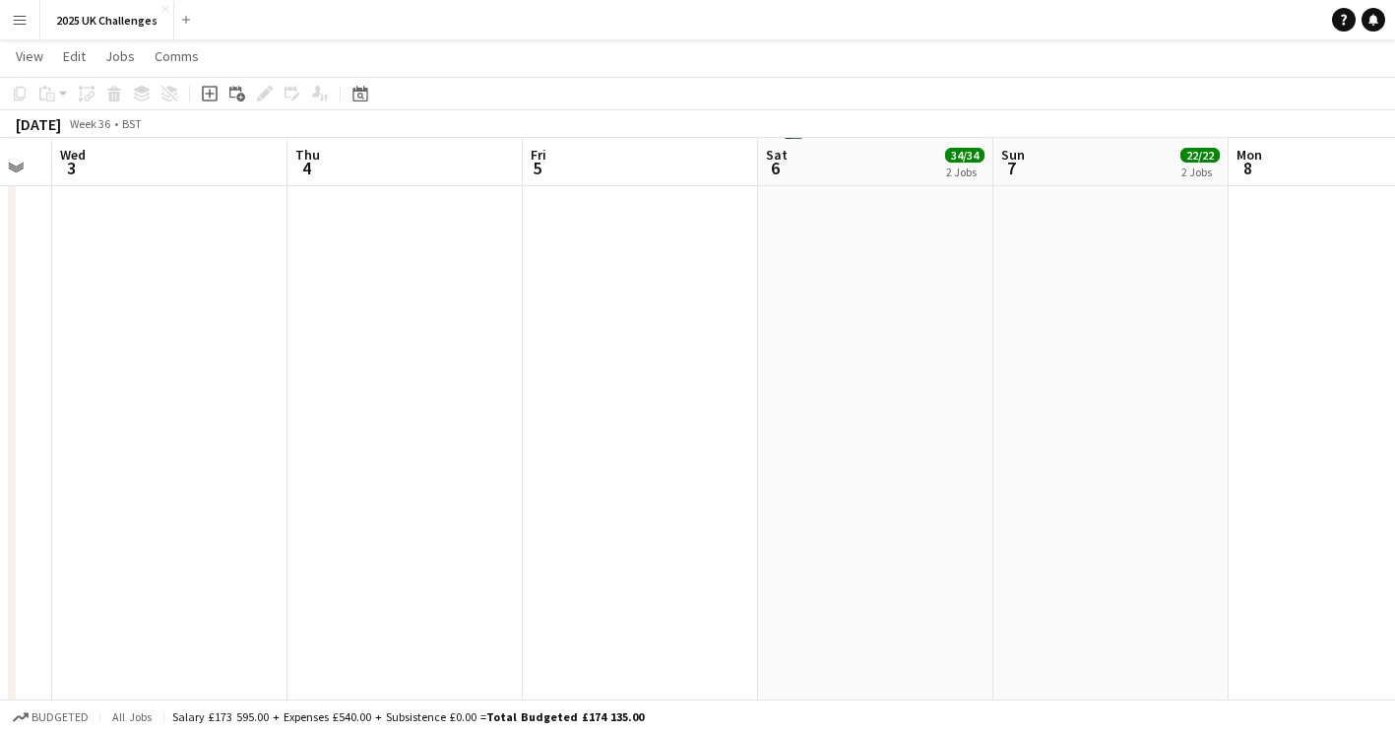
drag, startPoint x: 619, startPoint y: 512, endPoint x: 31, endPoint y: 478, distance: 589.9
click at [0, 485] on app-calendar-viewport "Sun 31 Mon 1 Tue 2 Wed 3 Thu 4 Fri 5 Sat 6 34/34 2 Jobs Sun 7 22/22 2 Jobs Mon …" at bounding box center [697, 167] width 1395 height 1459
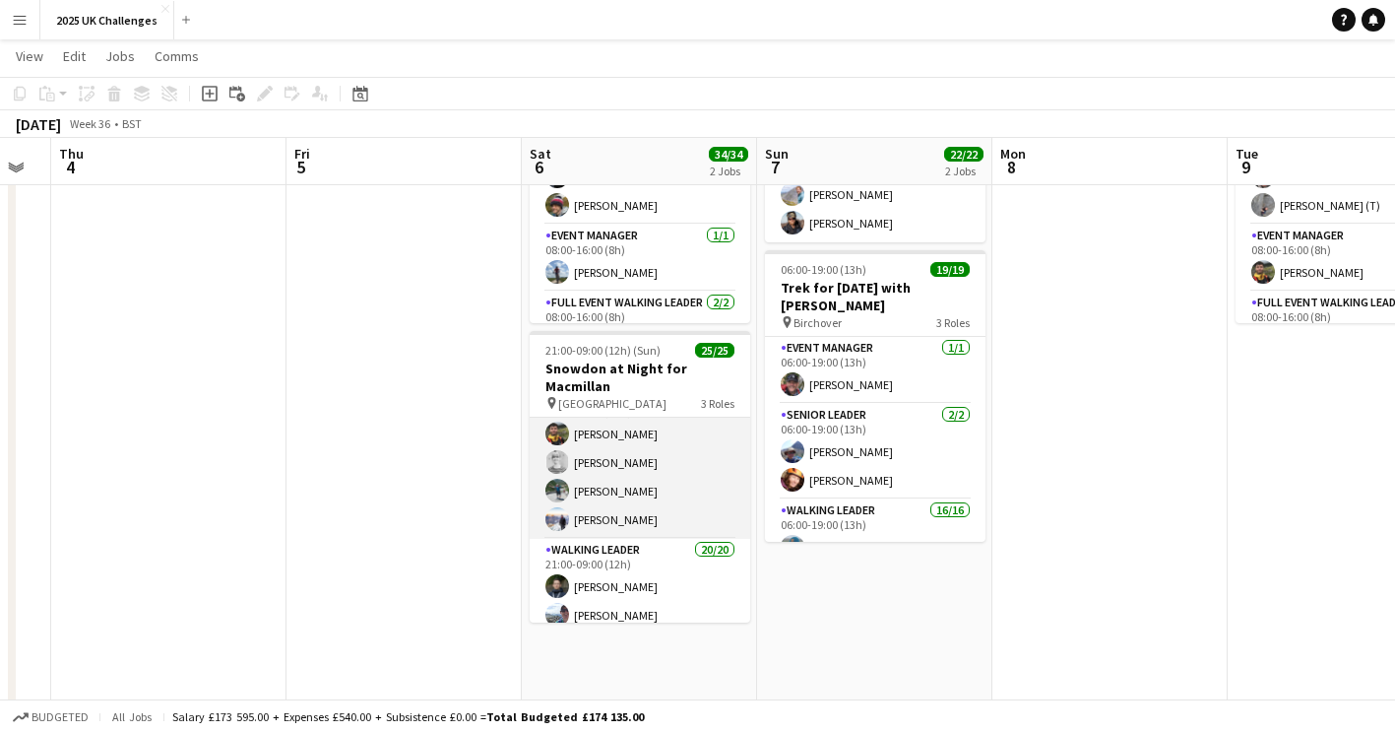
scroll to position [0, 0]
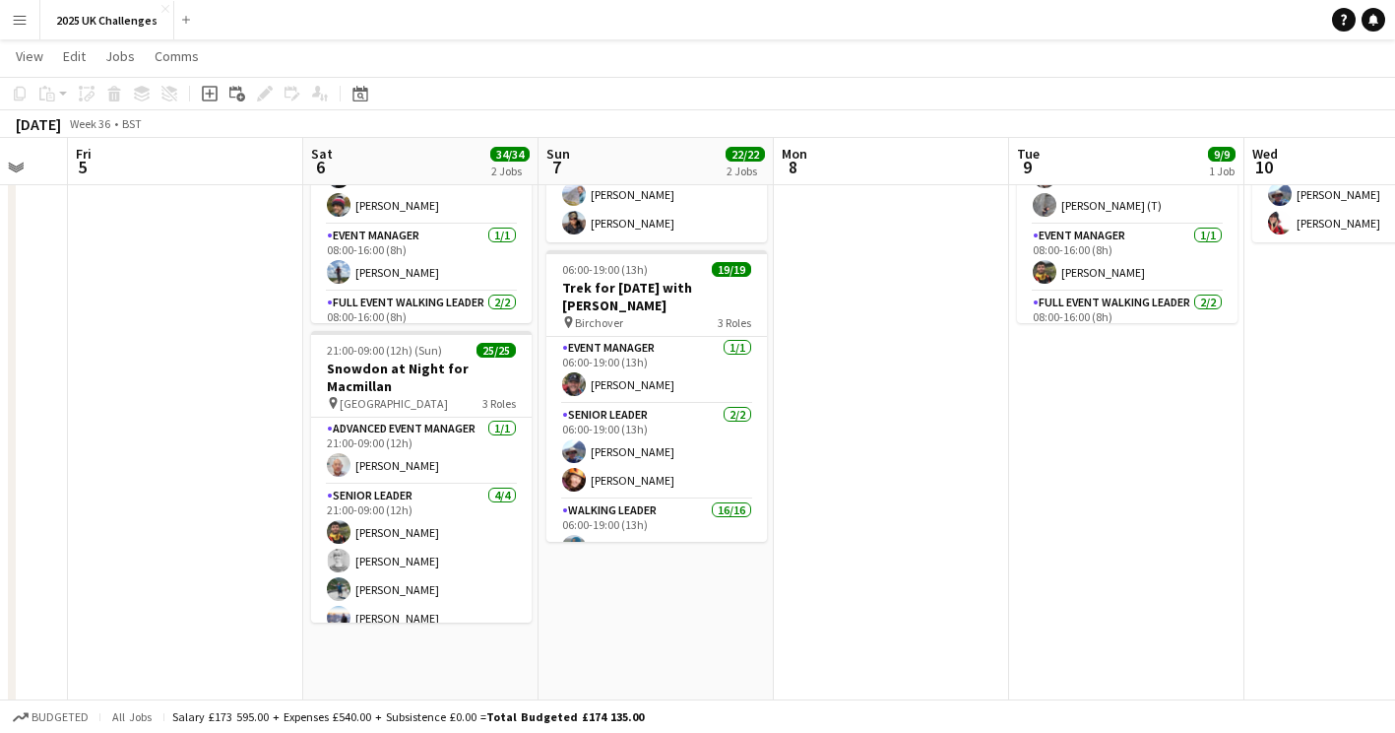
drag, startPoint x: 1167, startPoint y: 495, endPoint x: 523, endPoint y: 505, distance: 644.1
click at [429, 518] on app-calendar-viewport "Mon 1 Tue 2 Wed 3 Thu 4 Fri 5 Sat 6 34/34 2 Jobs Sun 7 22/22 2 Jobs Mon 8 Tue 9…" at bounding box center [697, 609] width 1395 height 1459
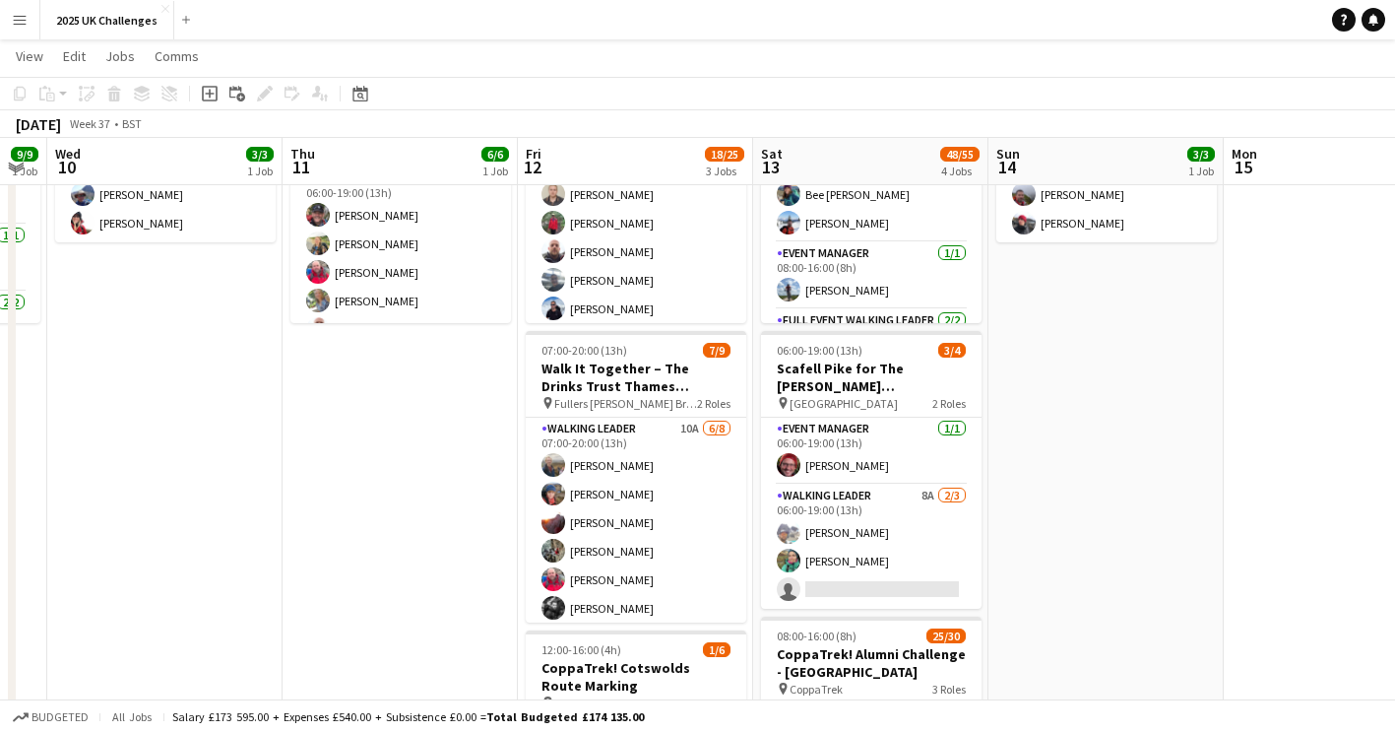
drag, startPoint x: 733, startPoint y: 516, endPoint x: 190, endPoint y: 513, distance: 542.6
click at [190, 513] on app-calendar-viewport "Sun 7 22/22 2 Jobs Mon 8 Tue 9 9/9 1 Job Wed 10 3/3 1 Job Thu 11 6/6 1 Job Fri …" at bounding box center [697, 609] width 1395 height 1459
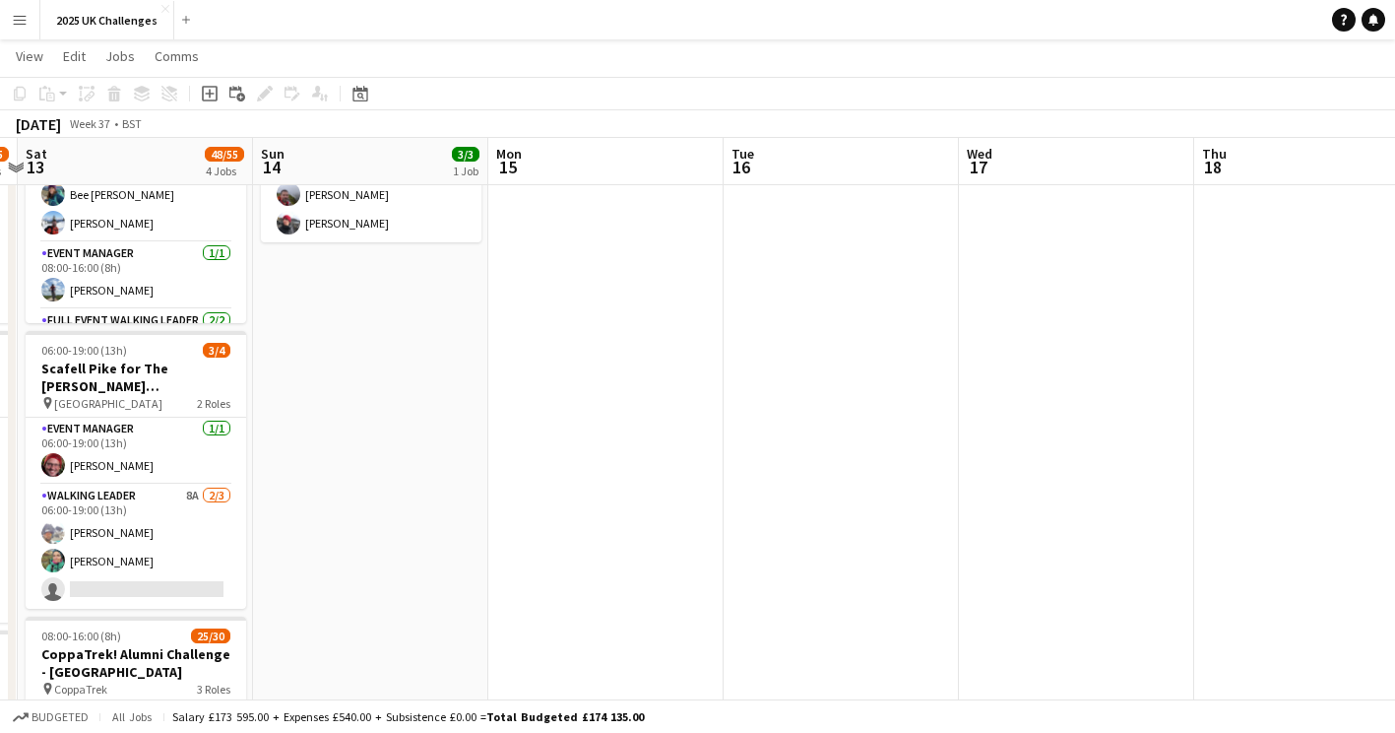
drag, startPoint x: 474, startPoint y: 511, endPoint x: 510, endPoint y: 501, distance: 37.7
click at [445, 512] on app-calendar-viewport "Wed 10 3/3 1 Job Thu 11 6/6 1 Job Fri 12 18/25 3 Jobs Sat 13 48/55 4 Jobs Sun 1…" at bounding box center [697, 609] width 1395 height 1459
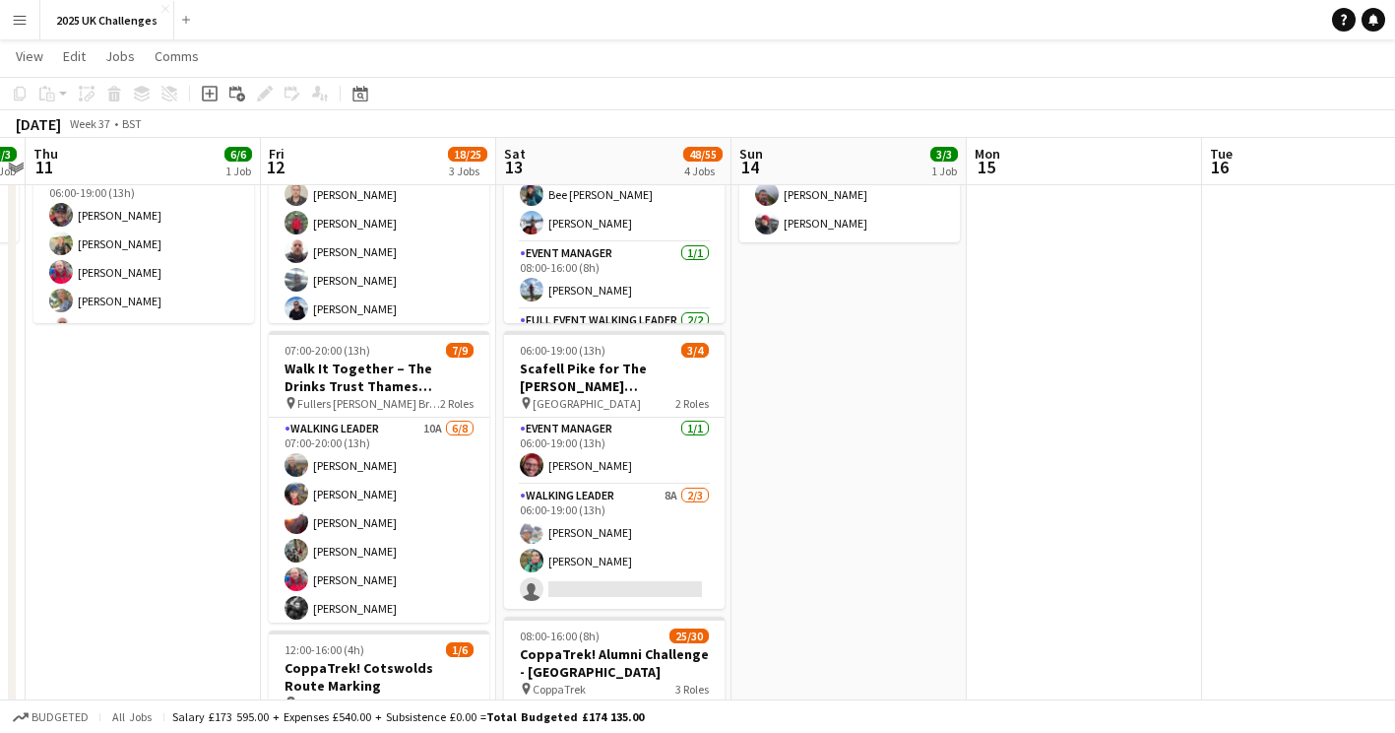
scroll to position [0, 444]
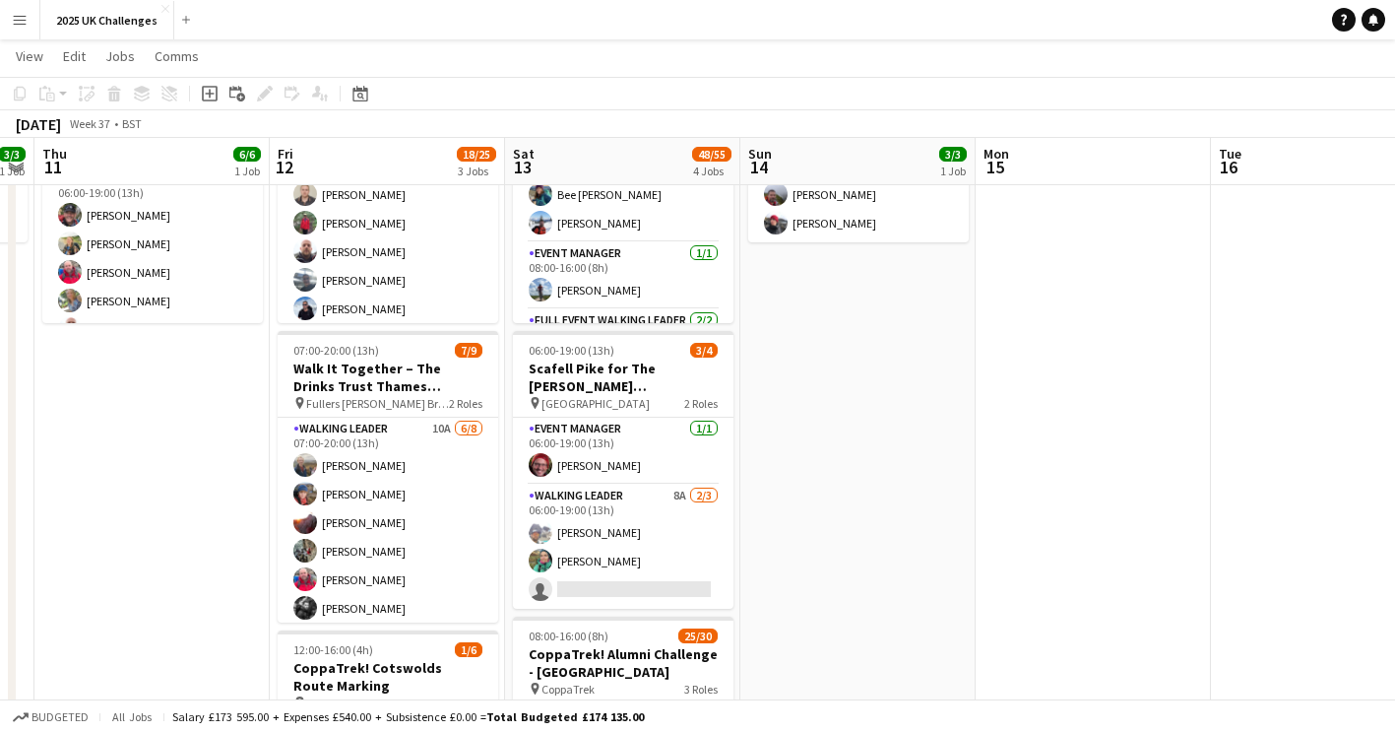
drag, startPoint x: 621, startPoint y: 500, endPoint x: 956, endPoint y: 499, distance: 334.8
click at [994, 502] on app-calendar-viewport "Tue 9 9/9 1 Job Wed 10 3/3 1 Job Thu 11 6/6 1 Job Fri 12 18/25 3 Jobs Sat 13 48…" at bounding box center [697, 609] width 1395 height 1459
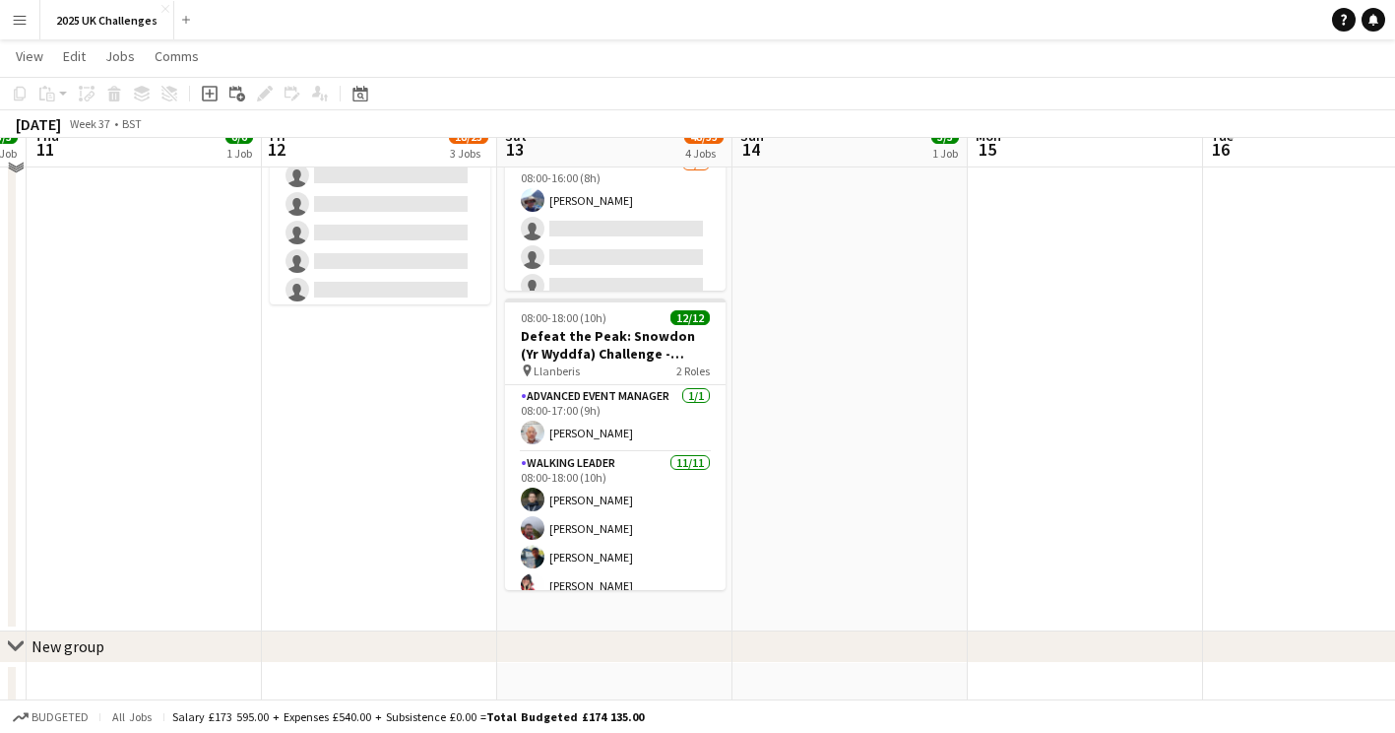
scroll to position [836, 0]
